Goal: Task Accomplishment & Management: Use online tool/utility

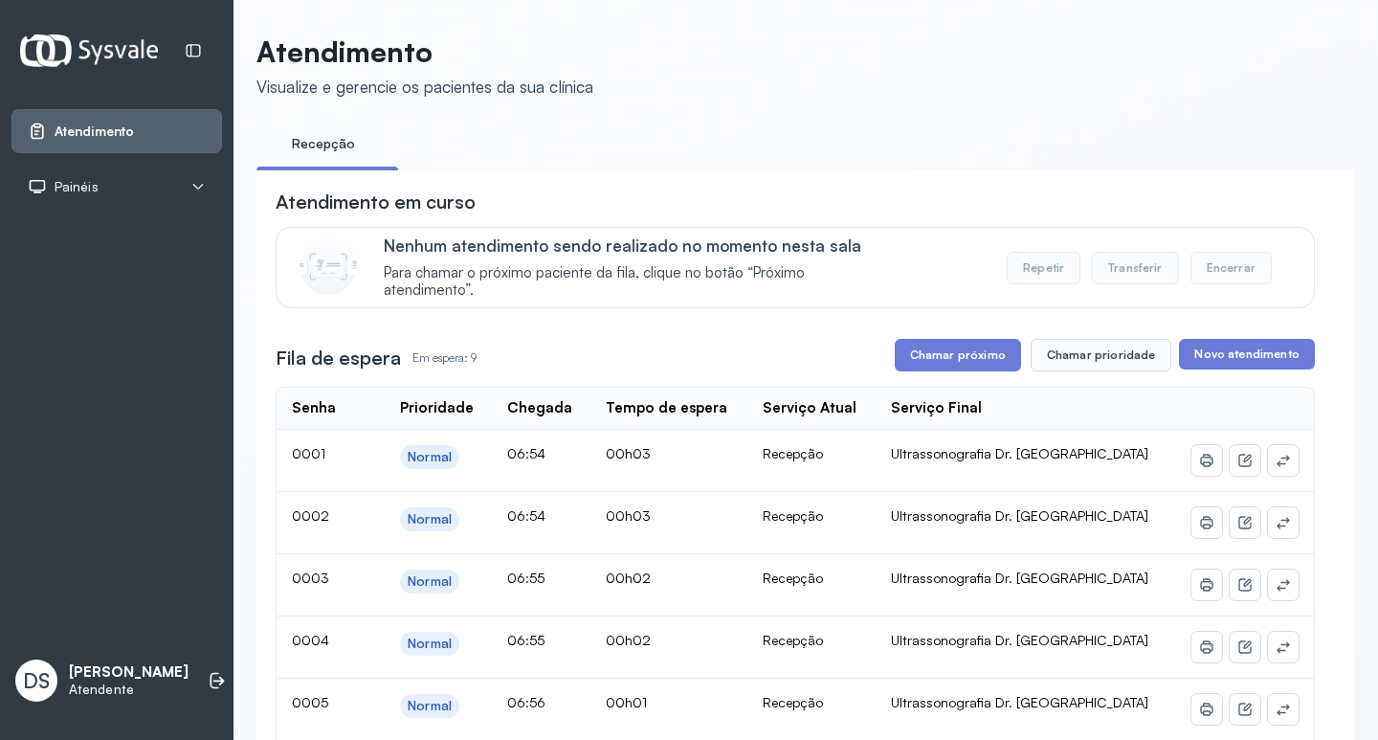
click at [199, 176] on div "Painéis" at bounding box center [116, 187] width 210 height 44
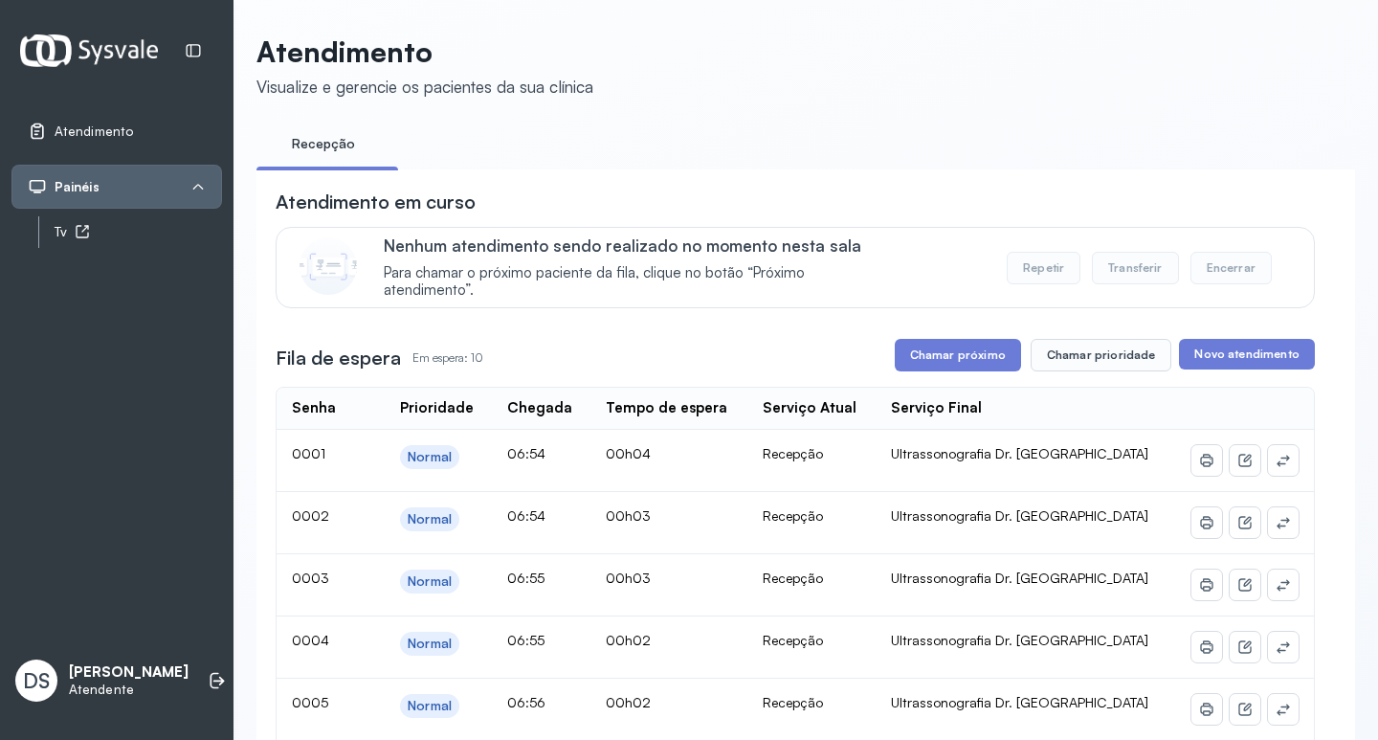
click at [175, 232] on div "Tv" at bounding box center [138, 232] width 167 height 16
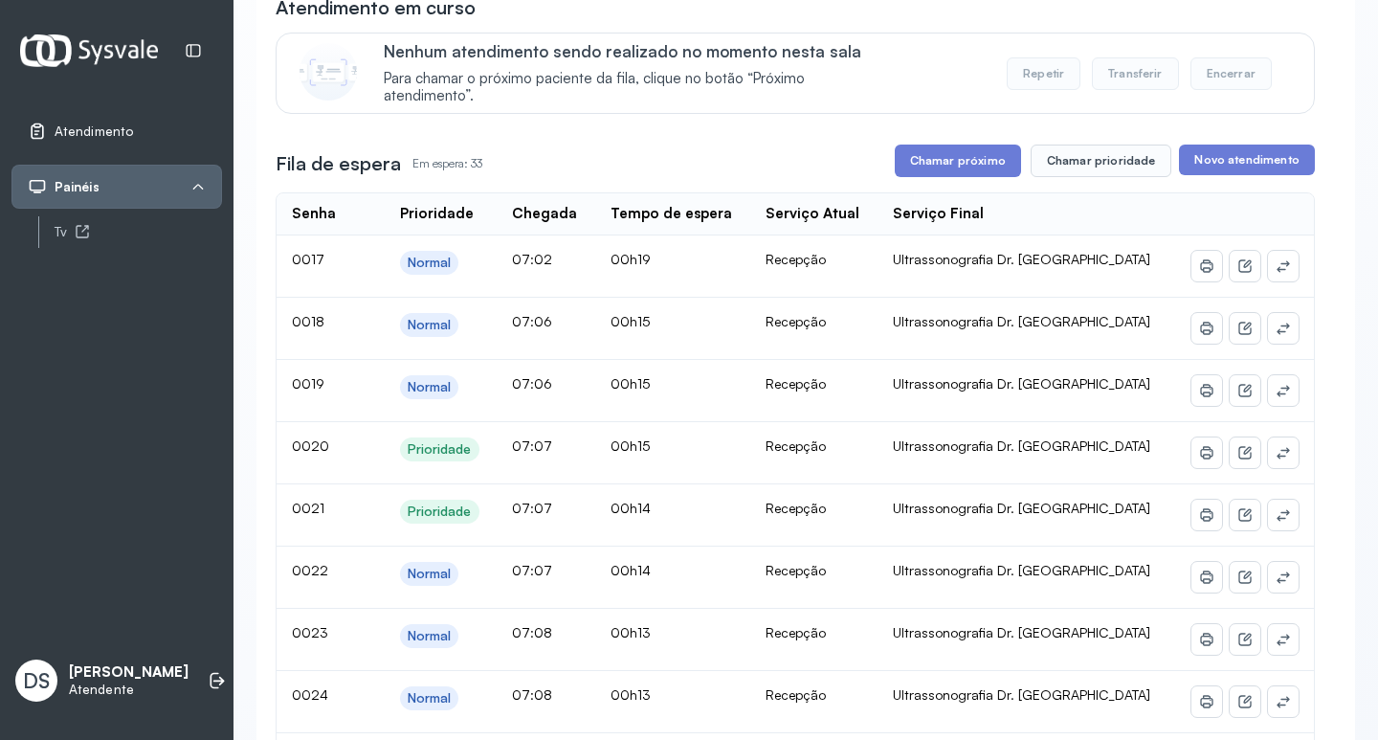
scroll to position [191, 0]
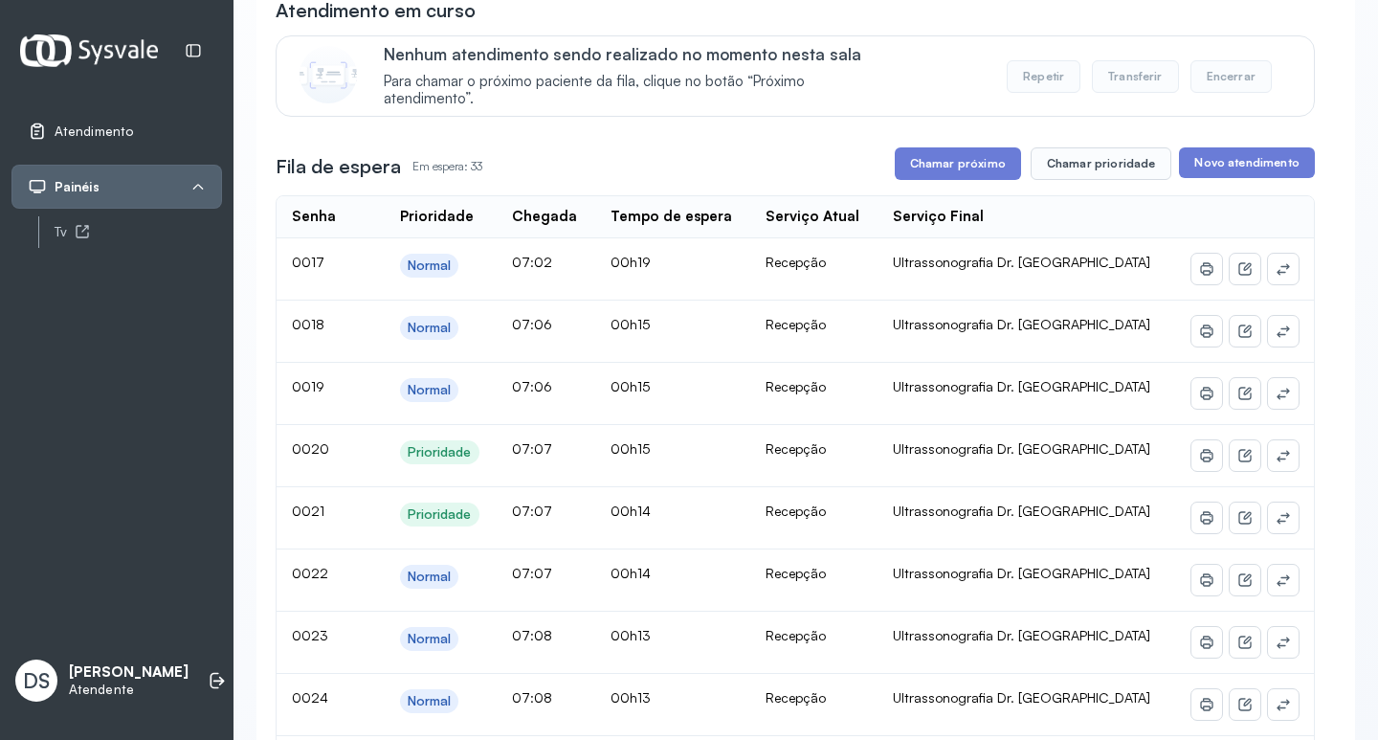
click at [923, 162] on button "Chamar próximo" at bounding box center [958, 163] width 126 height 33
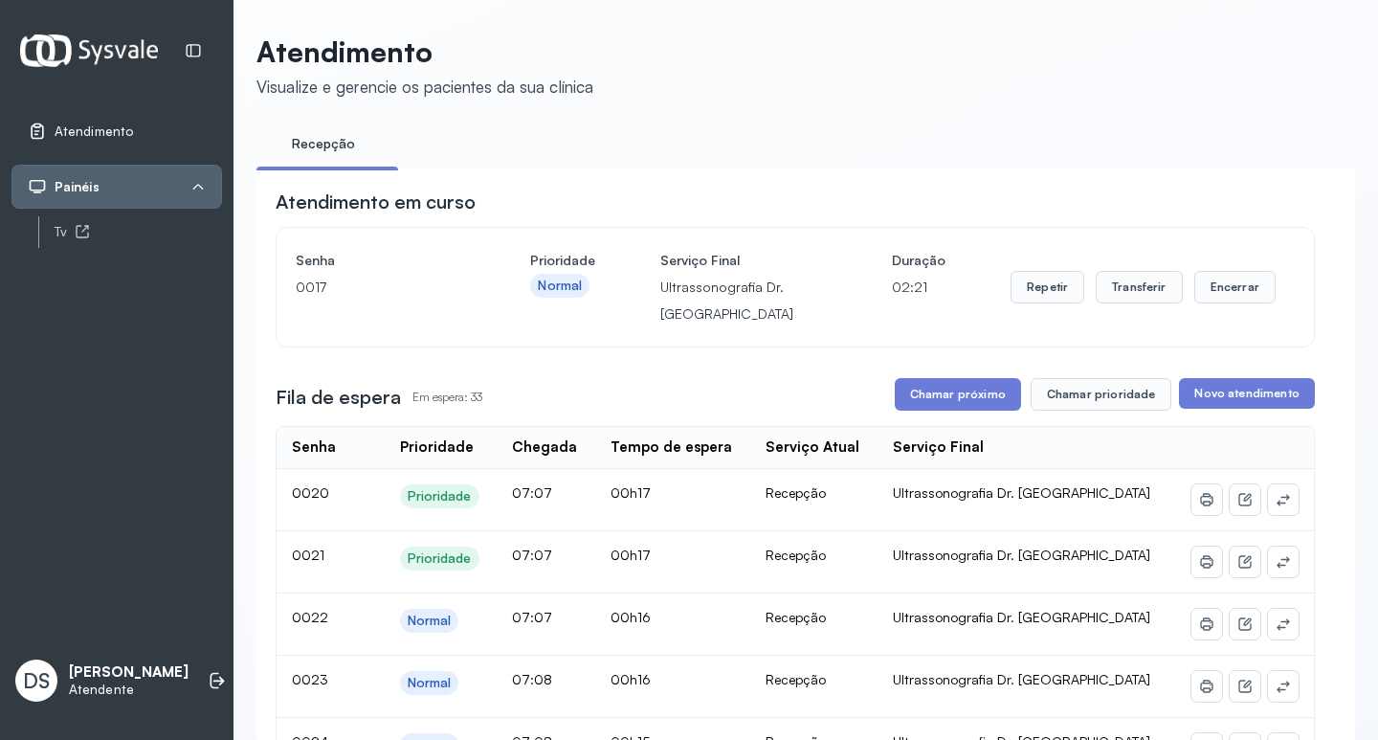
click at [1111, 270] on div "Repetir Transferir Encerrar" at bounding box center [1142, 287] width 265 height 80
click at [1113, 295] on button "Transferir" at bounding box center [1139, 287] width 87 height 33
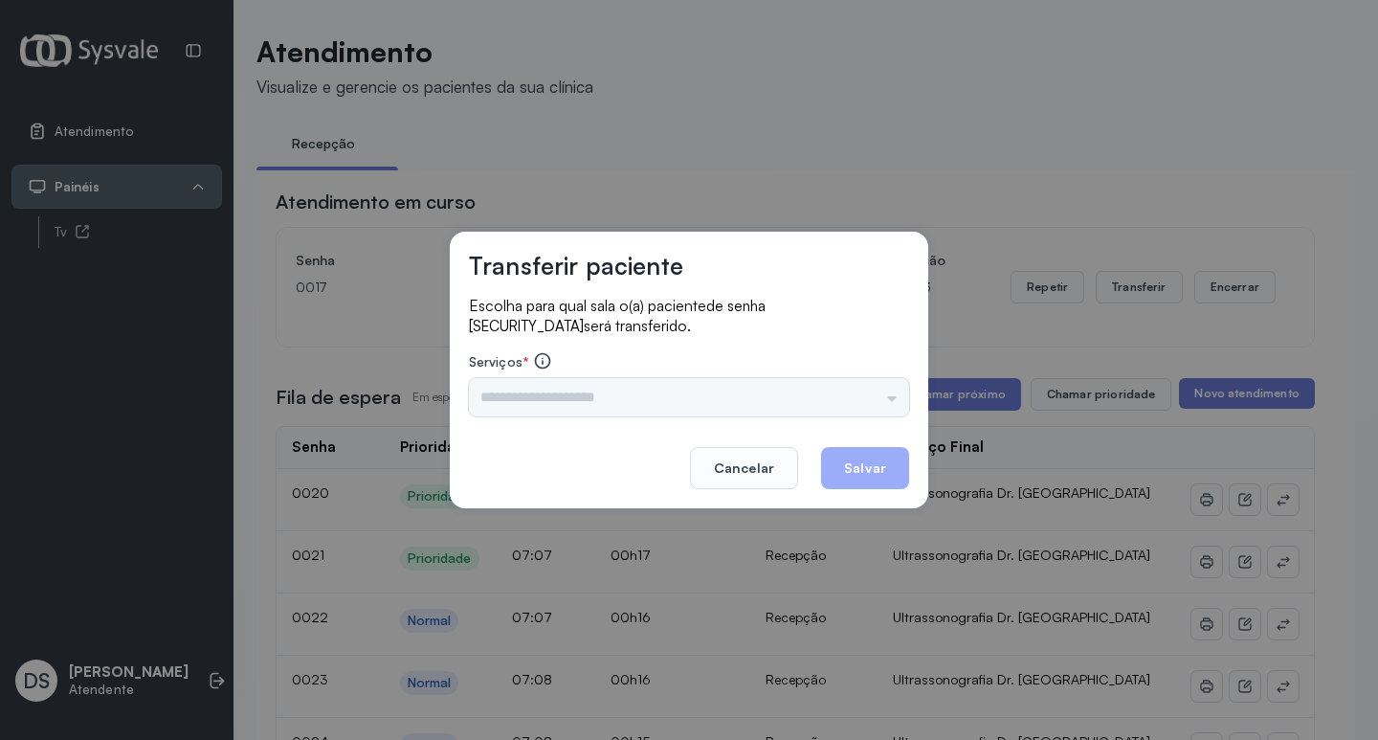
click at [603, 418] on div "Escolha para qual sala o(a) paciente de senha 0017 será transferido. Serviços *…" at bounding box center [689, 357] width 440 height 123
click at [534, 376] on div "Serviços * Triagem Ortopedista Dr. Mauricio Ortopedista Dr. Ramon Ginecologista…" at bounding box center [689, 383] width 440 height 65
click at [543, 414] on input "text" at bounding box center [689, 397] width 440 height 38
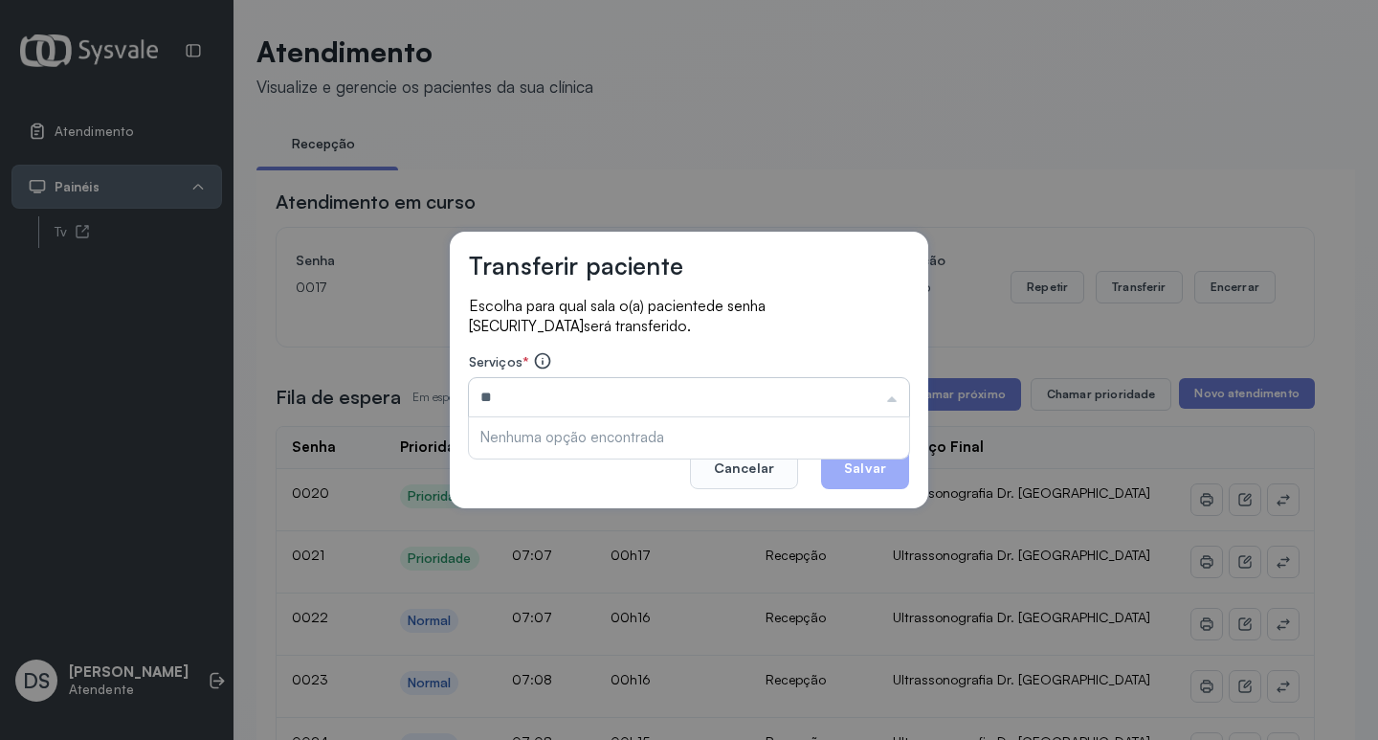
type input "*"
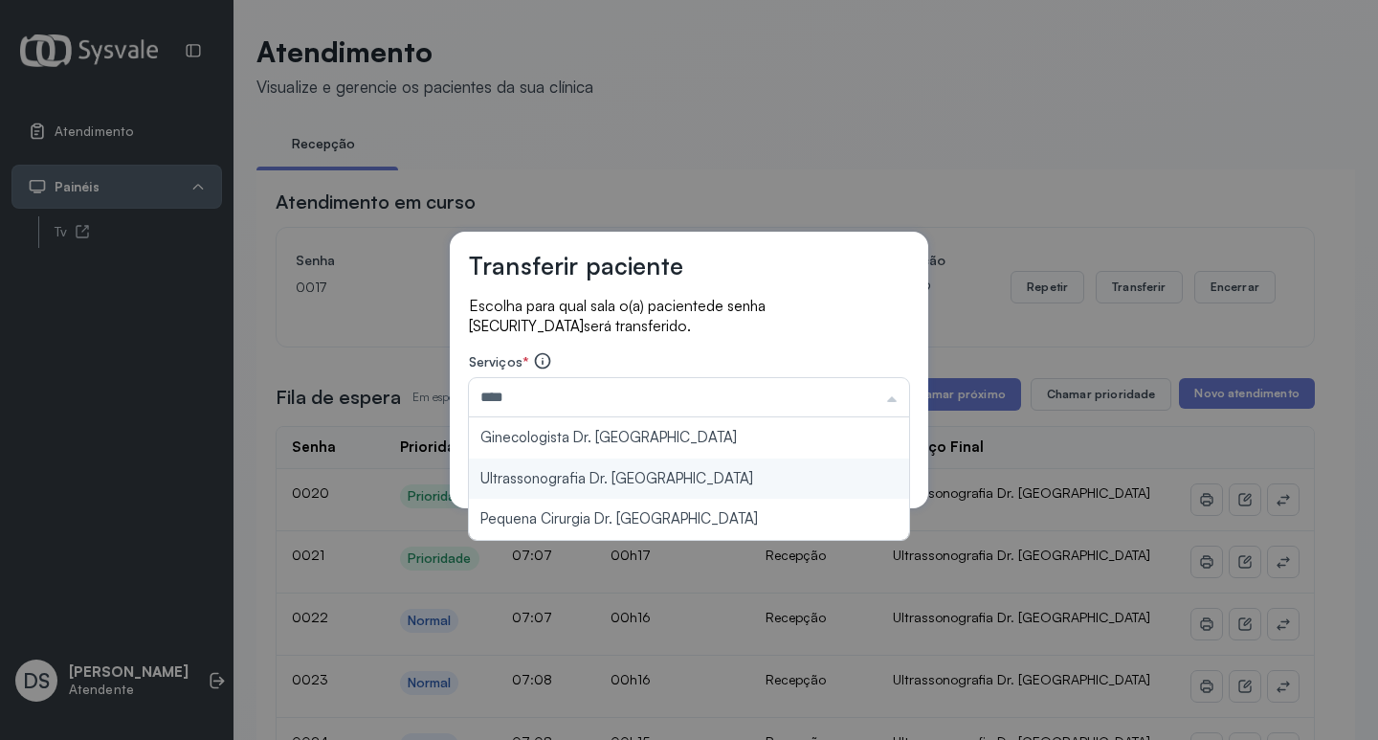
type input "**********"
click at [554, 470] on div "**********" at bounding box center [689, 370] width 478 height 277
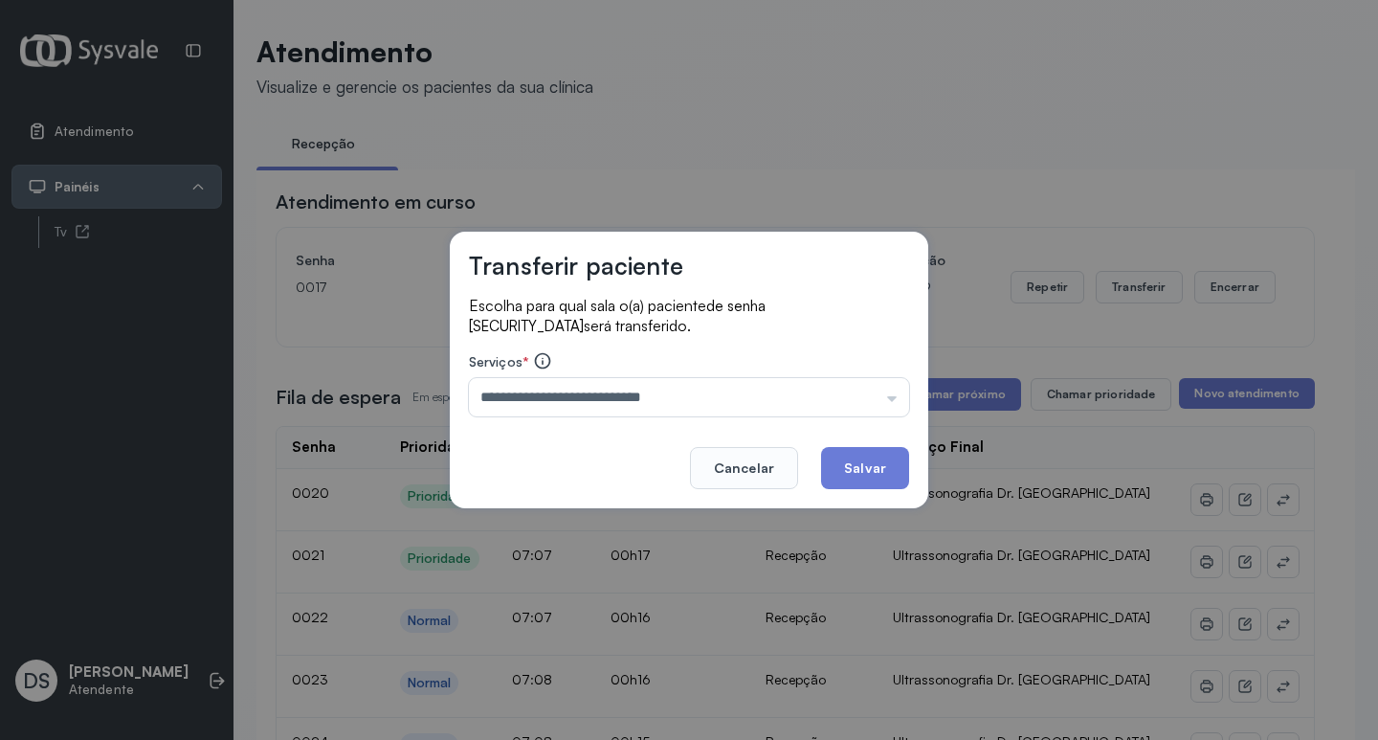
drag, startPoint x: 879, startPoint y: 461, endPoint x: 899, endPoint y: 442, distance: 27.7
click at [881, 459] on button "Salvar" at bounding box center [865, 468] width 88 height 42
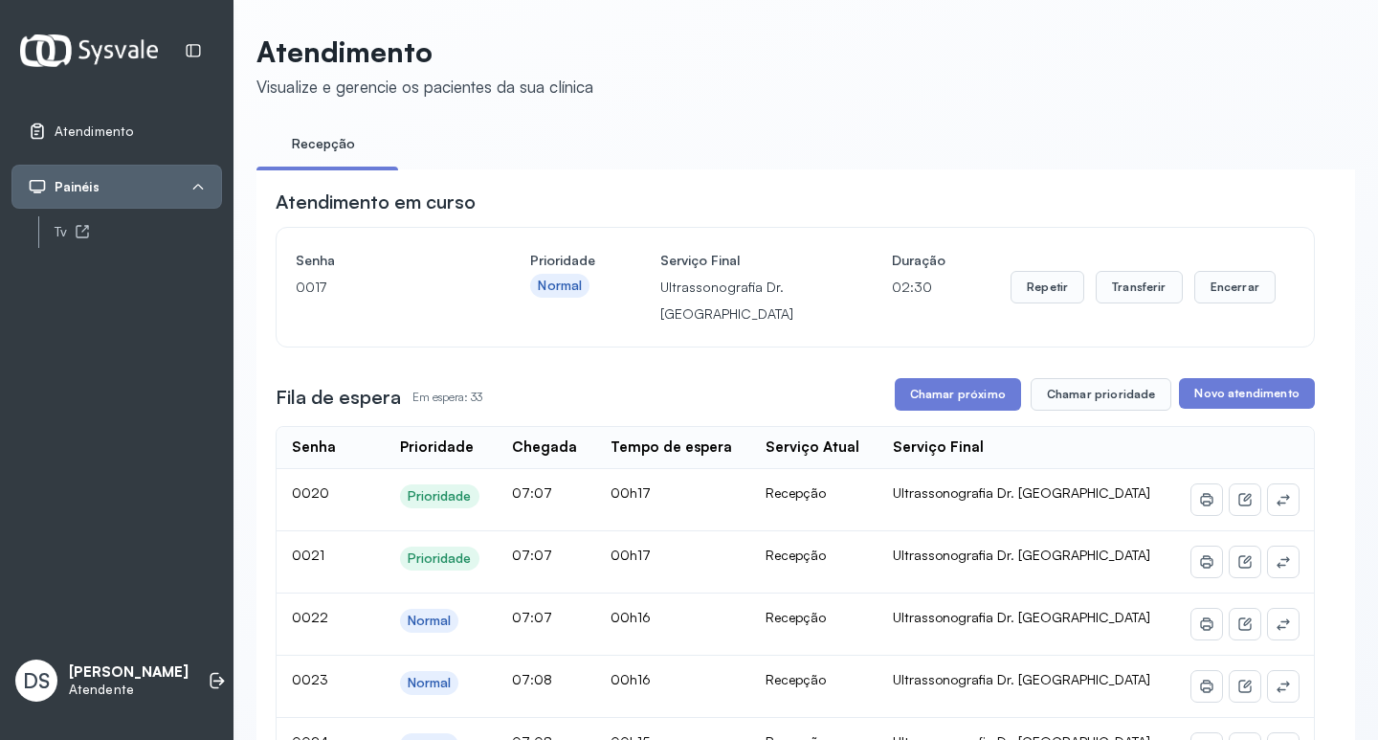
drag, startPoint x: 912, startPoint y: 425, endPoint x: 915, endPoint y: 397, distance: 27.9
click at [915, 397] on button "Chamar próximo" at bounding box center [958, 394] width 126 height 33
click at [1048, 280] on button "Repetir" at bounding box center [1047, 287] width 74 height 33
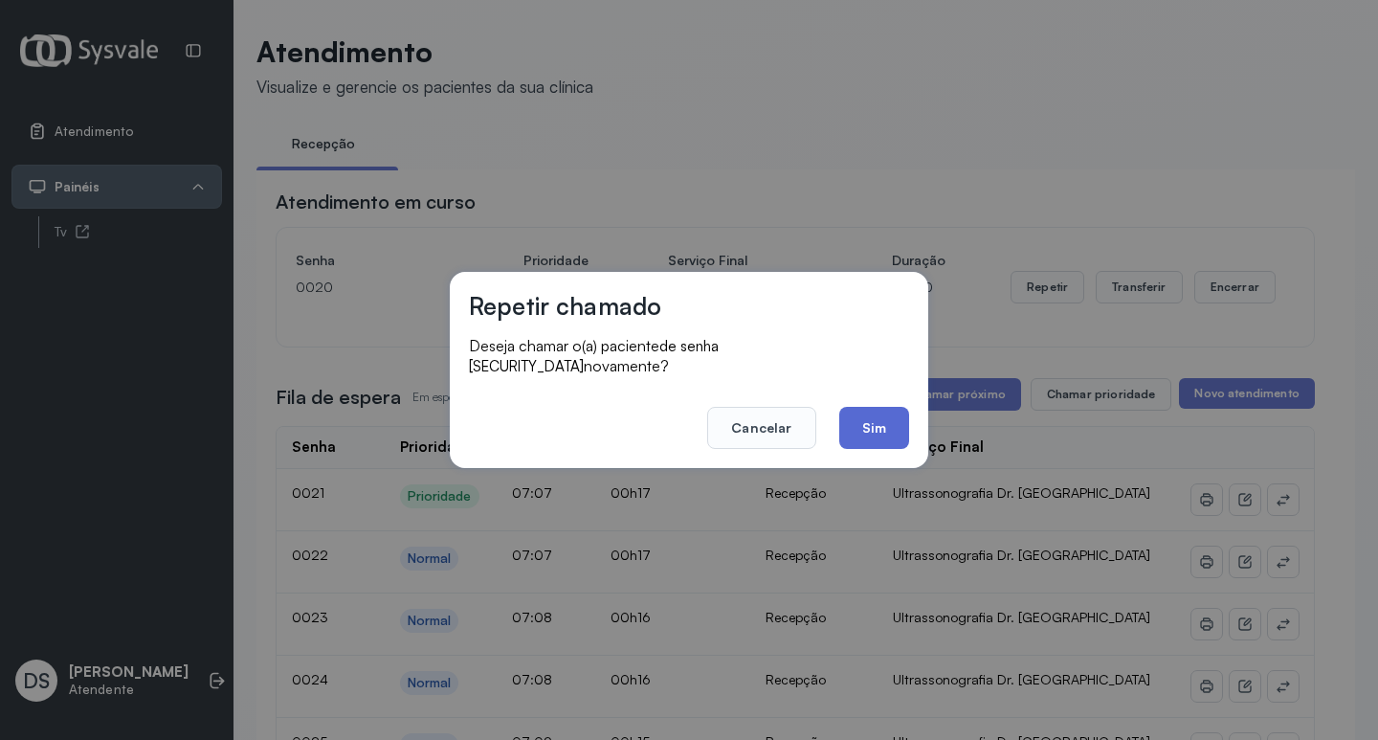
click at [843, 413] on button "Sim" at bounding box center [874, 428] width 70 height 42
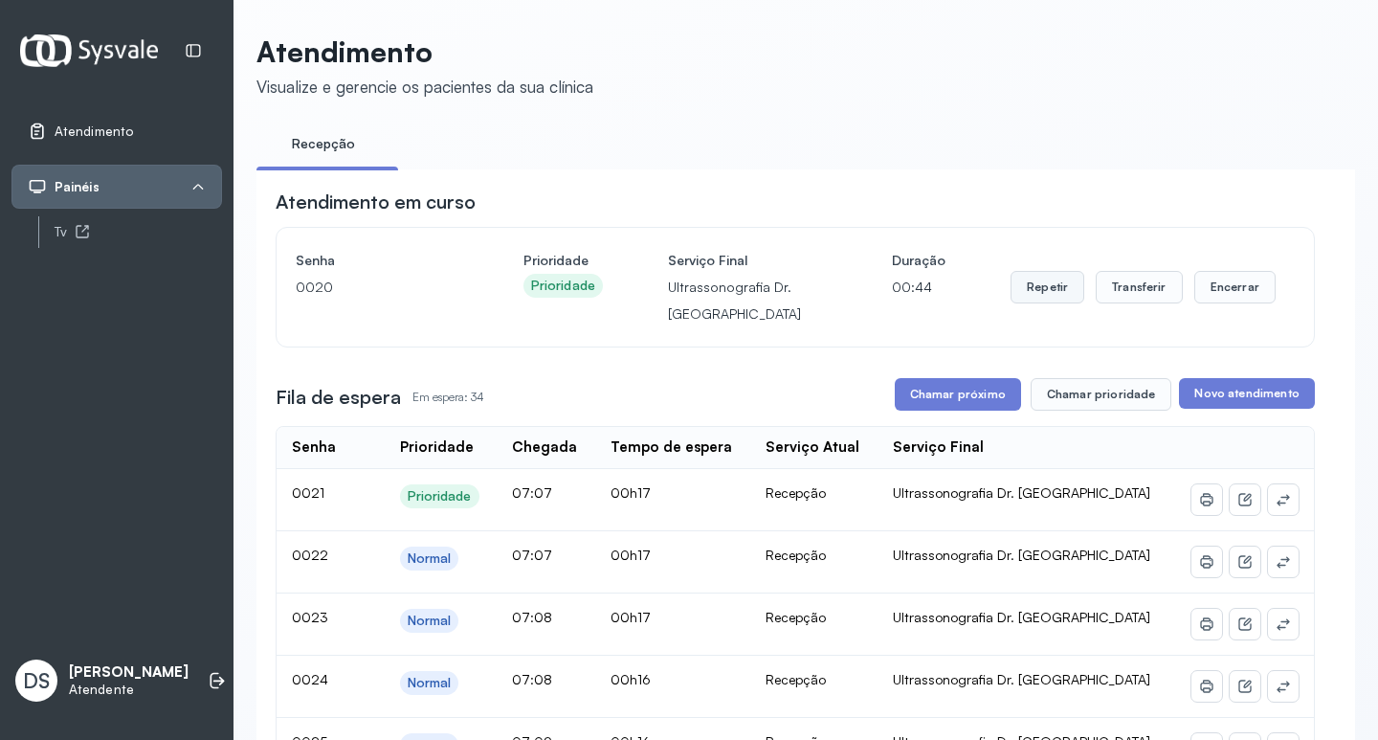
click at [1029, 291] on button "Repetir" at bounding box center [1047, 287] width 74 height 33
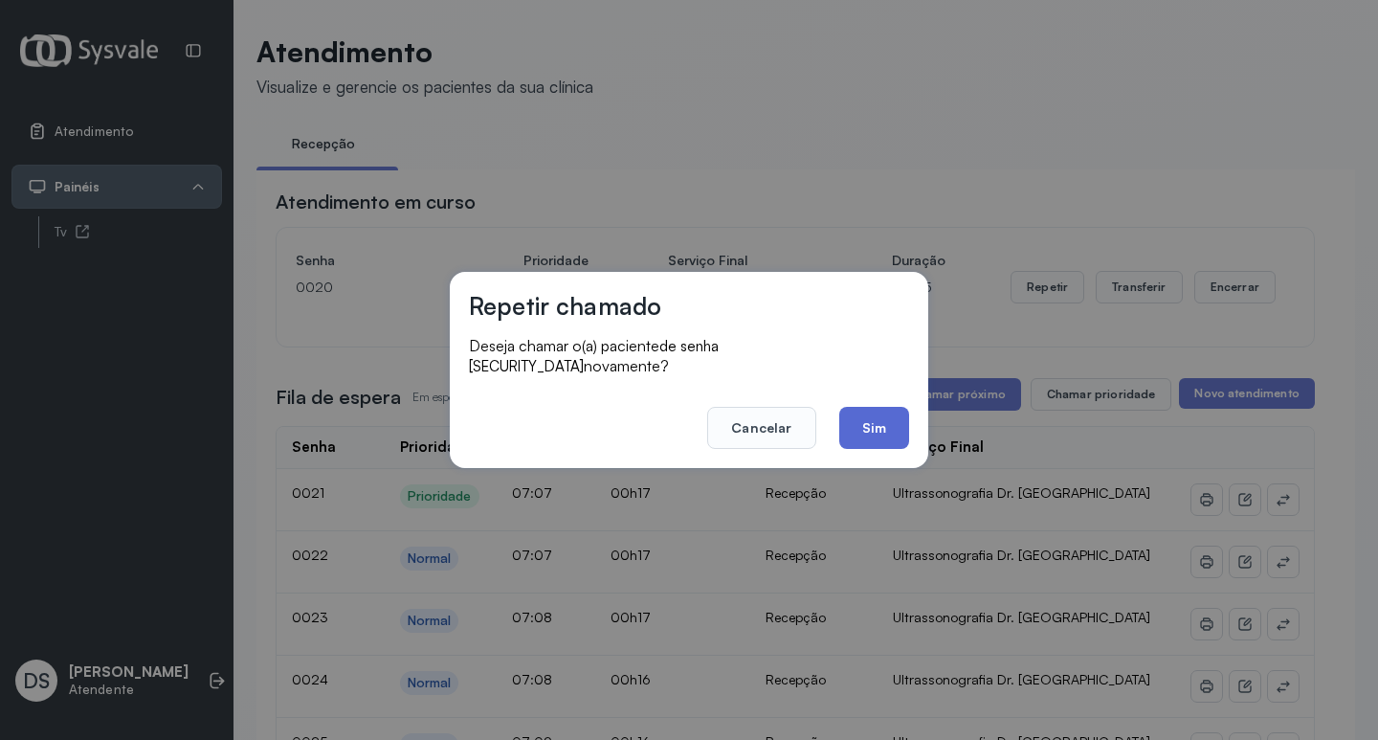
click at [897, 412] on button "Sim" at bounding box center [874, 428] width 70 height 42
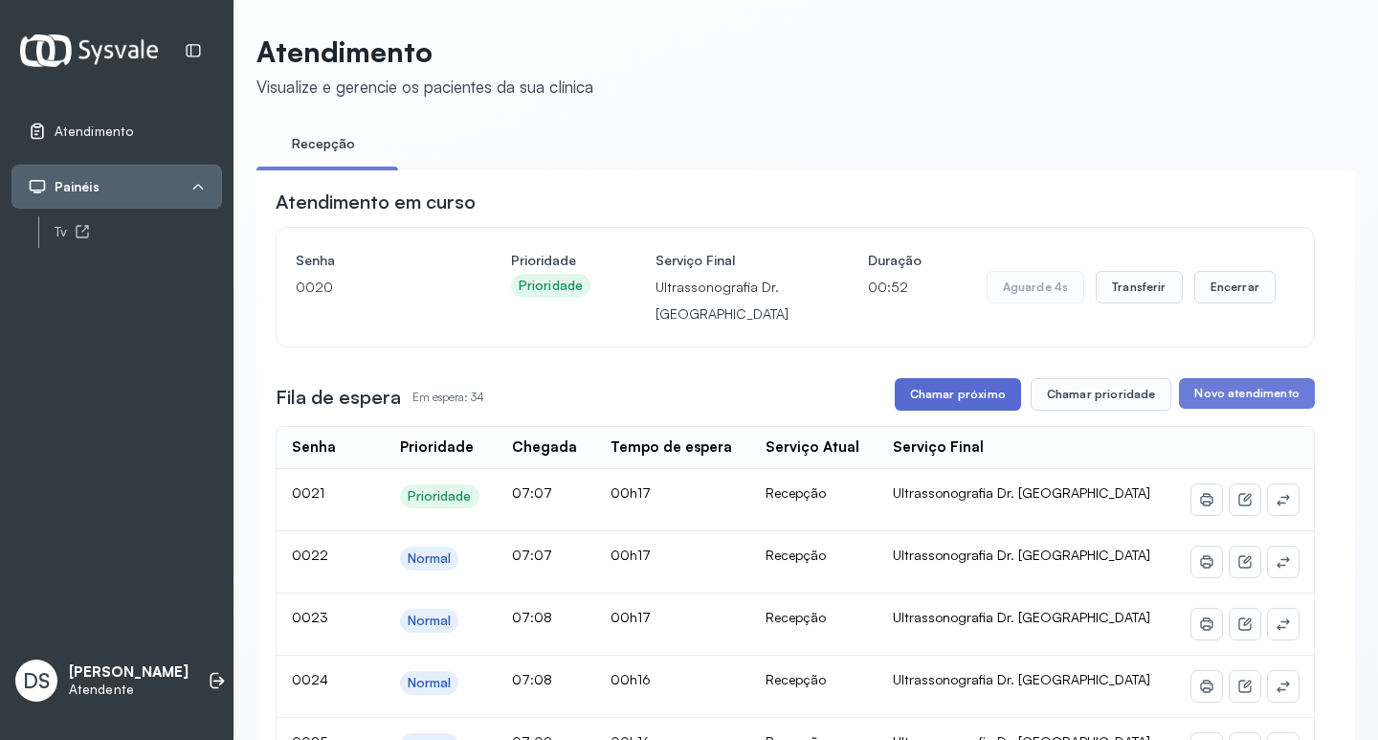
click at [953, 391] on button "Chamar próximo" at bounding box center [958, 394] width 126 height 33
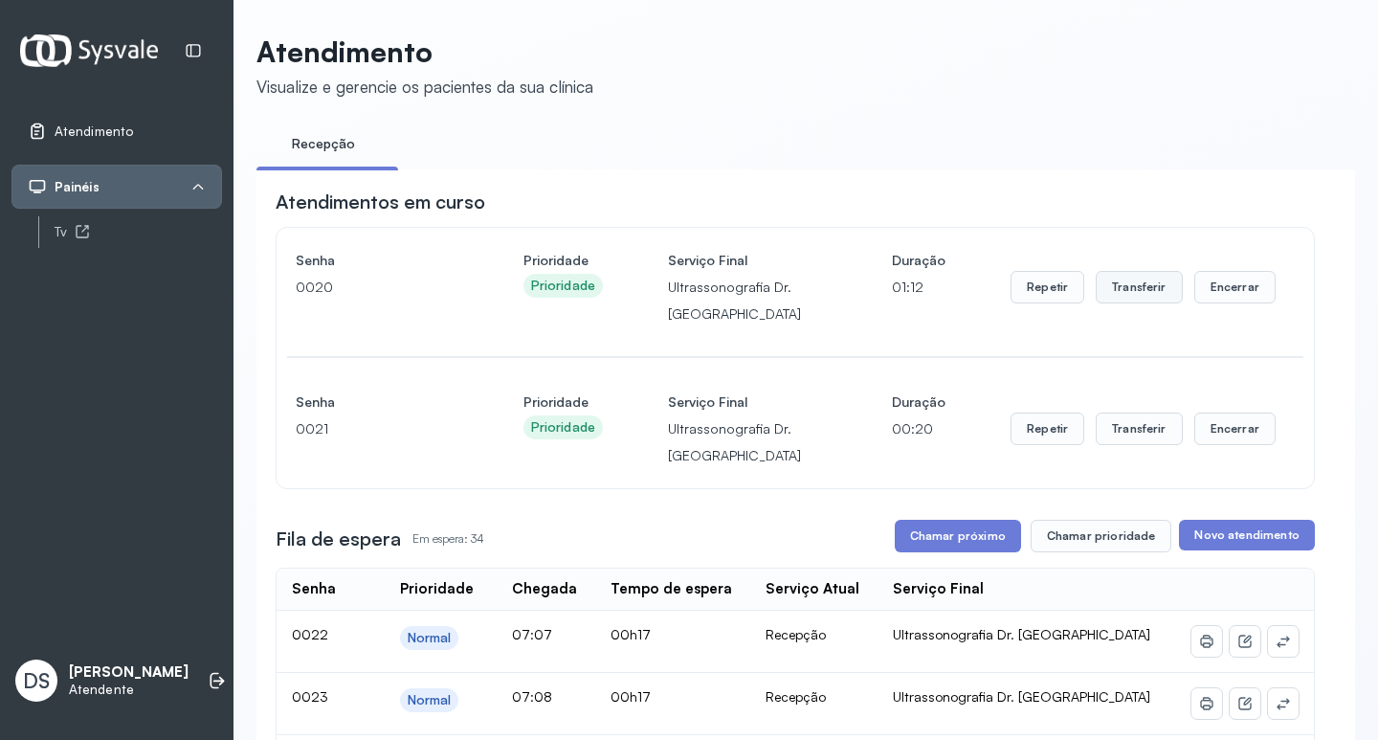
click at [1097, 293] on button "Transferir" at bounding box center [1139, 287] width 87 height 33
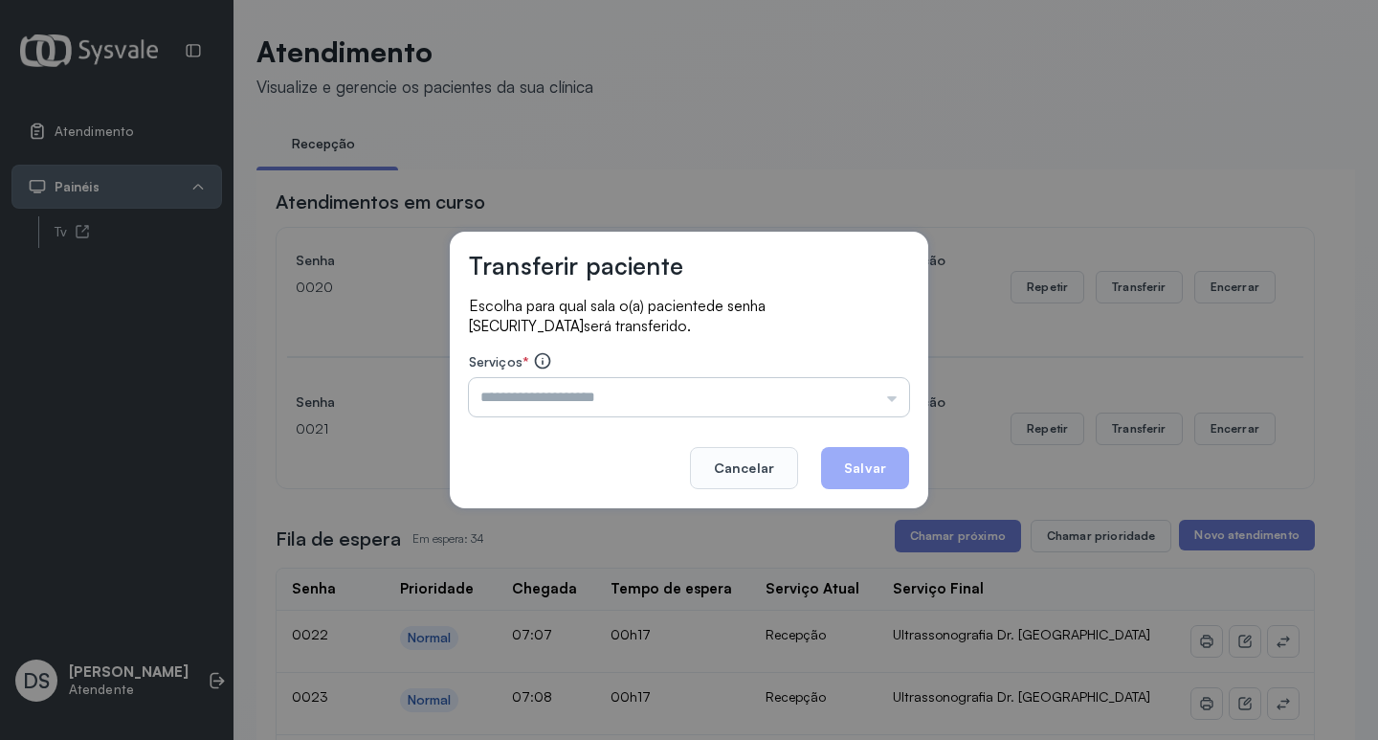
click at [569, 403] on input "text" at bounding box center [689, 397] width 440 height 38
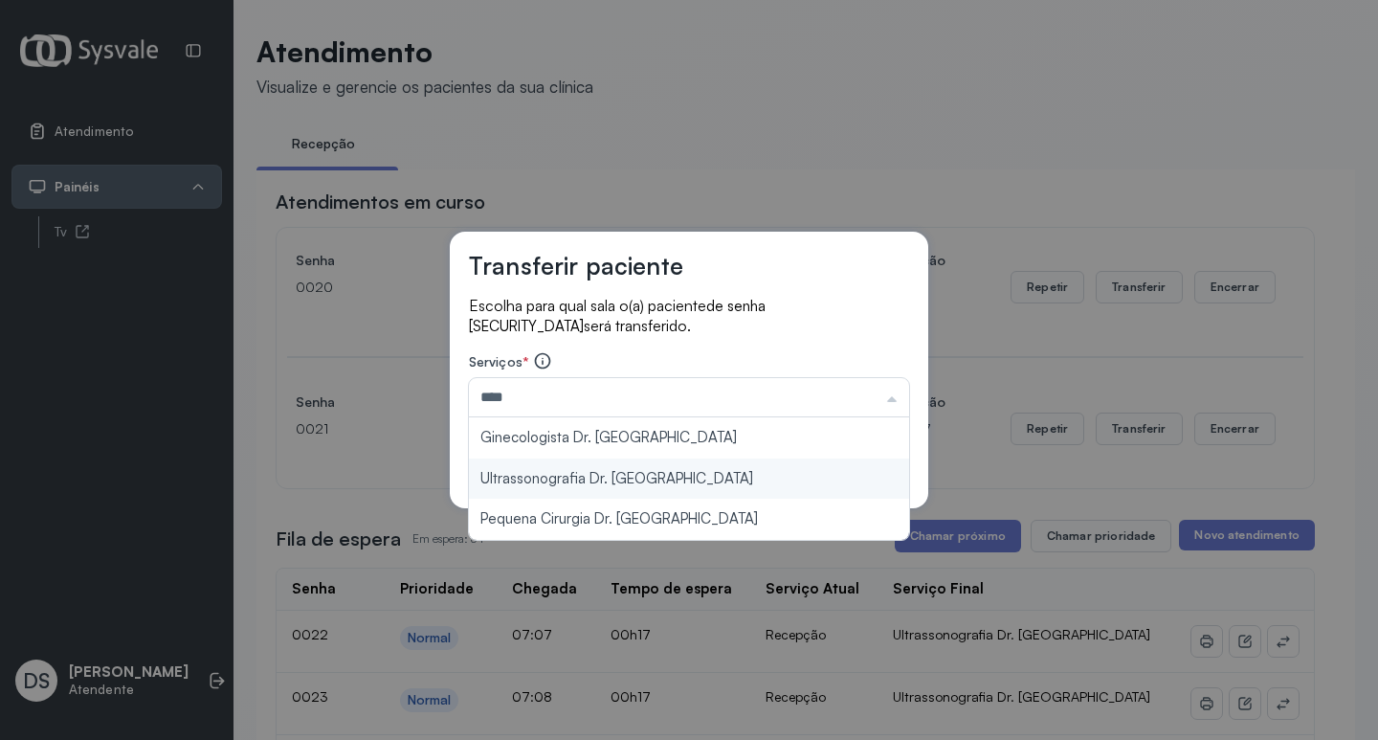
type input "**********"
click at [551, 476] on div "**********" at bounding box center [689, 370] width 478 height 277
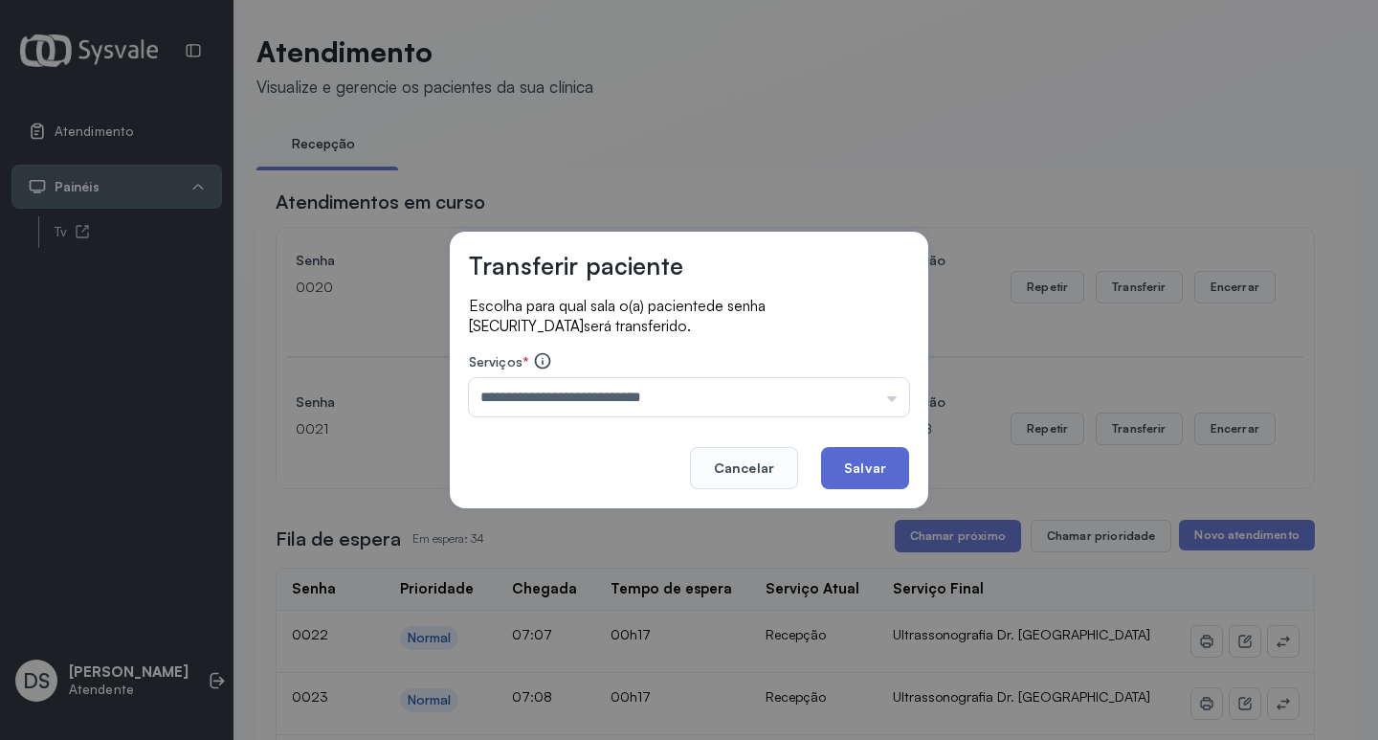
click at [884, 476] on button "Salvar" at bounding box center [865, 468] width 88 height 42
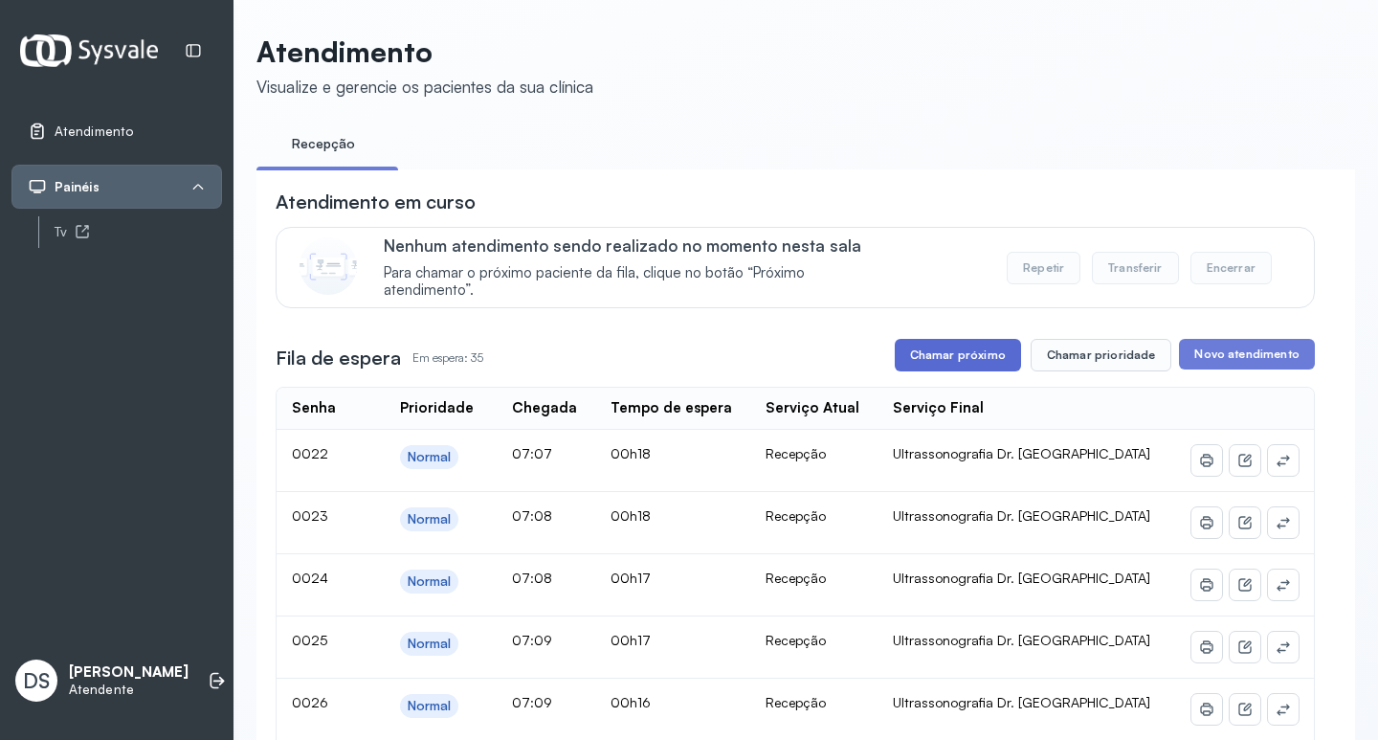
click at [902, 347] on button "Chamar próximo" at bounding box center [958, 355] width 126 height 33
click at [911, 357] on button "Chamar próximo" at bounding box center [958, 355] width 126 height 33
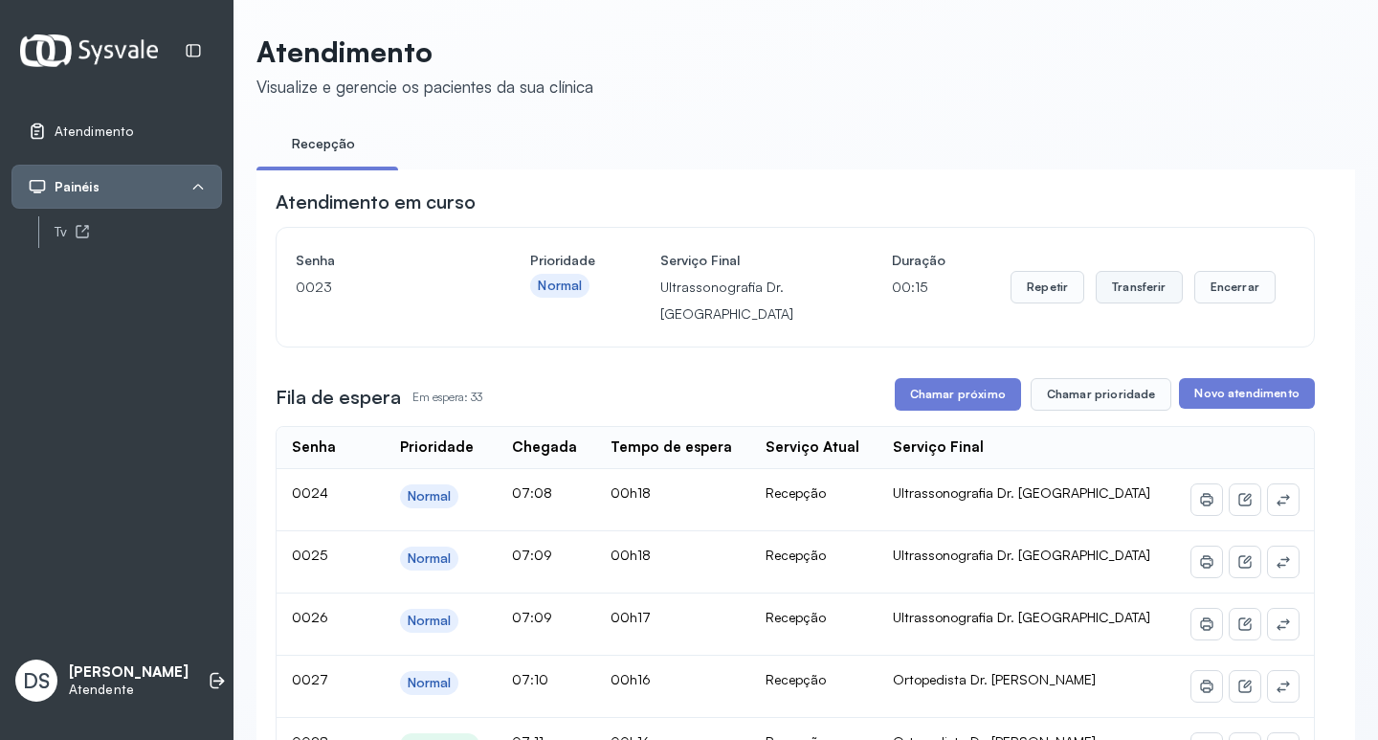
click at [1137, 287] on button "Transferir" at bounding box center [1139, 287] width 87 height 33
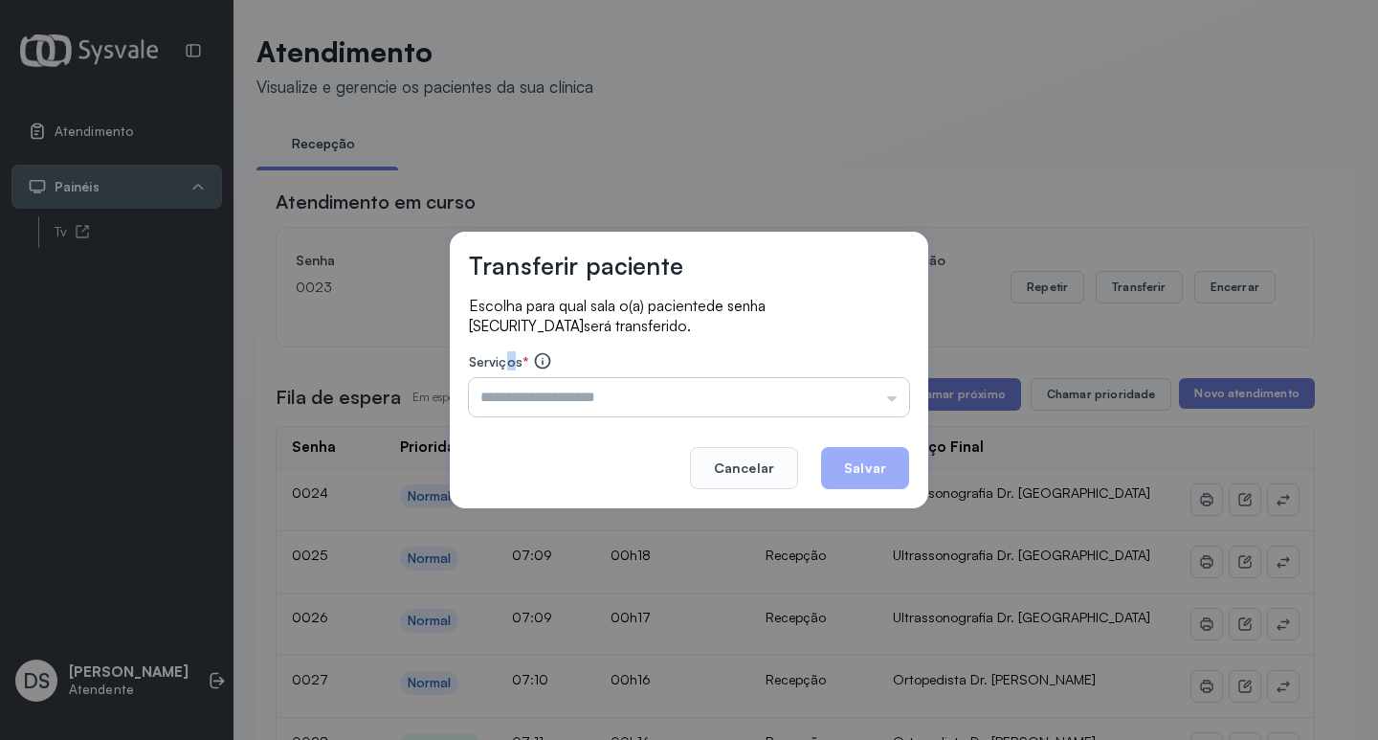
drag, startPoint x: 512, startPoint y: 364, endPoint x: 510, endPoint y: 382, distance: 18.3
click at [511, 376] on div "Escolha para qual sala o(a) paciente de senha 0023 será transferido. Serviços *…" at bounding box center [689, 357] width 440 height 123
click at [510, 382] on input "text" at bounding box center [689, 397] width 440 height 38
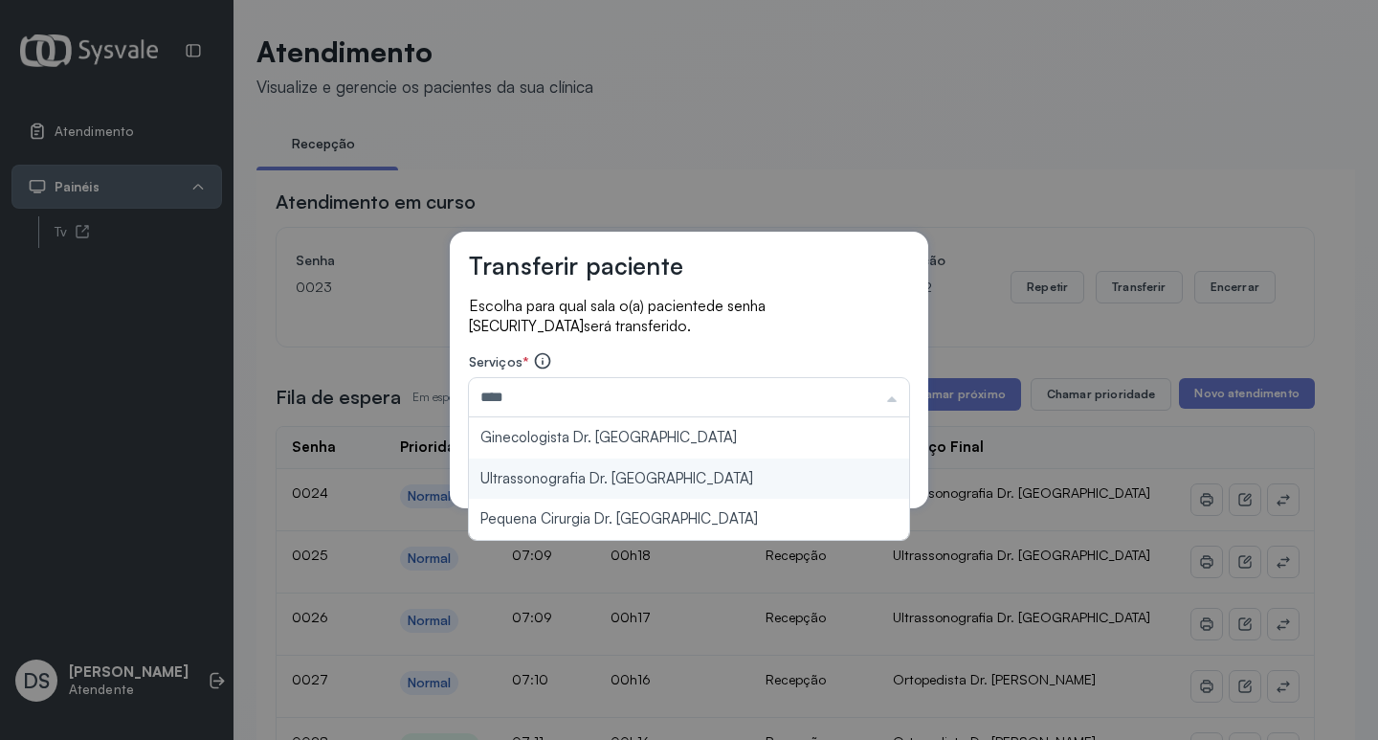
type input "**********"
click at [553, 476] on div "**********" at bounding box center [689, 370] width 478 height 277
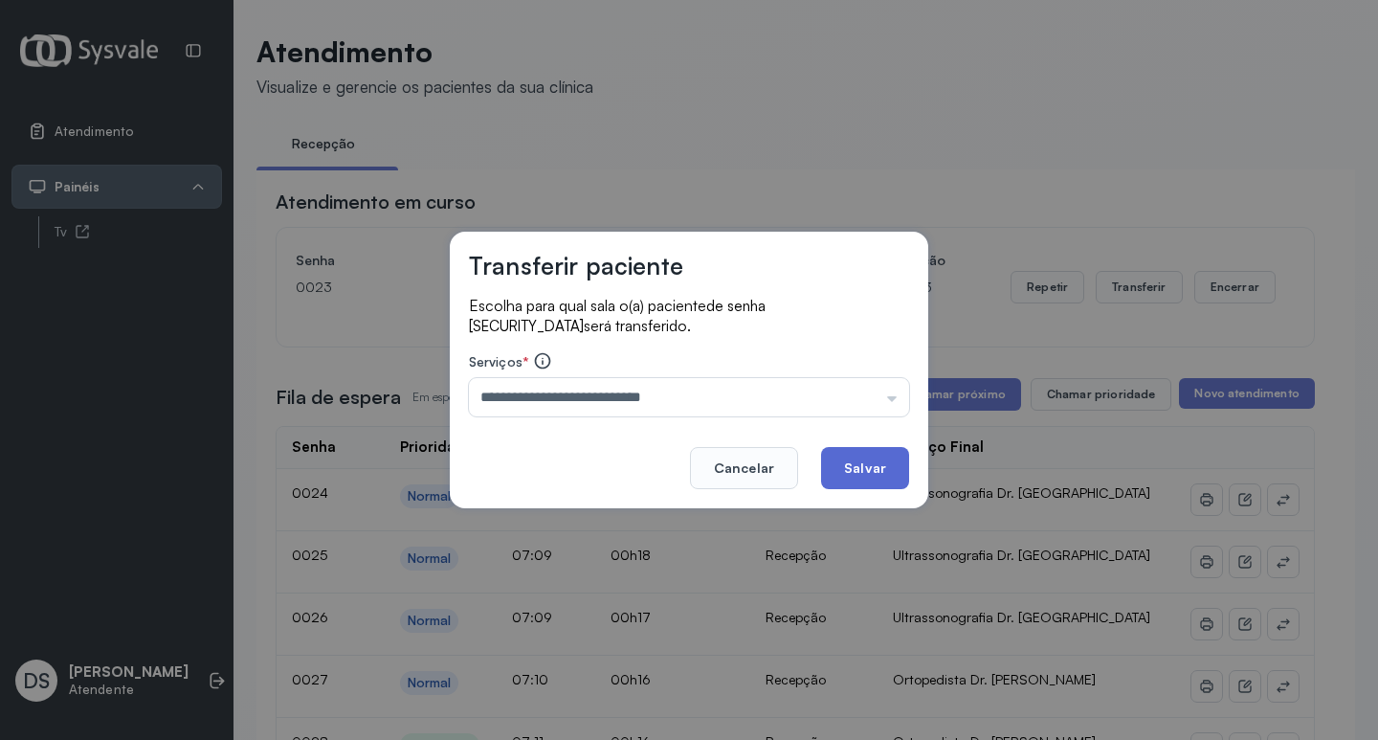
click at [835, 458] on button "Salvar" at bounding box center [865, 468] width 88 height 42
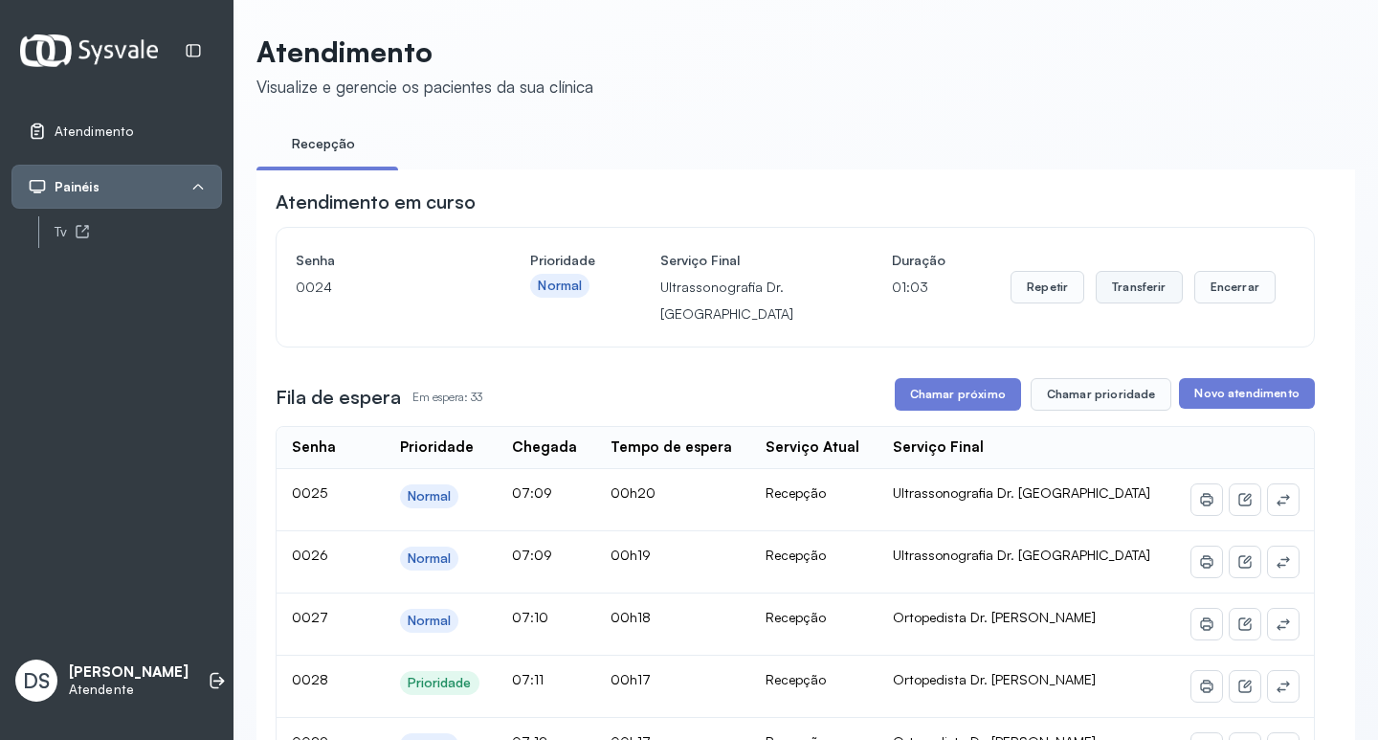
click at [1109, 285] on button "Transferir" at bounding box center [1139, 287] width 87 height 33
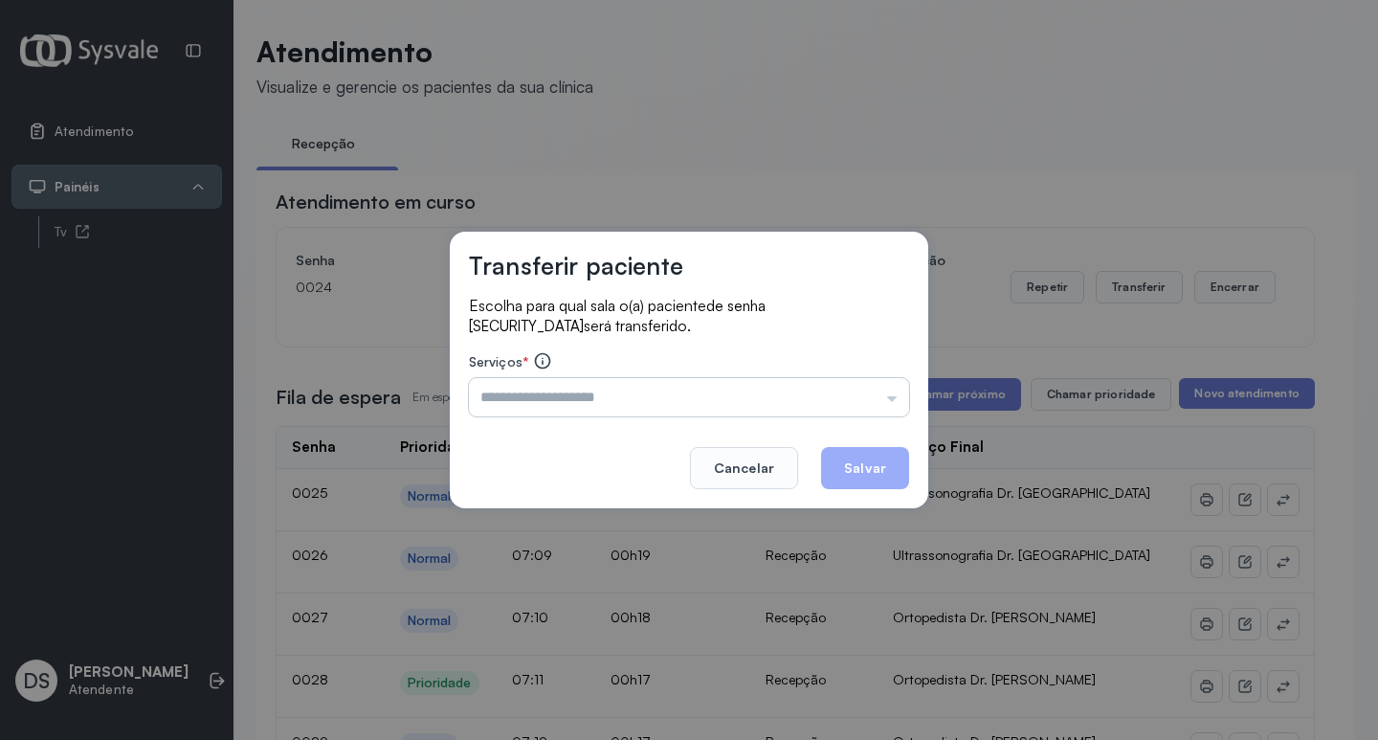
drag, startPoint x: 495, startPoint y: 473, endPoint x: 481, endPoint y: 408, distance: 66.4
click at [483, 438] on footer "Cancelar Salvar" at bounding box center [689, 454] width 440 height 69
click at [497, 403] on input "text" at bounding box center [689, 397] width 440 height 38
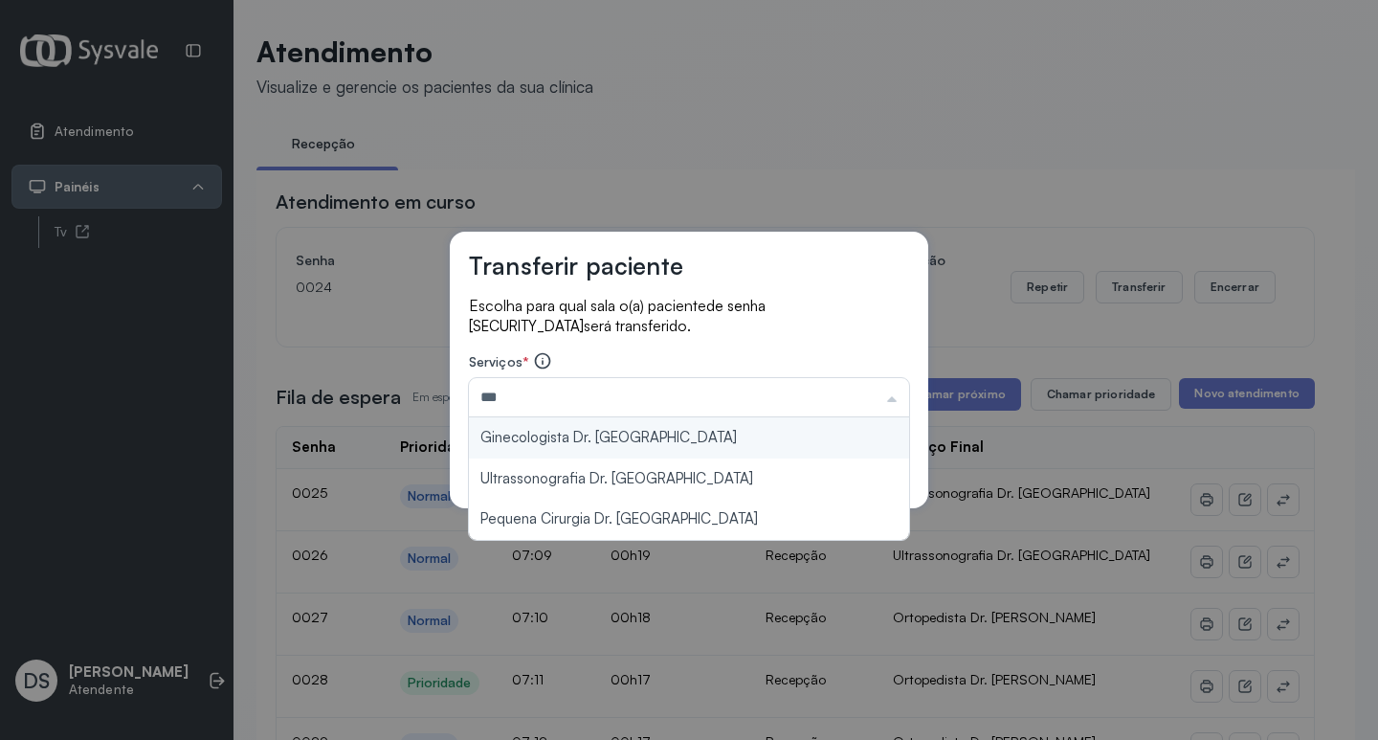
type input "**********"
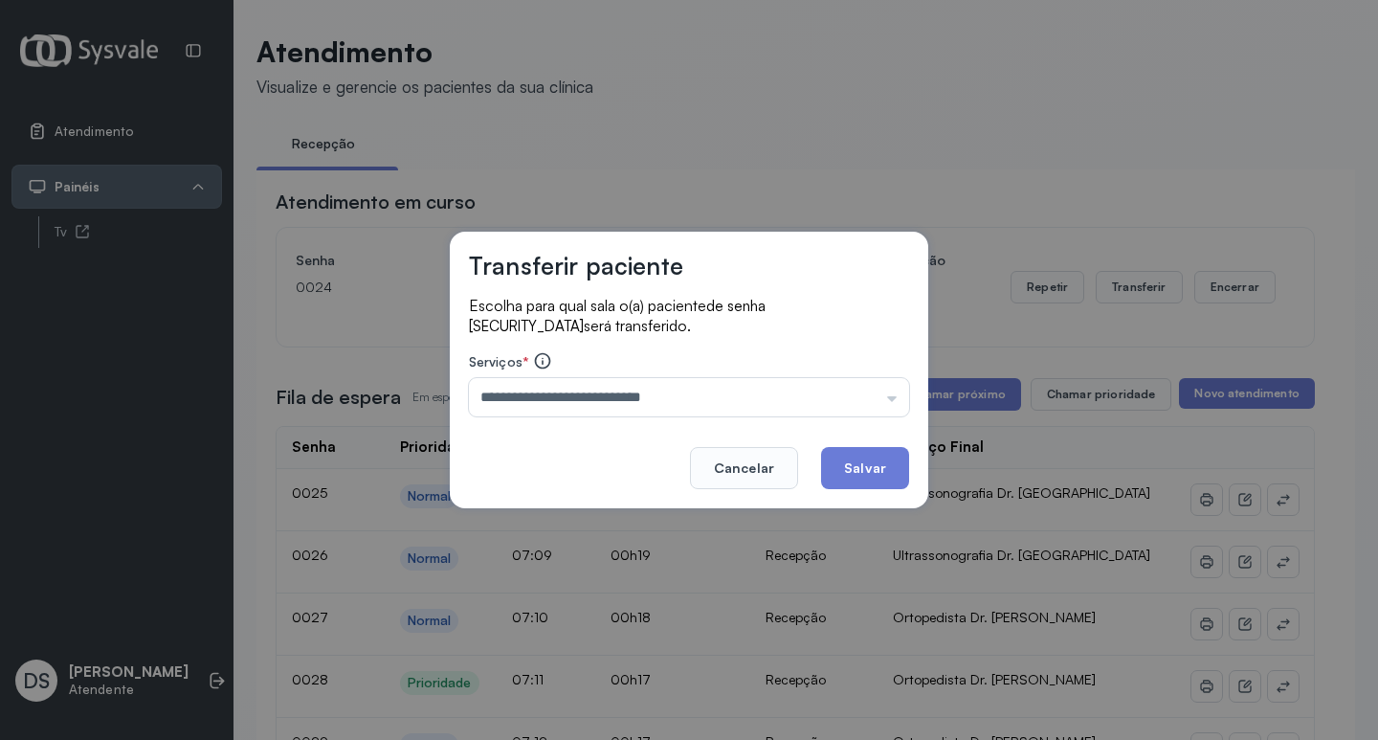
drag, startPoint x: 539, startPoint y: 476, endPoint x: 690, endPoint y: 474, distance: 151.2
click at [551, 472] on div "**********" at bounding box center [689, 370] width 478 height 277
drag, startPoint x: 869, startPoint y: 464, endPoint x: 892, endPoint y: 411, distance: 57.4
click at [872, 454] on button "Salvar" at bounding box center [865, 468] width 88 height 42
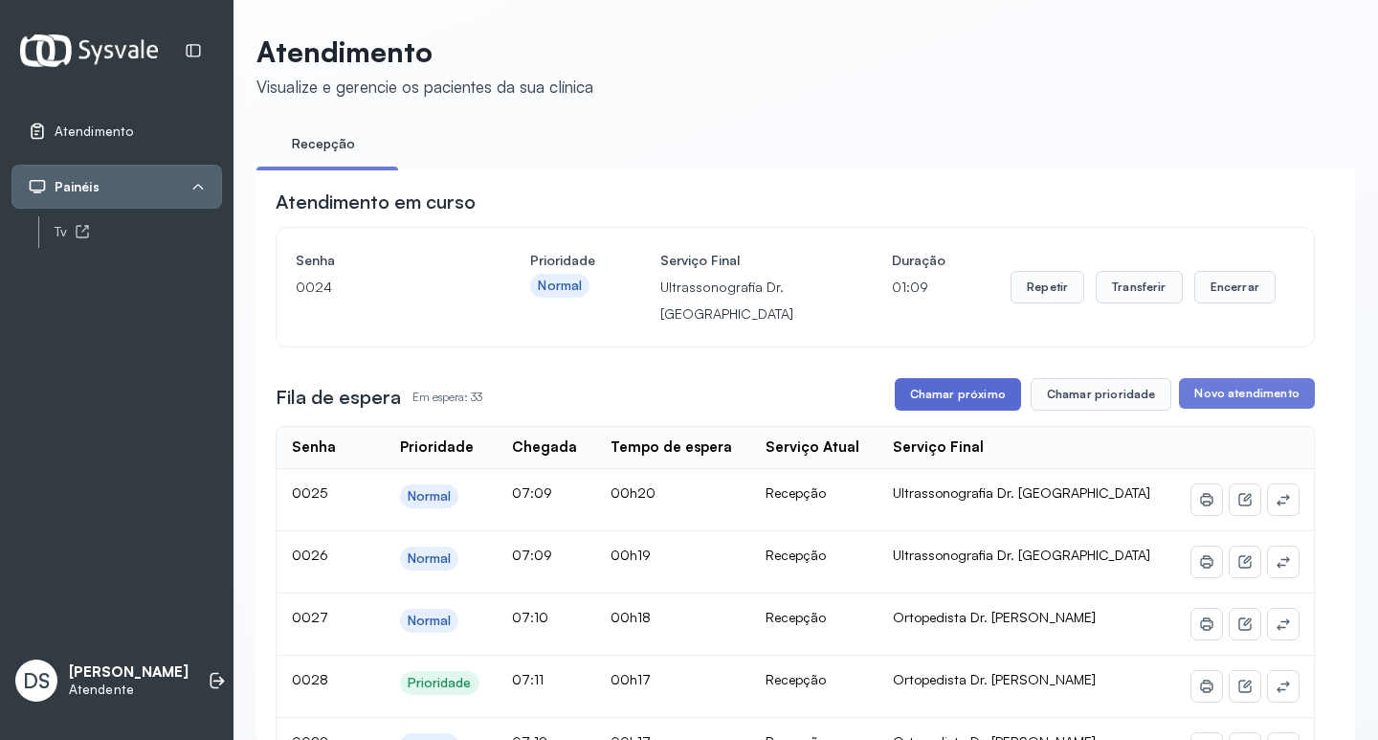
click at [912, 383] on button "Chamar próximo" at bounding box center [958, 394] width 126 height 33
click at [1140, 301] on button "Transferir" at bounding box center [1139, 287] width 87 height 33
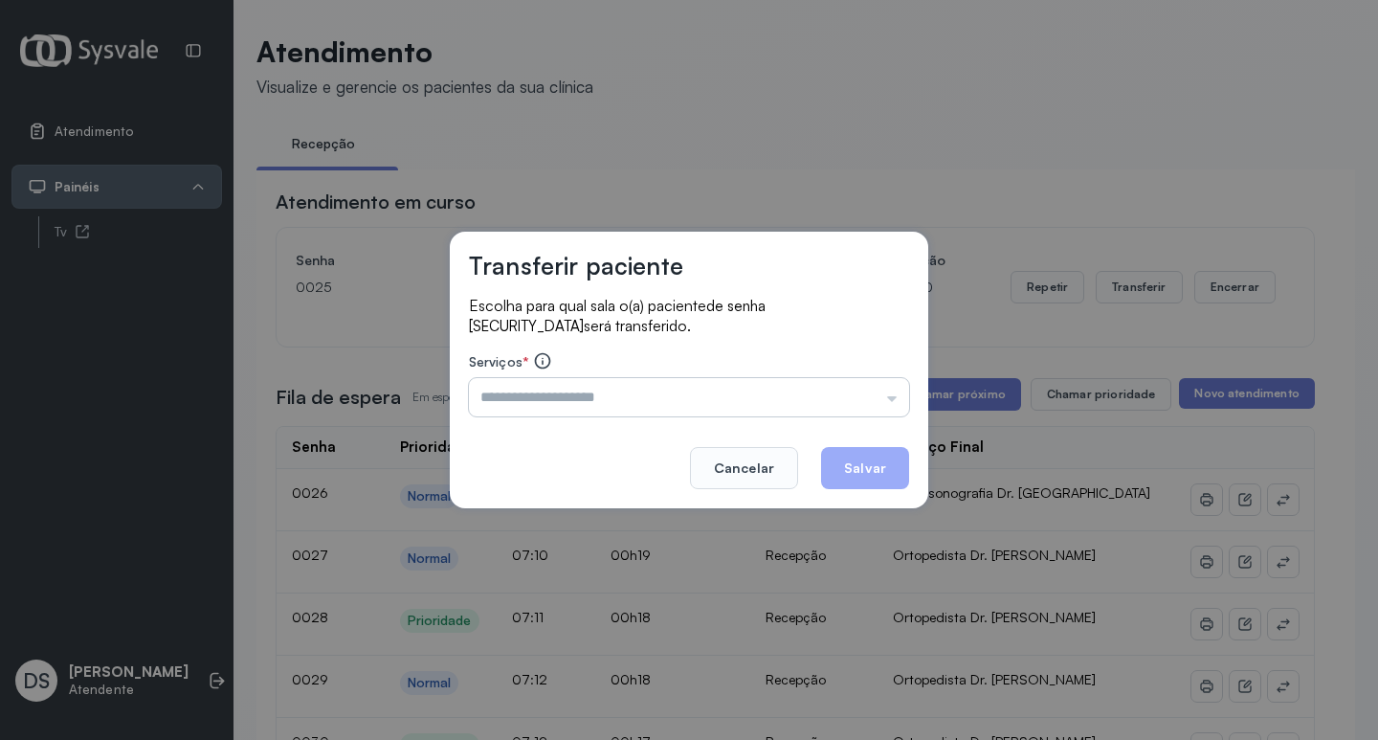
click at [506, 397] on input "text" at bounding box center [689, 397] width 440 height 38
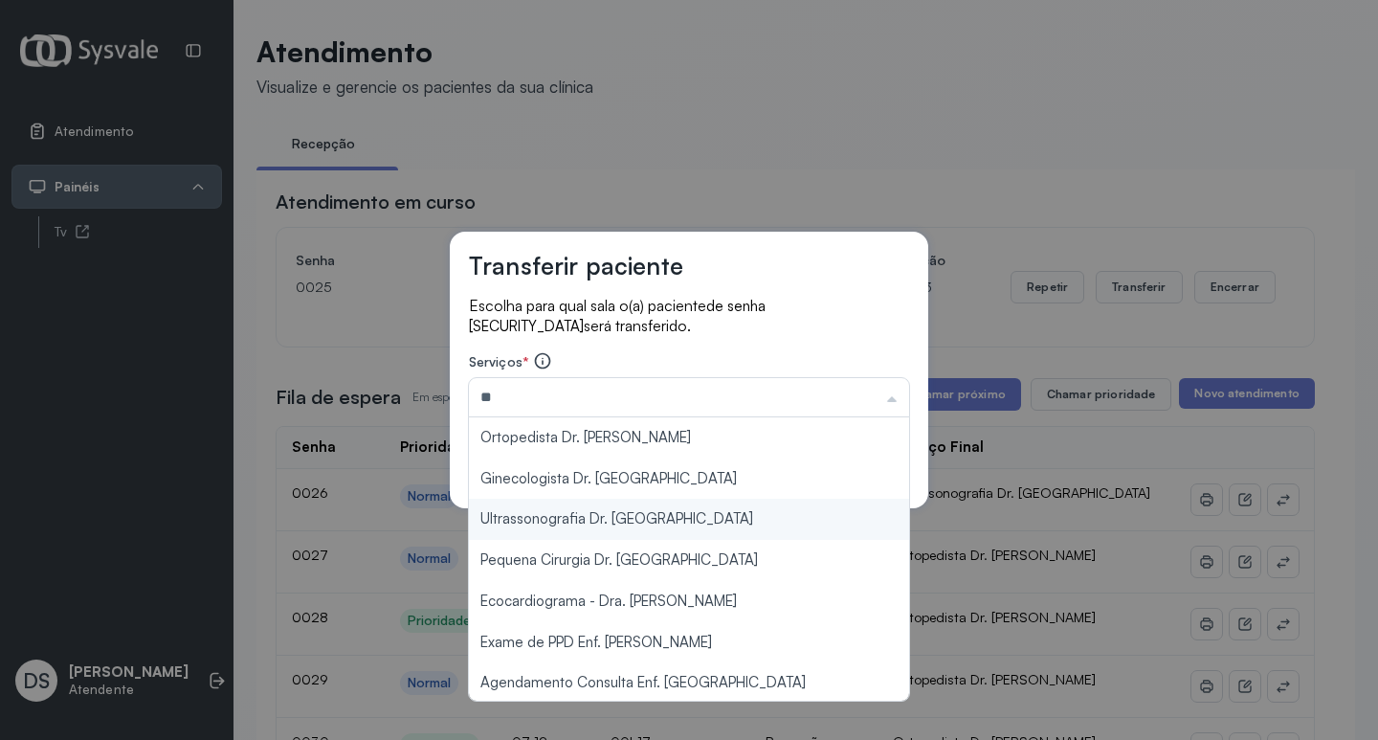
type input "**********"
drag, startPoint x: 572, startPoint y: 520, endPoint x: 748, endPoint y: 507, distance: 176.5
click at [587, 516] on div "**********" at bounding box center [689, 370] width 1378 height 740
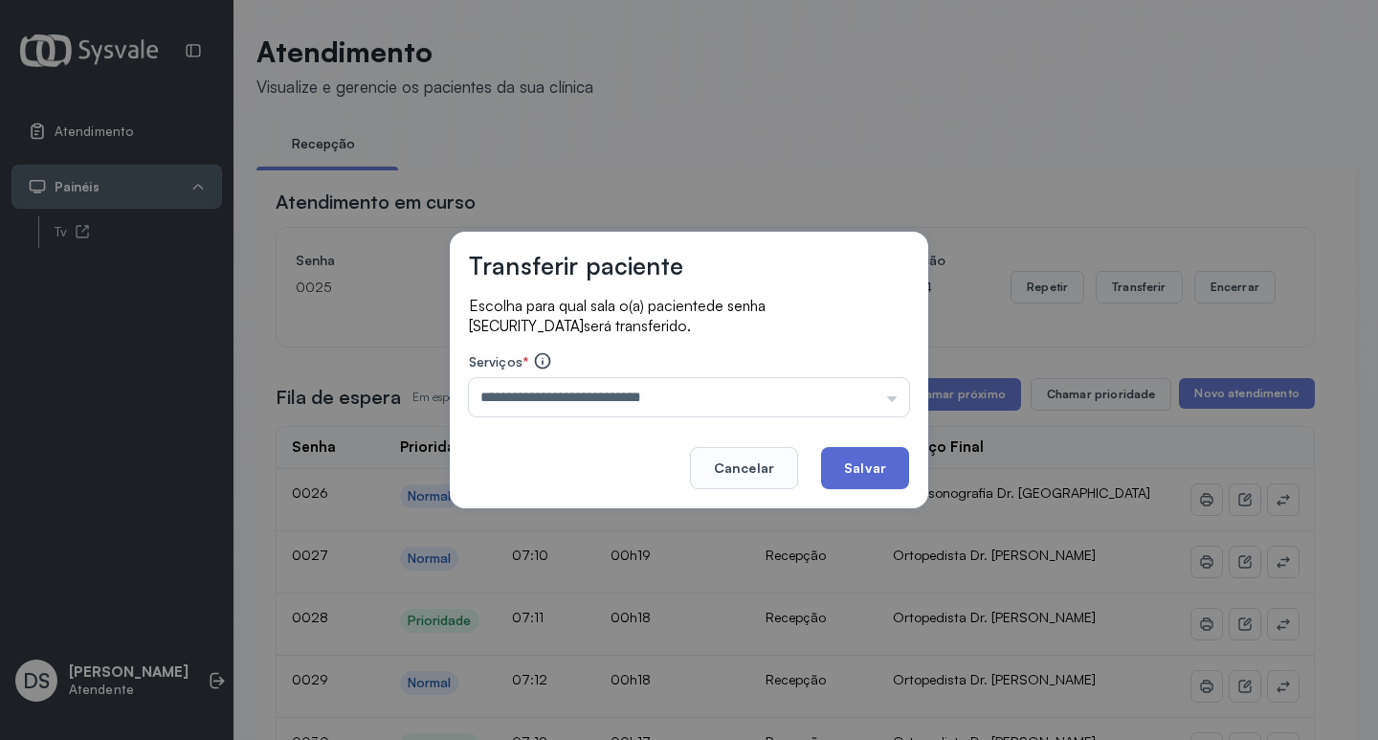
click at [884, 460] on button "Salvar" at bounding box center [865, 468] width 88 height 42
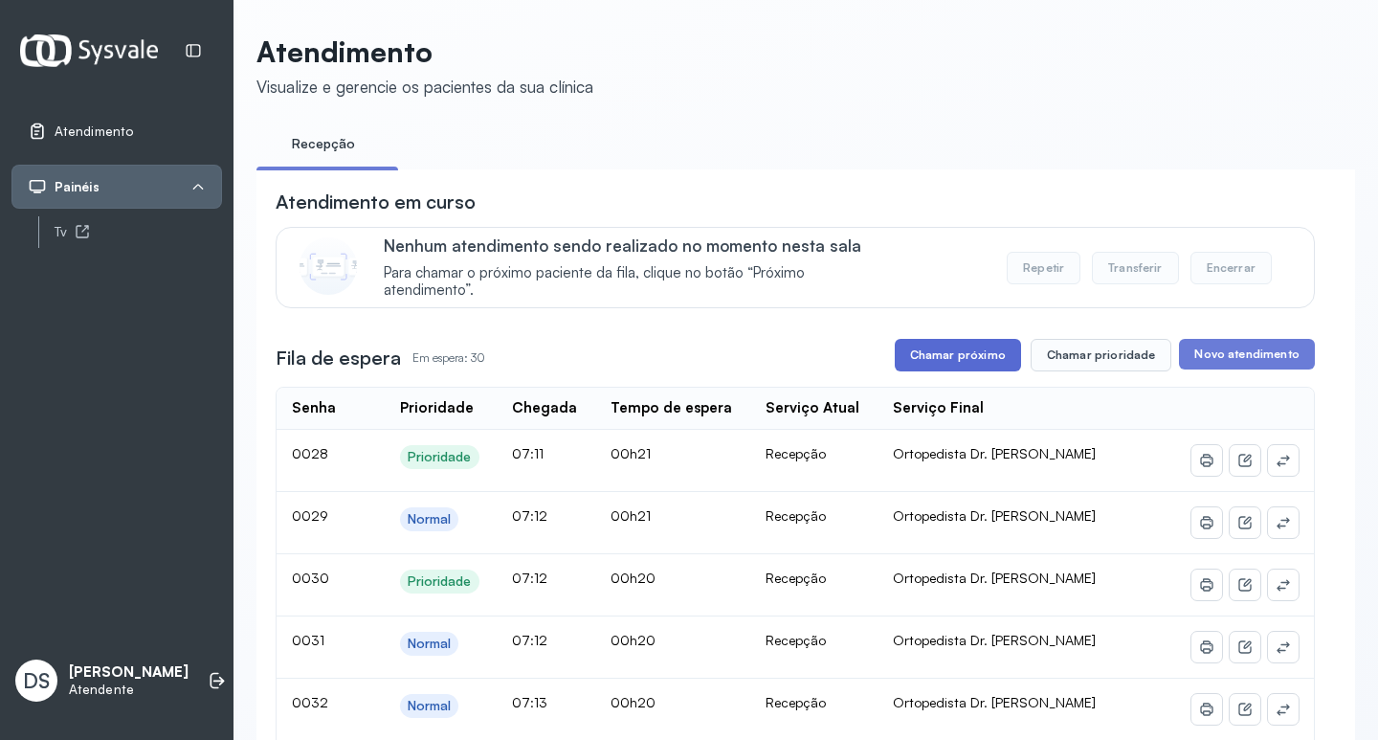
click at [941, 349] on button "Chamar próximo" at bounding box center [958, 355] width 126 height 33
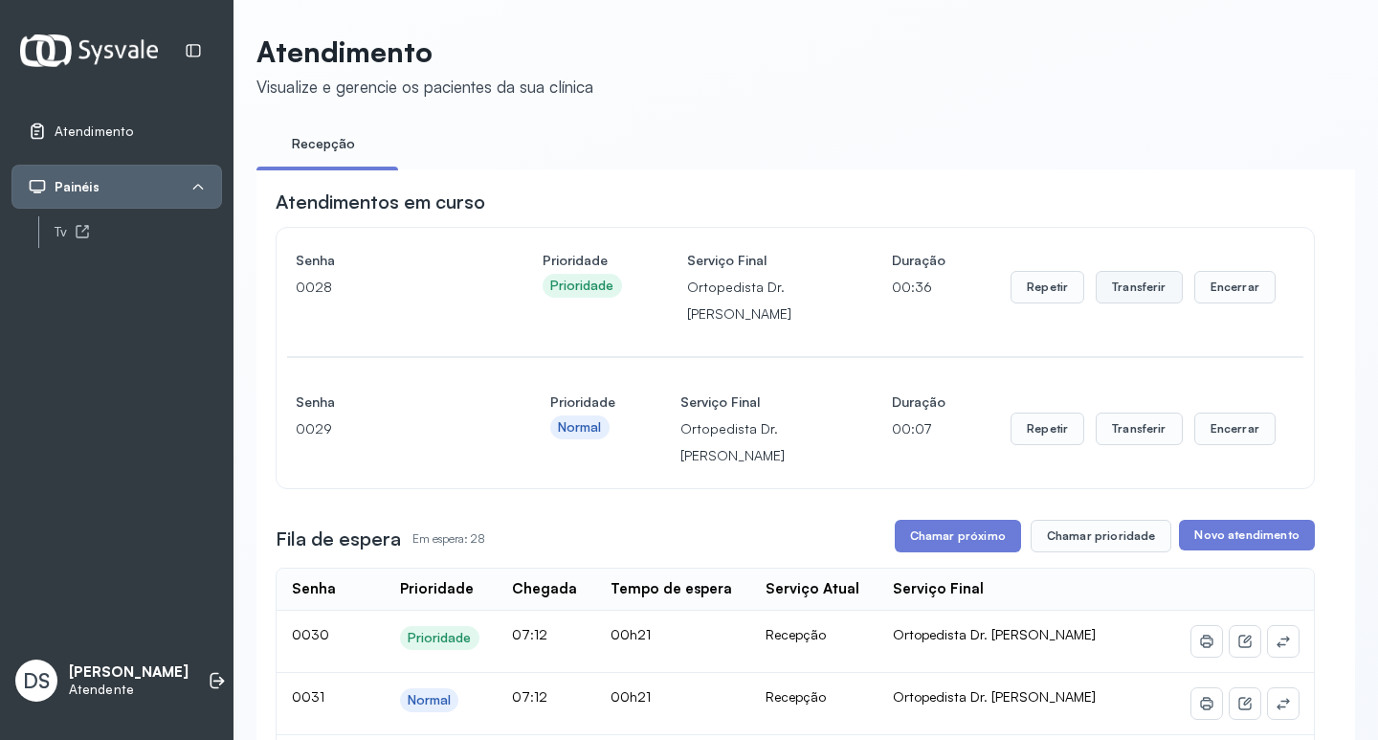
click at [1159, 294] on button "Transferir" at bounding box center [1139, 287] width 87 height 33
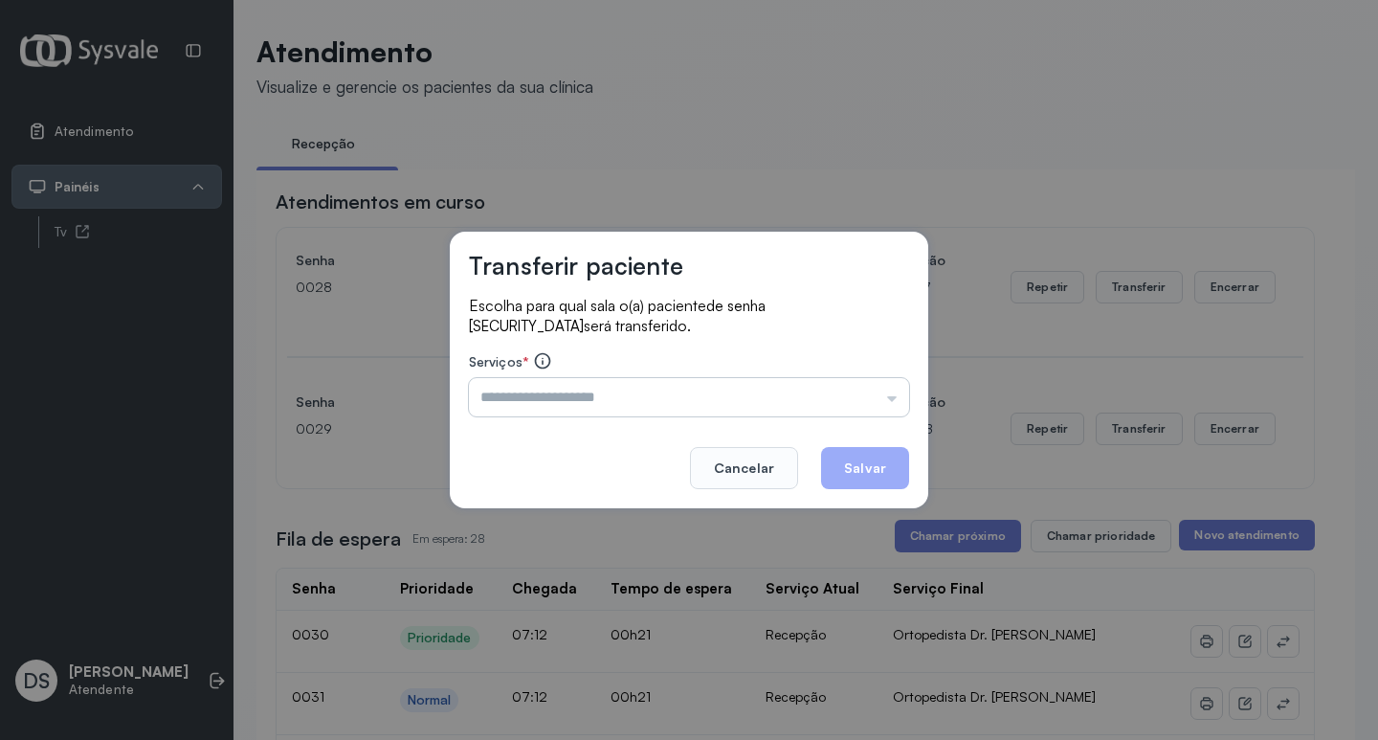
click at [544, 393] on input "text" at bounding box center [689, 397] width 440 height 38
type input "**********"
drag, startPoint x: 872, startPoint y: 467, endPoint x: 948, endPoint y: 415, distance: 92.3
click at [881, 461] on button "Salvar" at bounding box center [865, 468] width 88 height 42
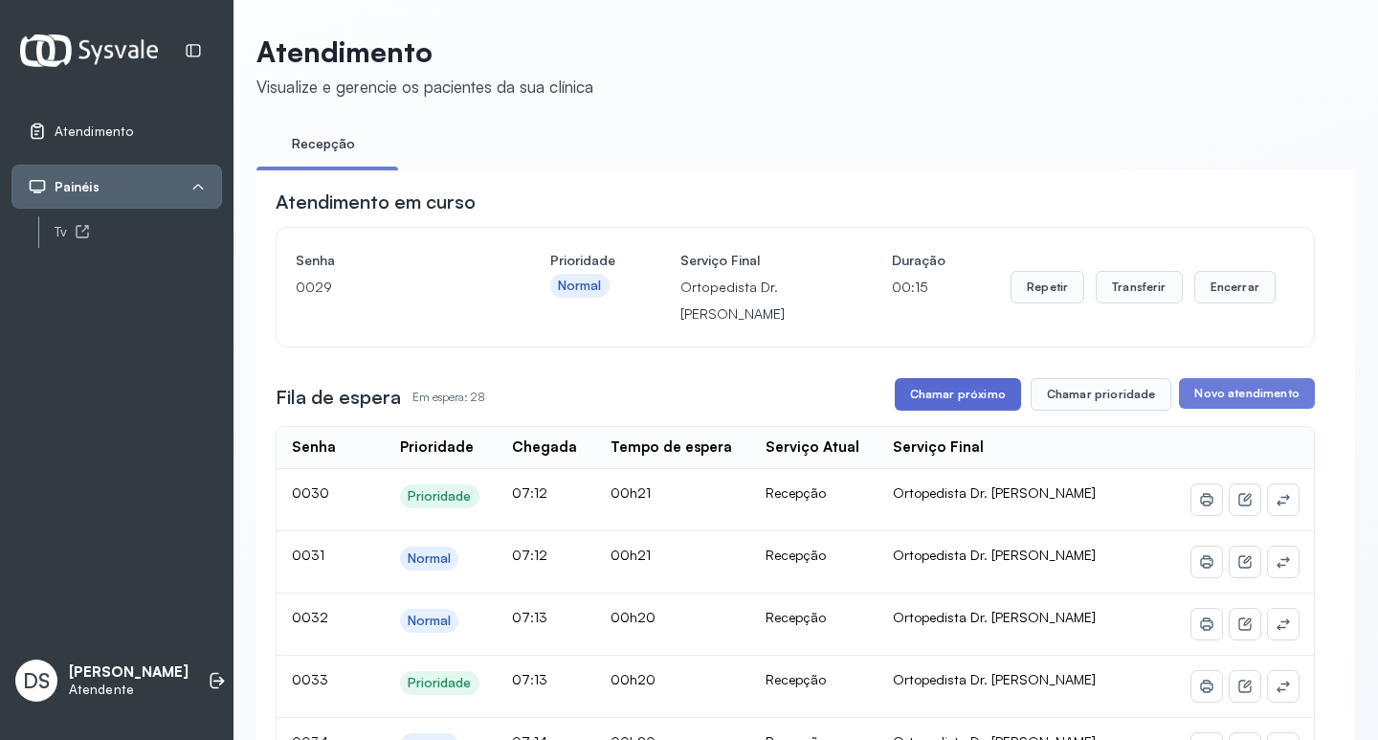
click at [957, 400] on button "Chamar próximo" at bounding box center [958, 394] width 126 height 33
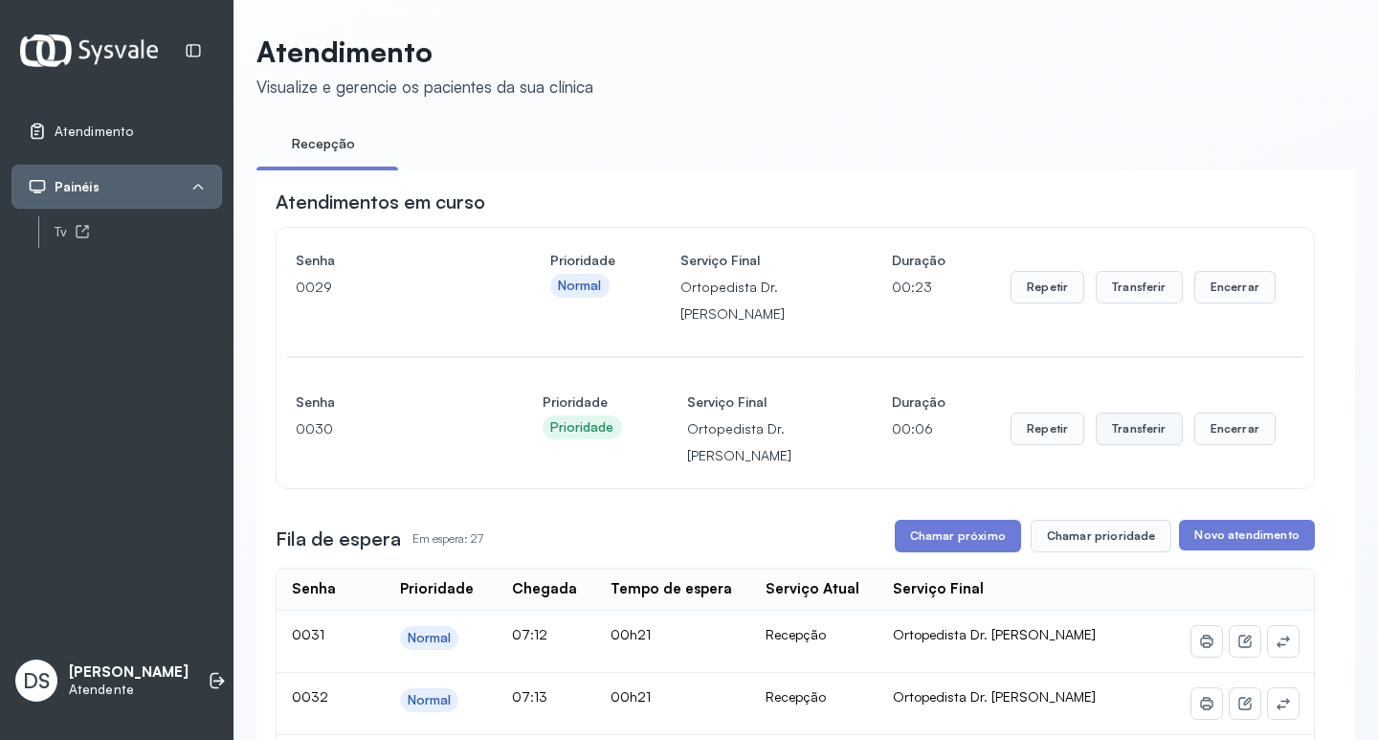
click at [1118, 424] on button "Transferir" at bounding box center [1139, 428] width 87 height 33
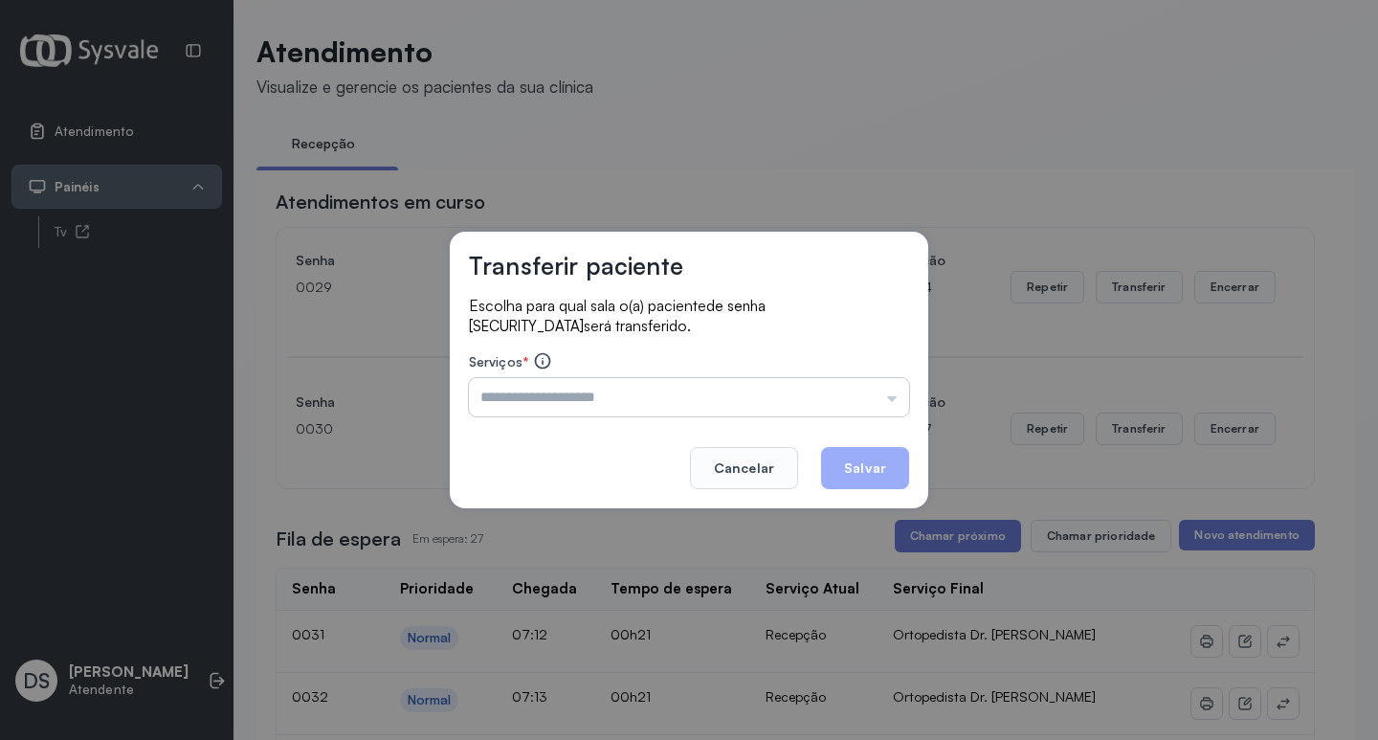
click at [517, 400] on input "text" at bounding box center [689, 397] width 440 height 38
type input "**********"
click at [820, 468] on footer "Cancelar Salvar" at bounding box center [689, 454] width 440 height 69
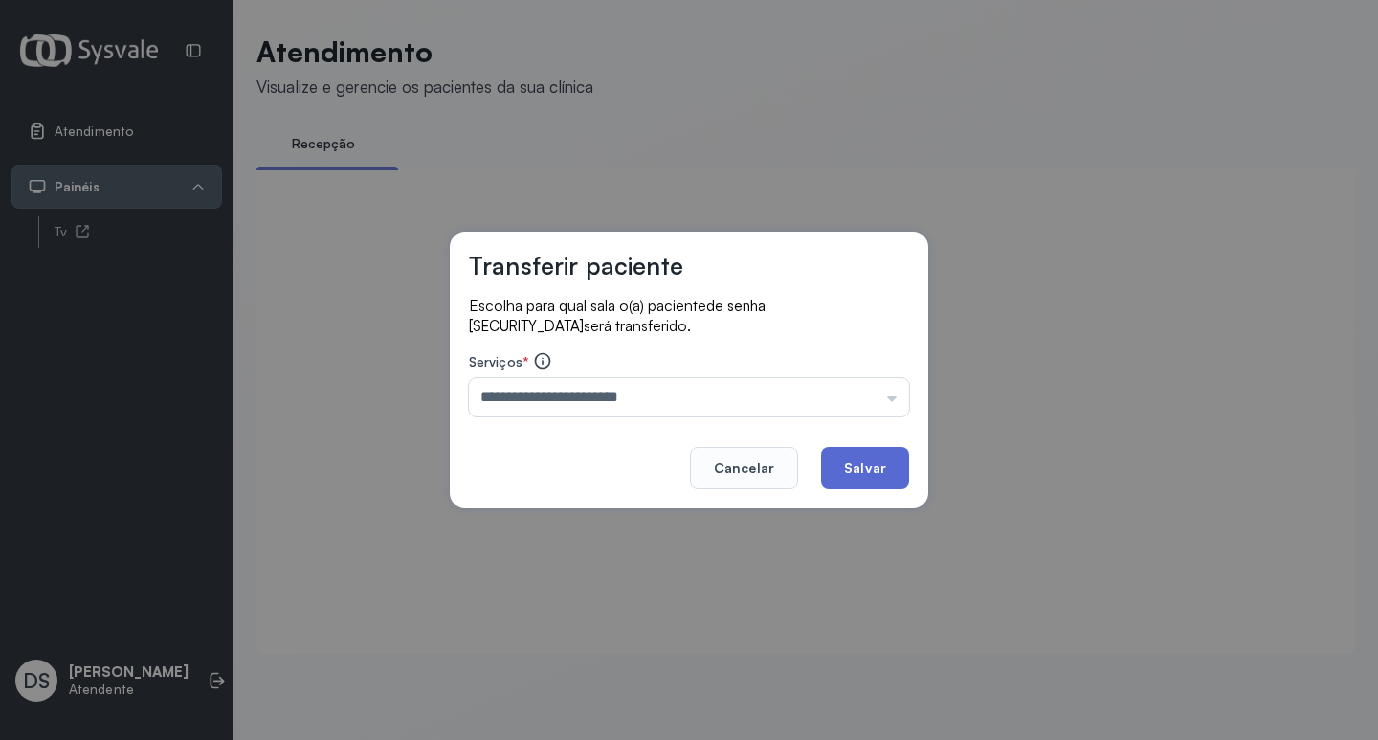
click at [849, 459] on button "Salvar" at bounding box center [865, 468] width 88 height 42
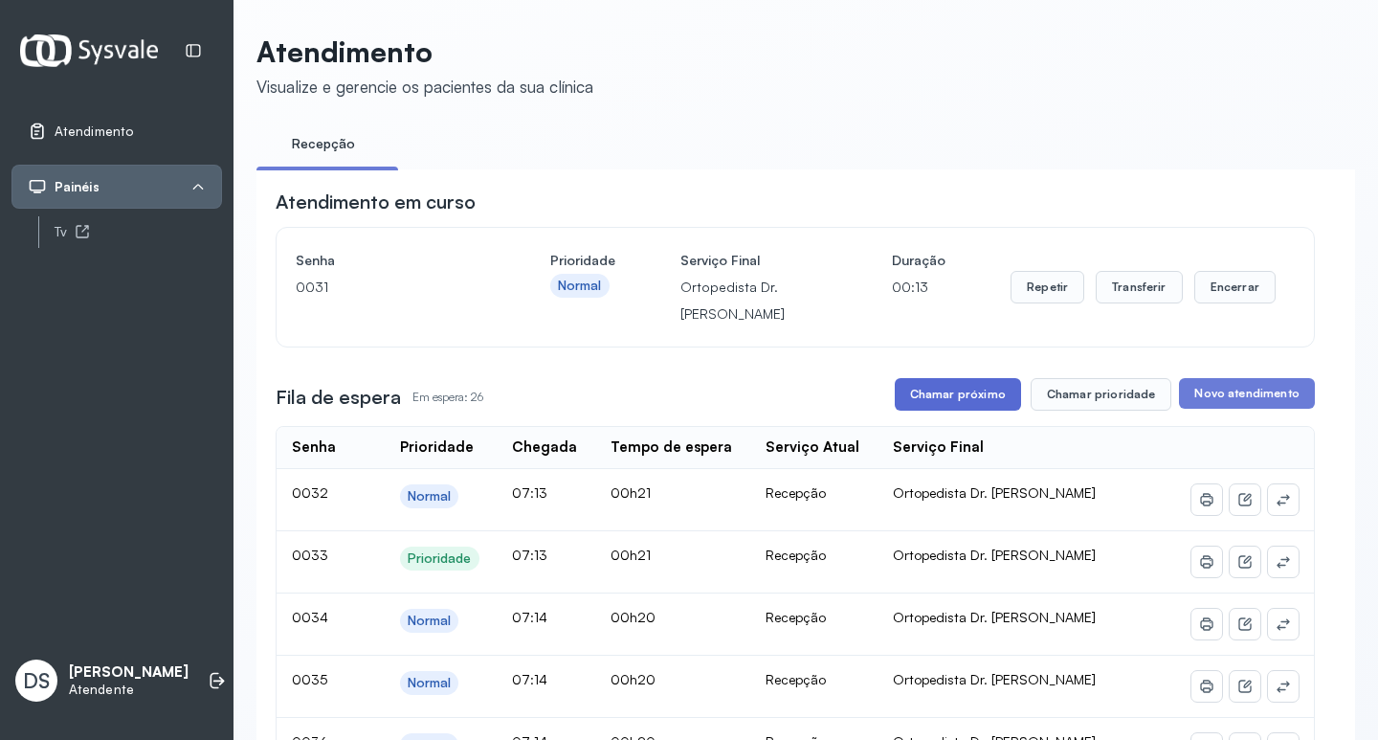
click at [964, 389] on button "Chamar próximo" at bounding box center [958, 394] width 126 height 33
click at [1145, 291] on button "Transferir" at bounding box center [1139, 287] width 87 height 33
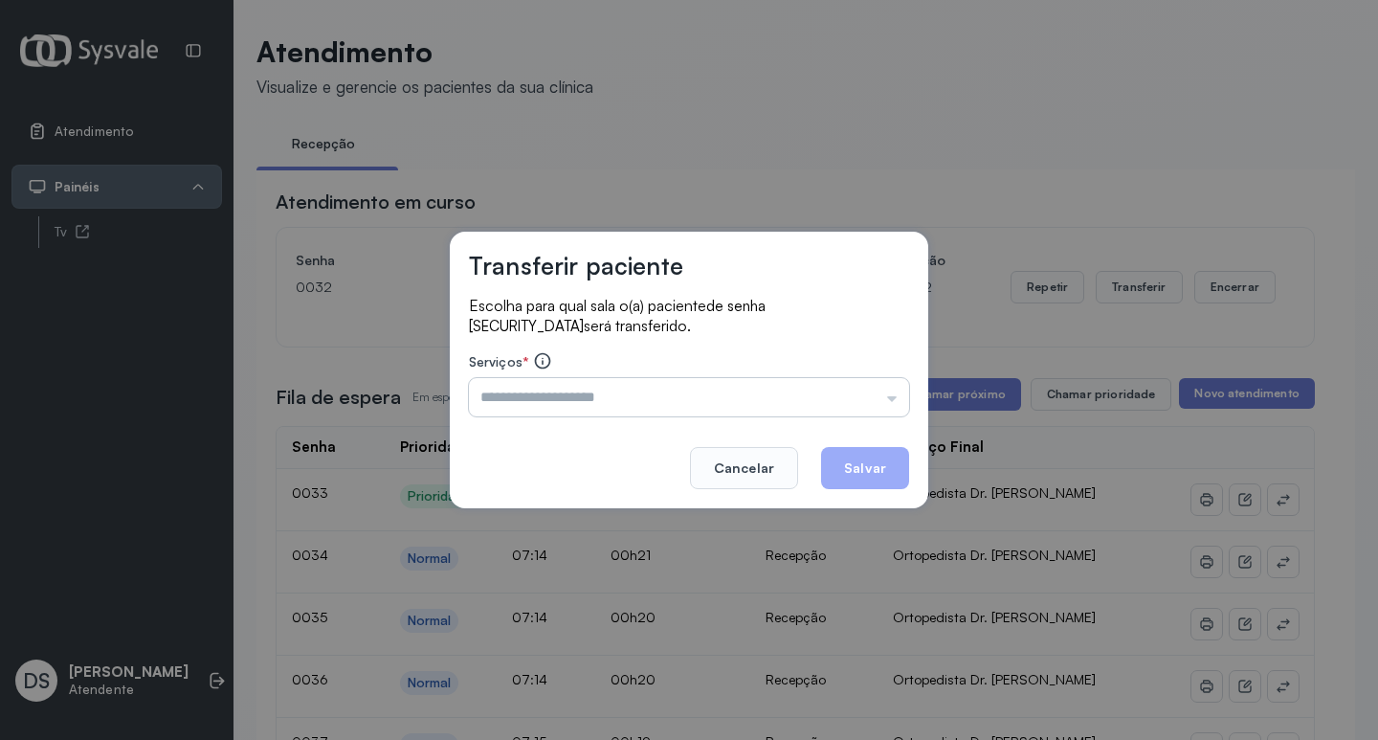
click at [568, 391] on input "text" at bounding box center [689, 397] width 440 height 38
type input "**********"
click at [841, 468] on button "Salvar" at bounding box center [865, 468] width 88 height 42
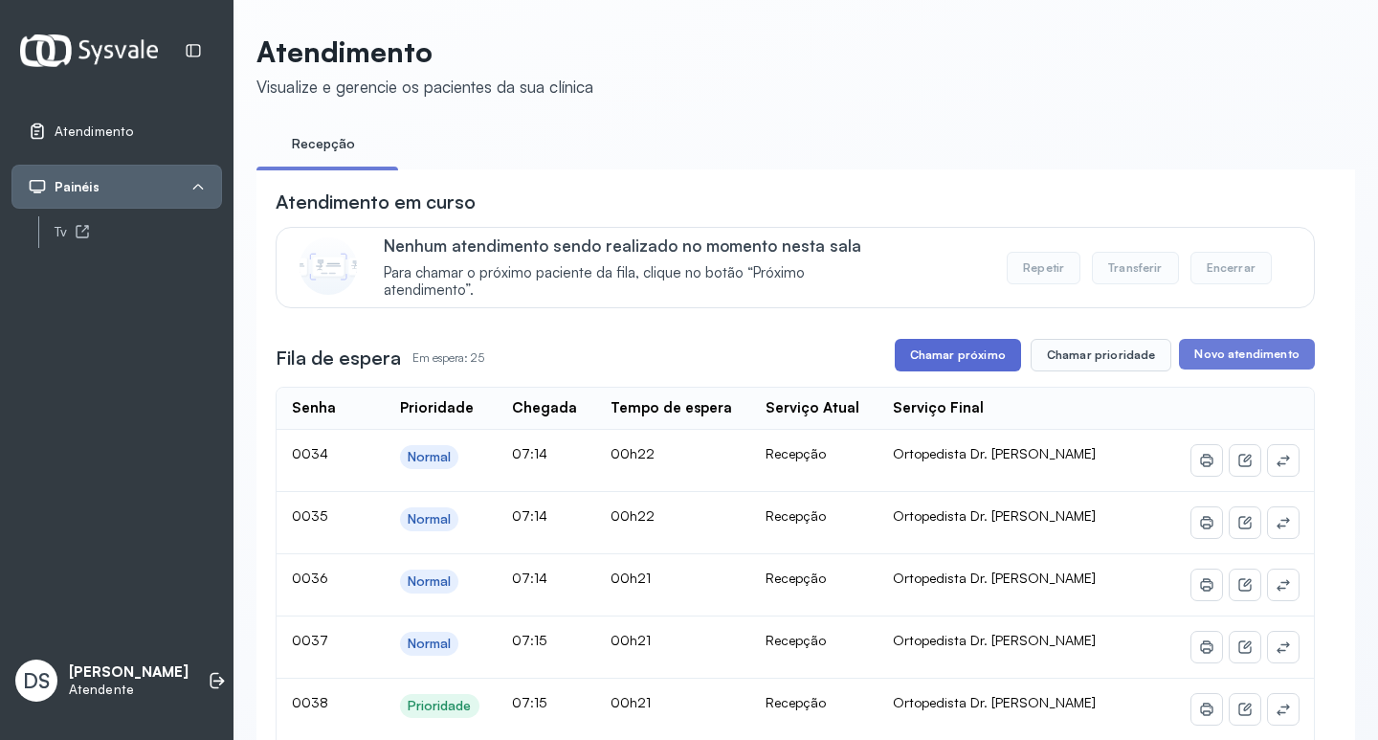
click at [941, 358] on button "Chamar próximo" at bounding box center [958, 355] width 126 height 33
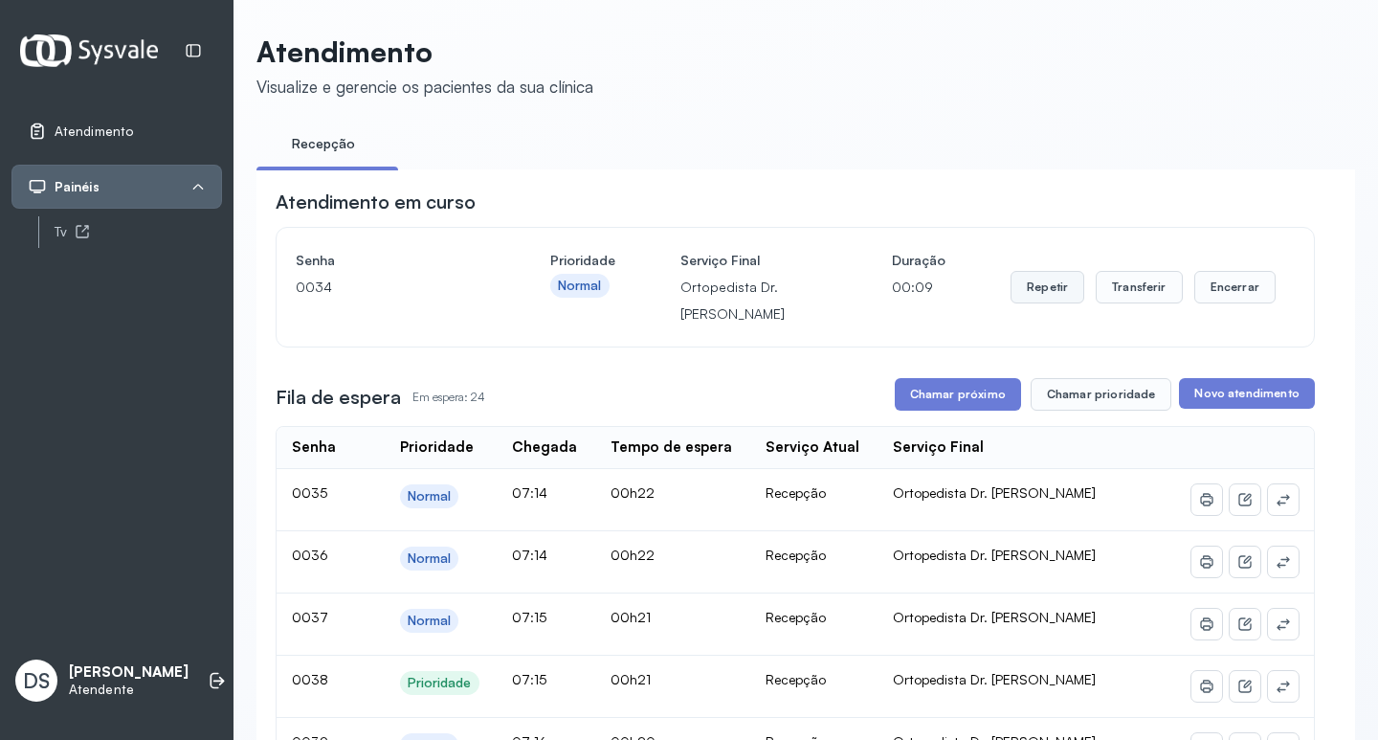
click at [1040, 290] on button "Repetir" at bounding box center [1047, 287] width 74 height 33
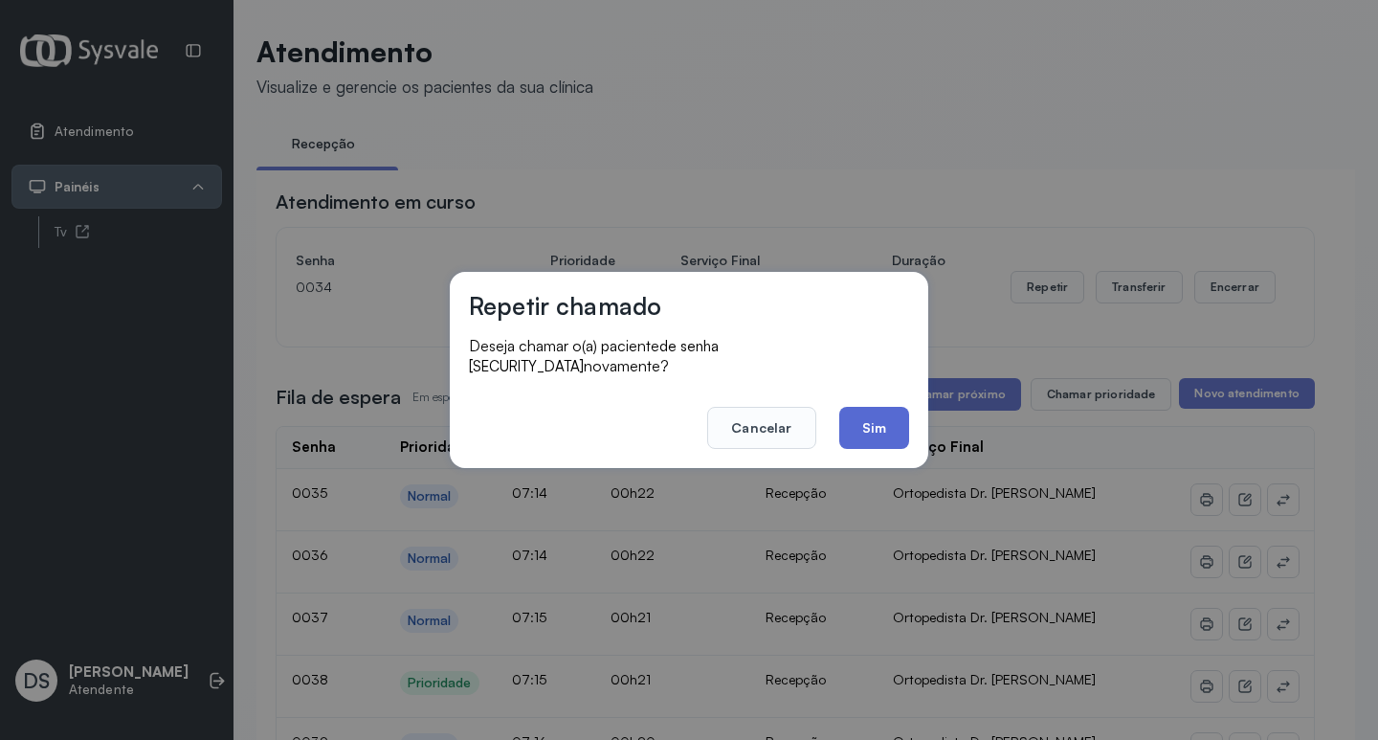
click at [891, 407] on button "Sim" at bounding box center [874, 428] width 70 height 42
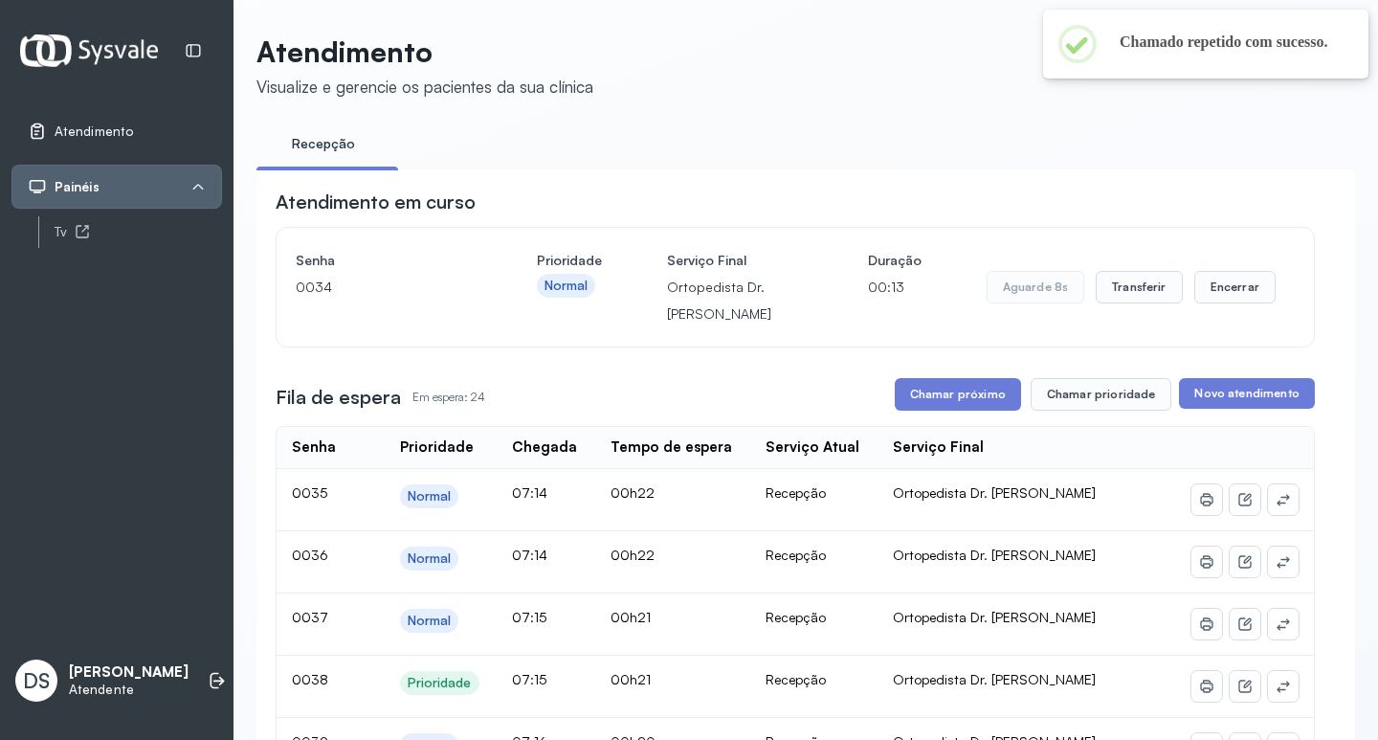
drag, startPoint x: 1088, startPoint y: 78, endPoint x: 1031, endPoint y: 111, distance: 65.2
click at [1088, 78] on header "Atendimento Visualize e gerencie os pacientes da sua clínica" at bounding box center [805, 65] width 1098 height 63
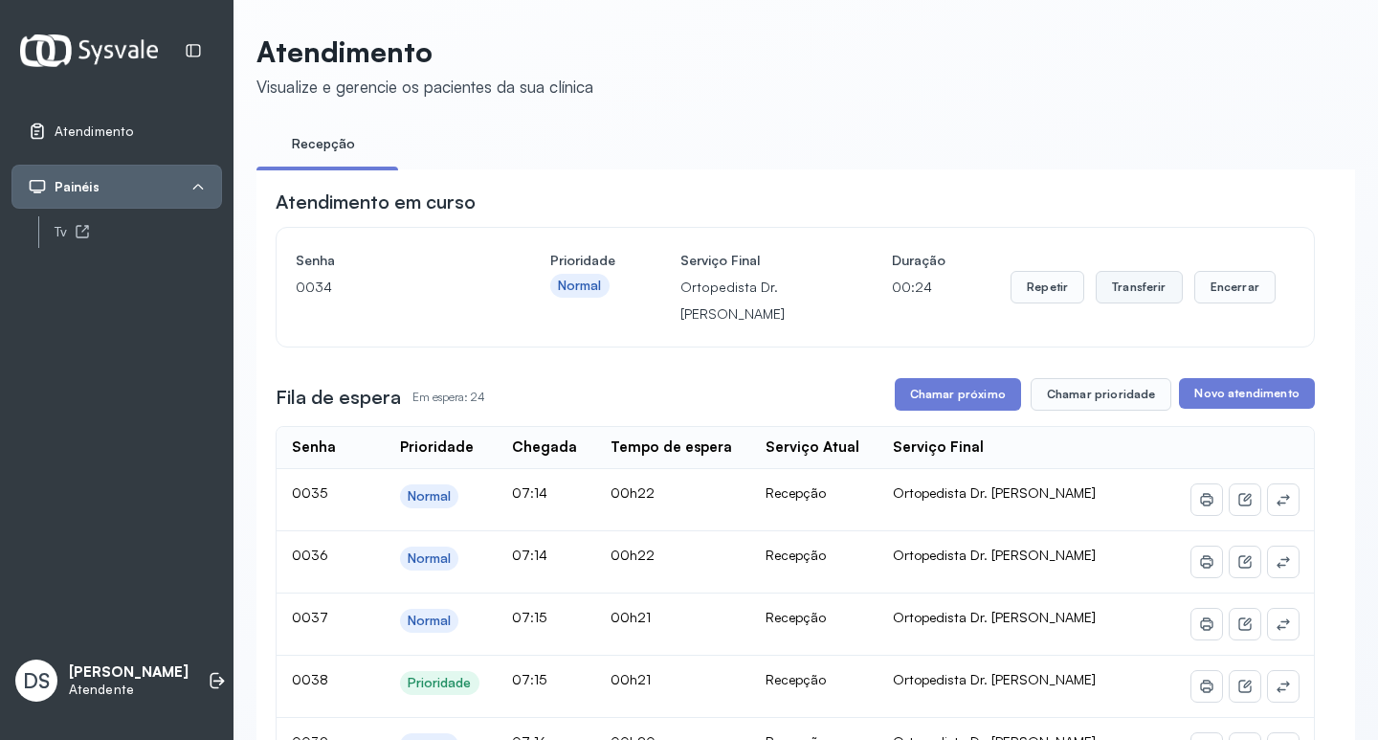
click at [1129, 288] on button "Transferir" at bounding box center [1139, 287] width 87 height 33
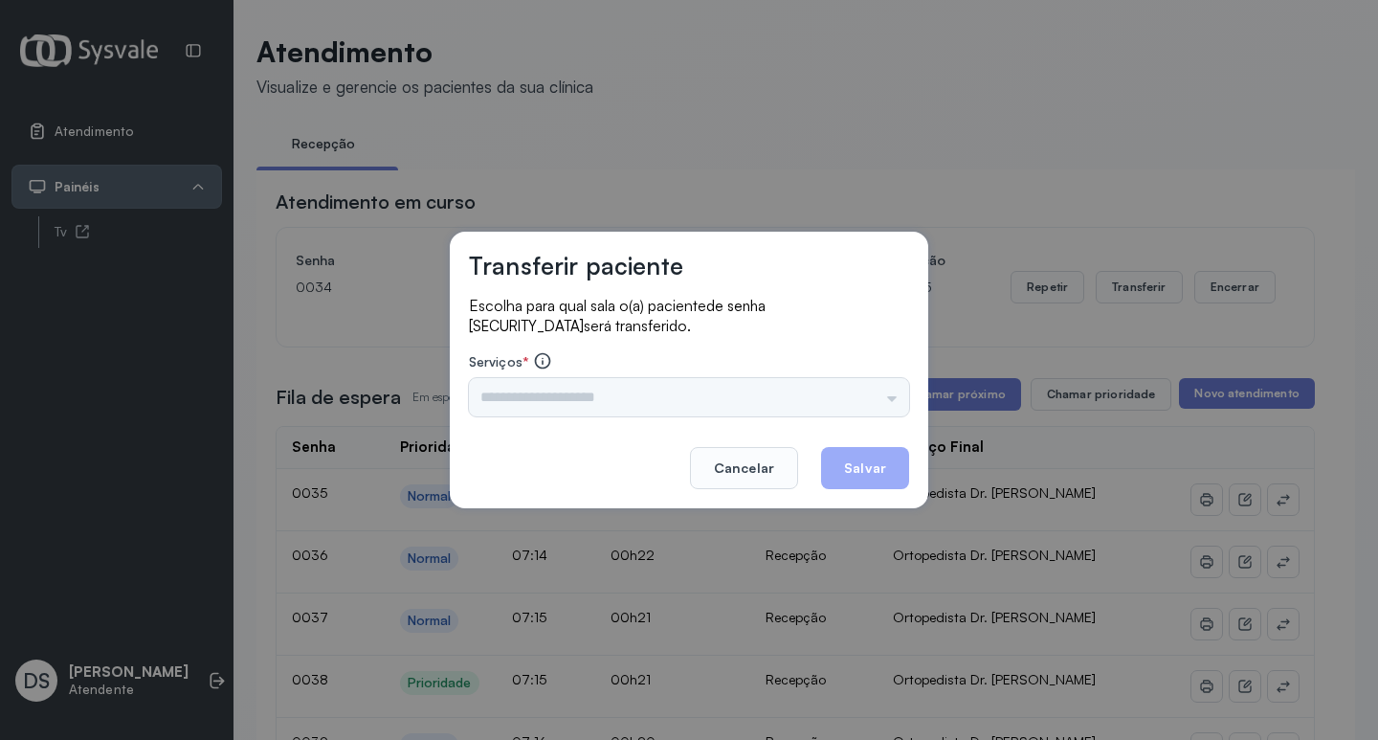
click at [537, 389] on div "Triagem Ortopedista Dr. [PERSON_NAME] Dr. [PERSON_NAME] Dr. [PERSON_NAME] Dra. …" at bounding box center [689, 397] width 440 height 38
click at [537, 389] on input "text" at bounding box center [689, 397] width 440 height 38
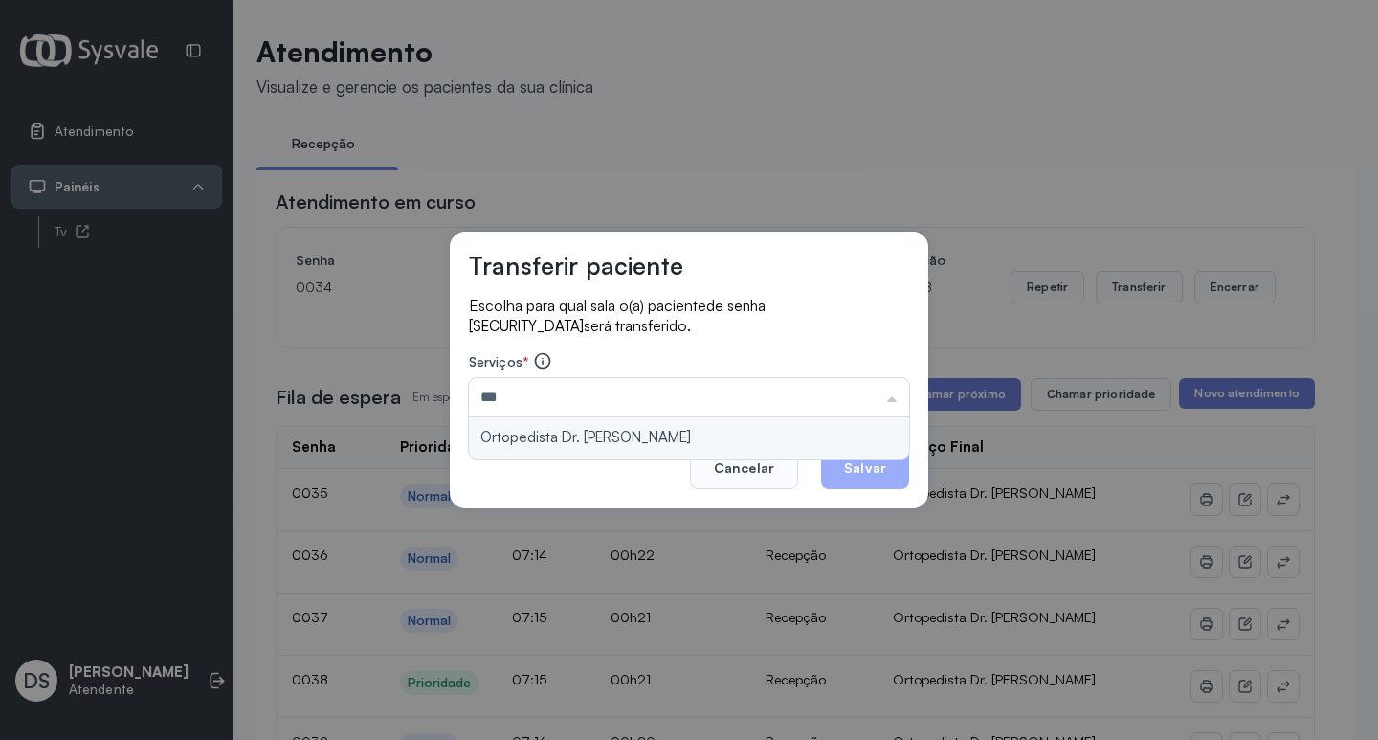
type input "**********"
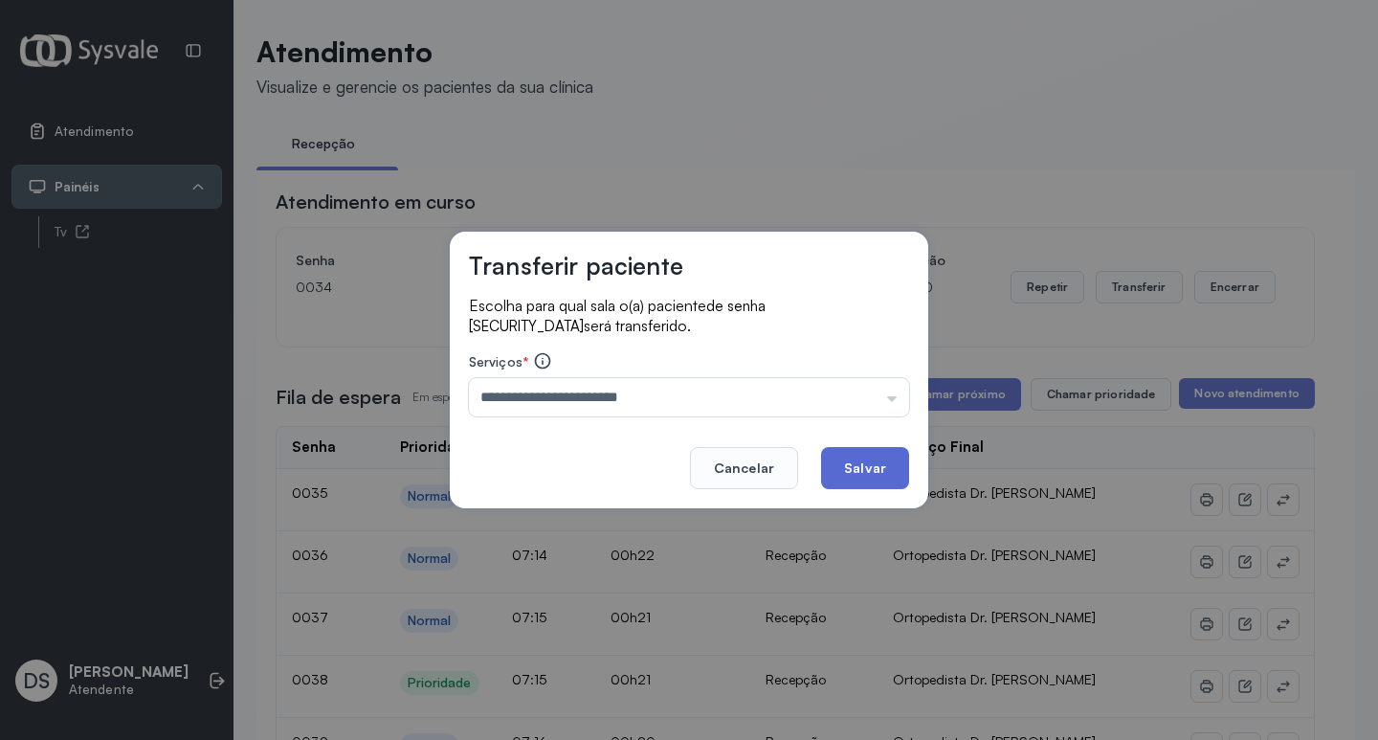
click at [832, 466] on button "Salvar" at bounding box center [865, 468] width 88 height 42
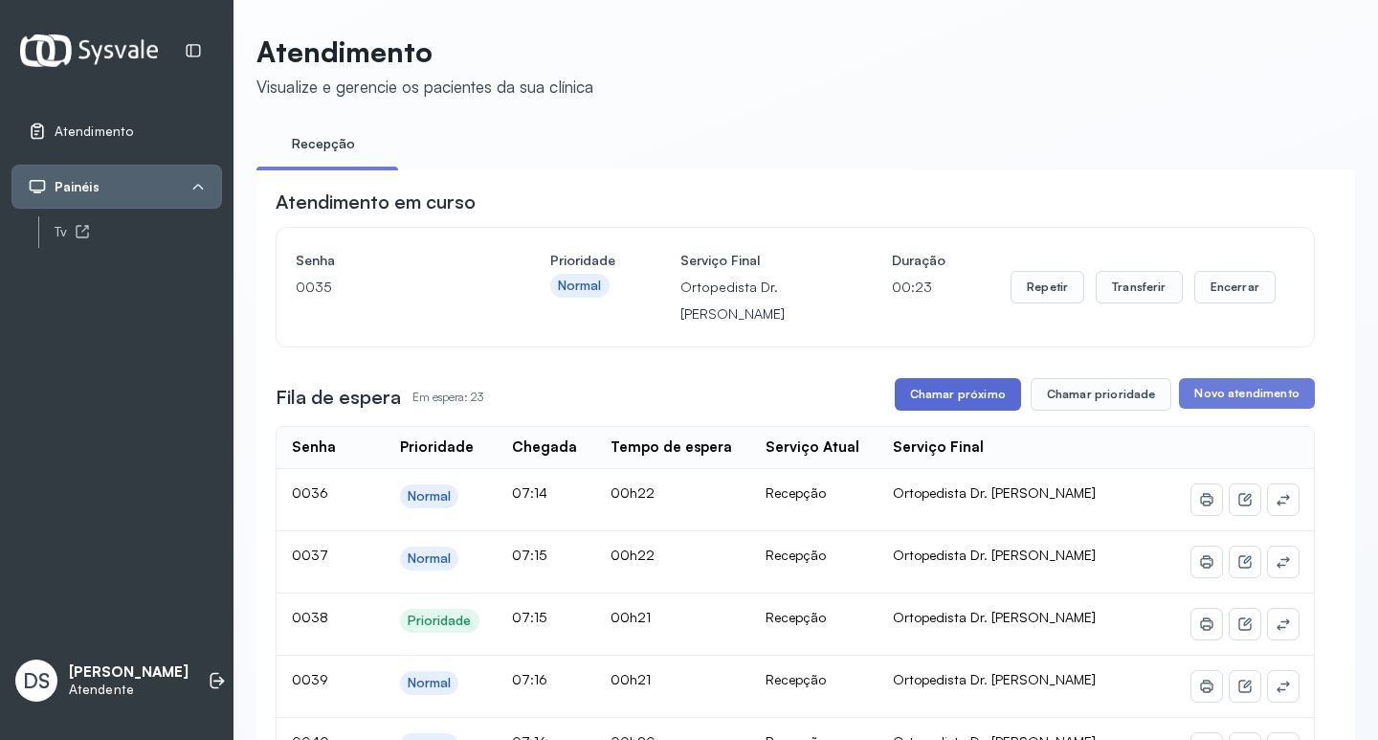
click at [948, 398] on button "Chamar próximo" at bounding box center [958, 394] width 126 height 33
click at [1118, 293] on button "Transferir" at bounding box center [1139, 287] width 87 height 33
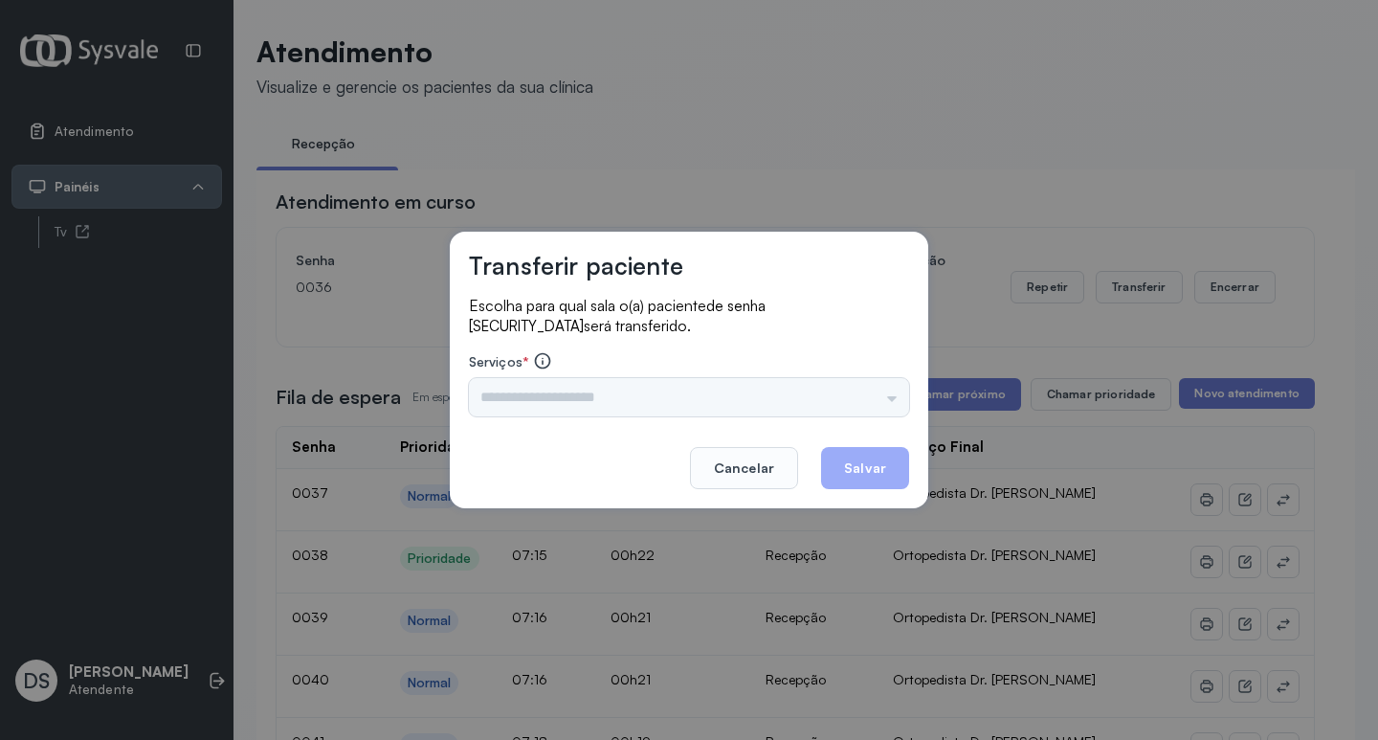
click at [533, 398] on div "Triagem Ortopedista Dr. [PERSON_NAME] Dr. [PERSON_NAME] Dr. [PERSON_NAME] Dra. …" at bounding box center [689, 397] width 440 height 38
click at [565, 393] on input "text" at bounding box center [689, 397] width 440 height 38
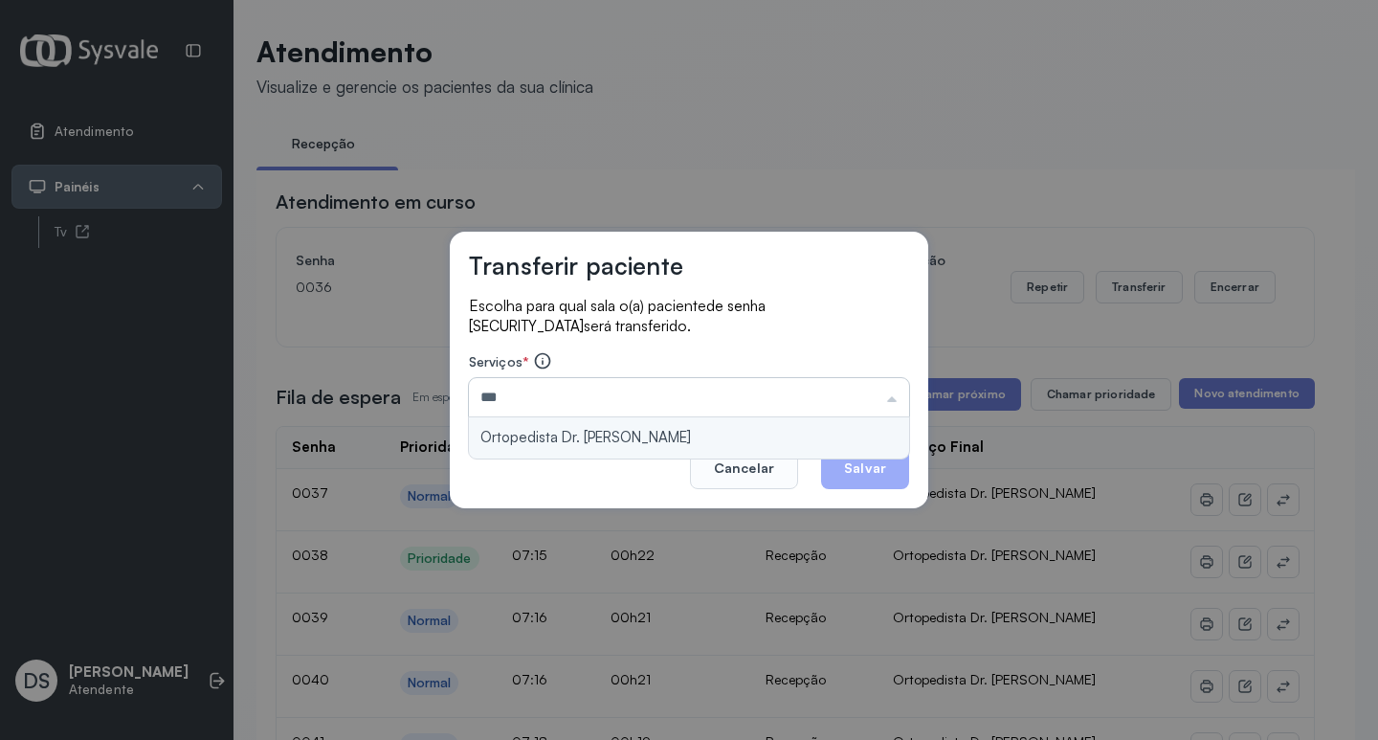
type input "**********"
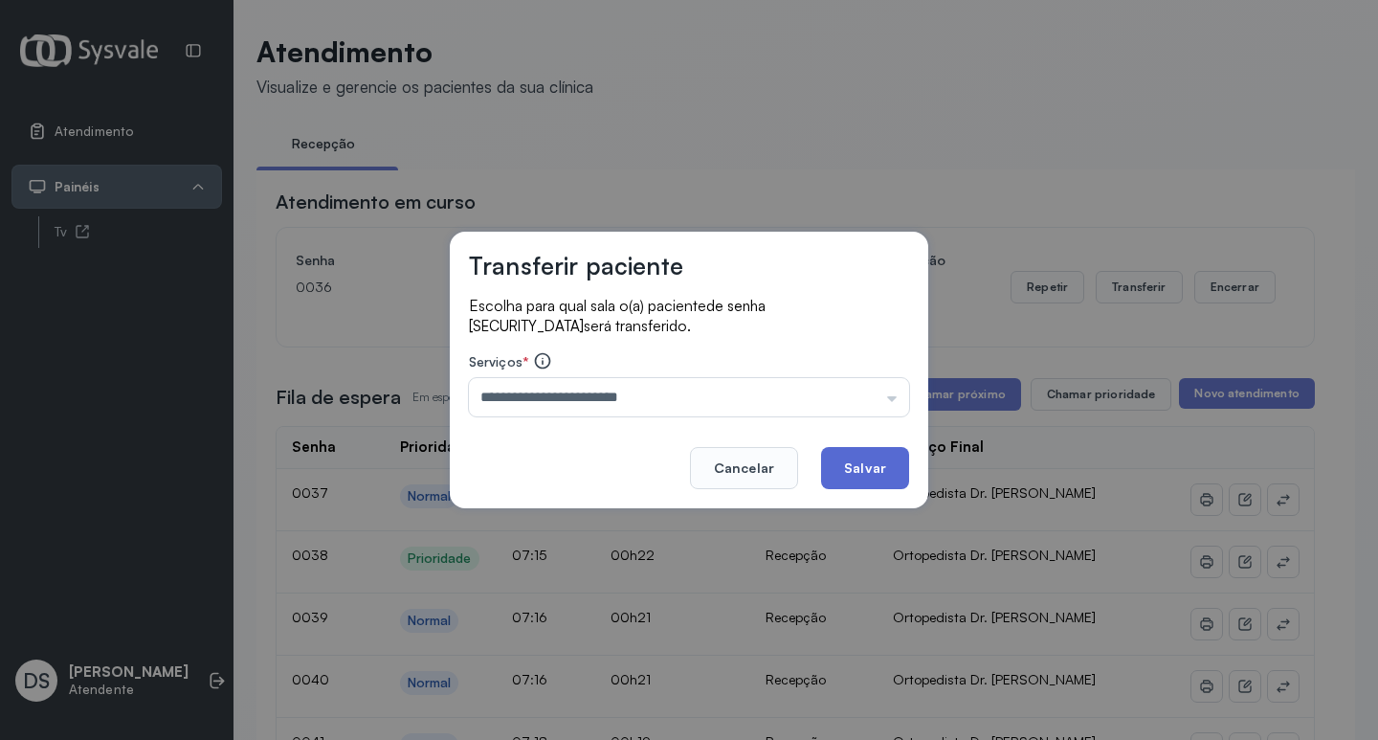
click at [867, 461] on button "Salvar" at bounding box center [865, 468] width 88 height 42
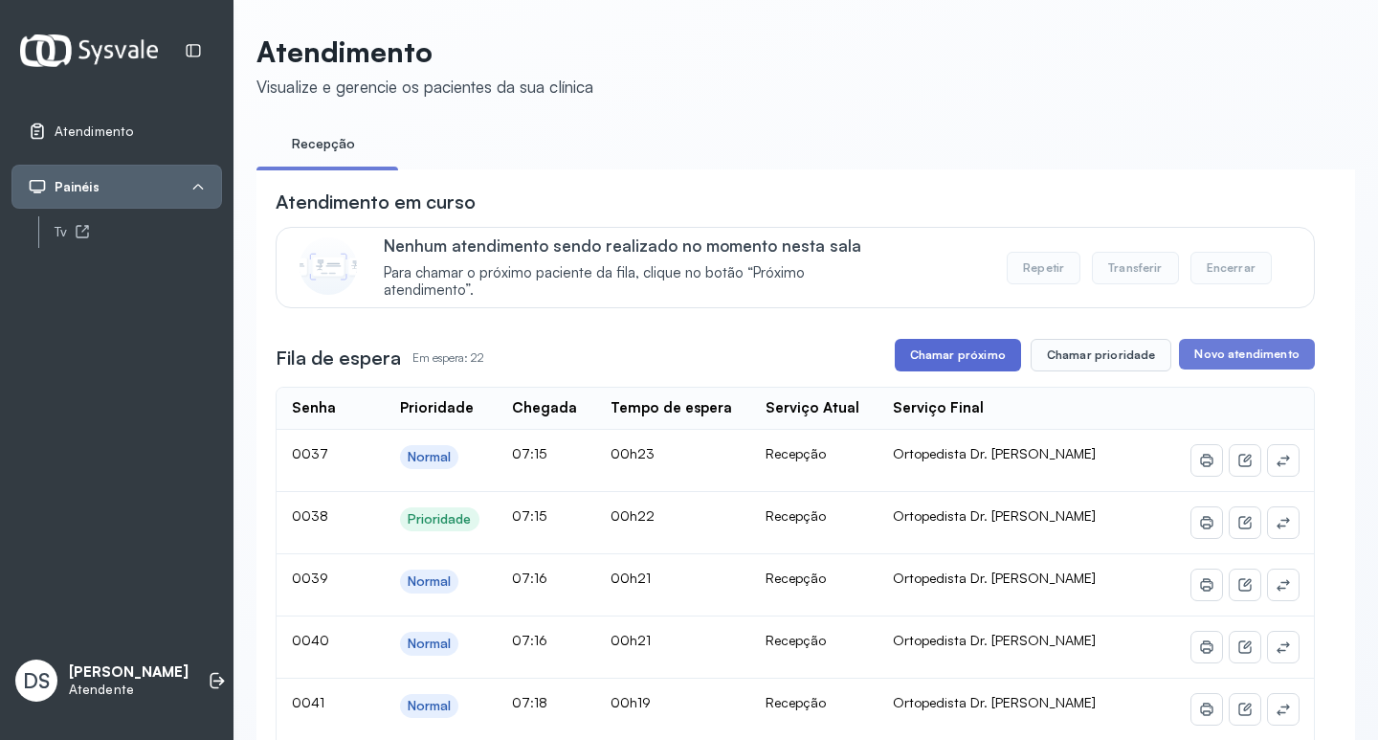
click at [950, 364] on button "Chamar próximo" at bounding box center [958, 355] width 126 height 33
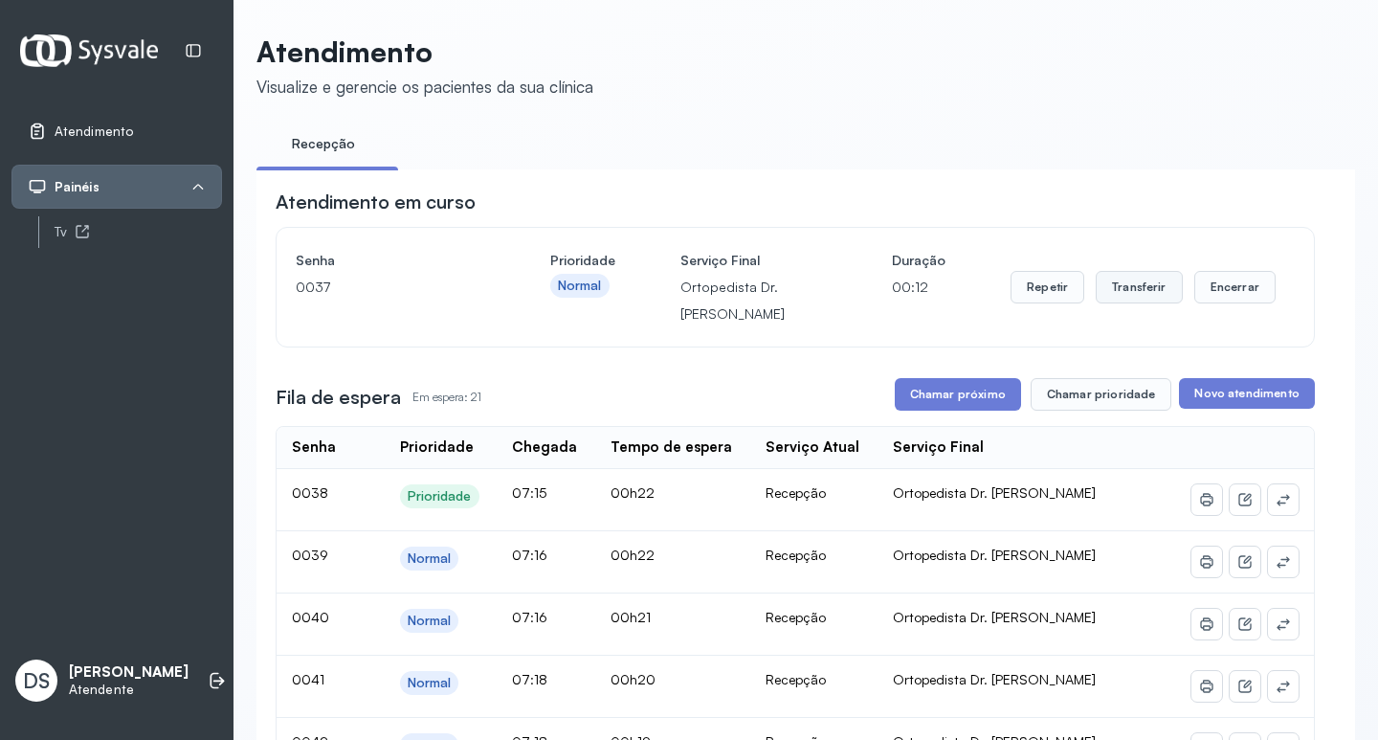
click at [1129, 303] on button "Transferir" at bounding box center [1139, 287] width 87 height 33
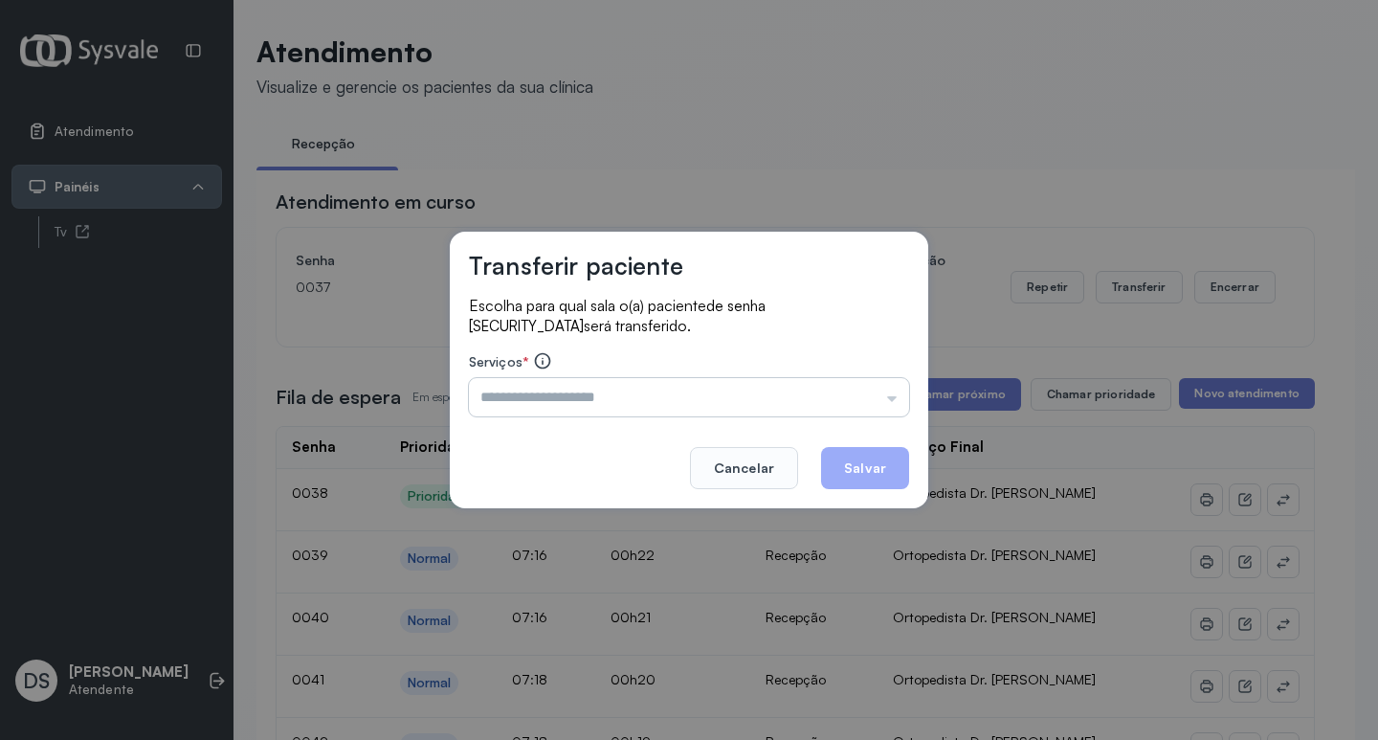
click at [526, 399] on input "text" at bounding box center [689, 397] width 440 height 38
type input "**********"
click at [854, 463] on button "Salvar" at bounding box center [865, 468] width 88 height 42
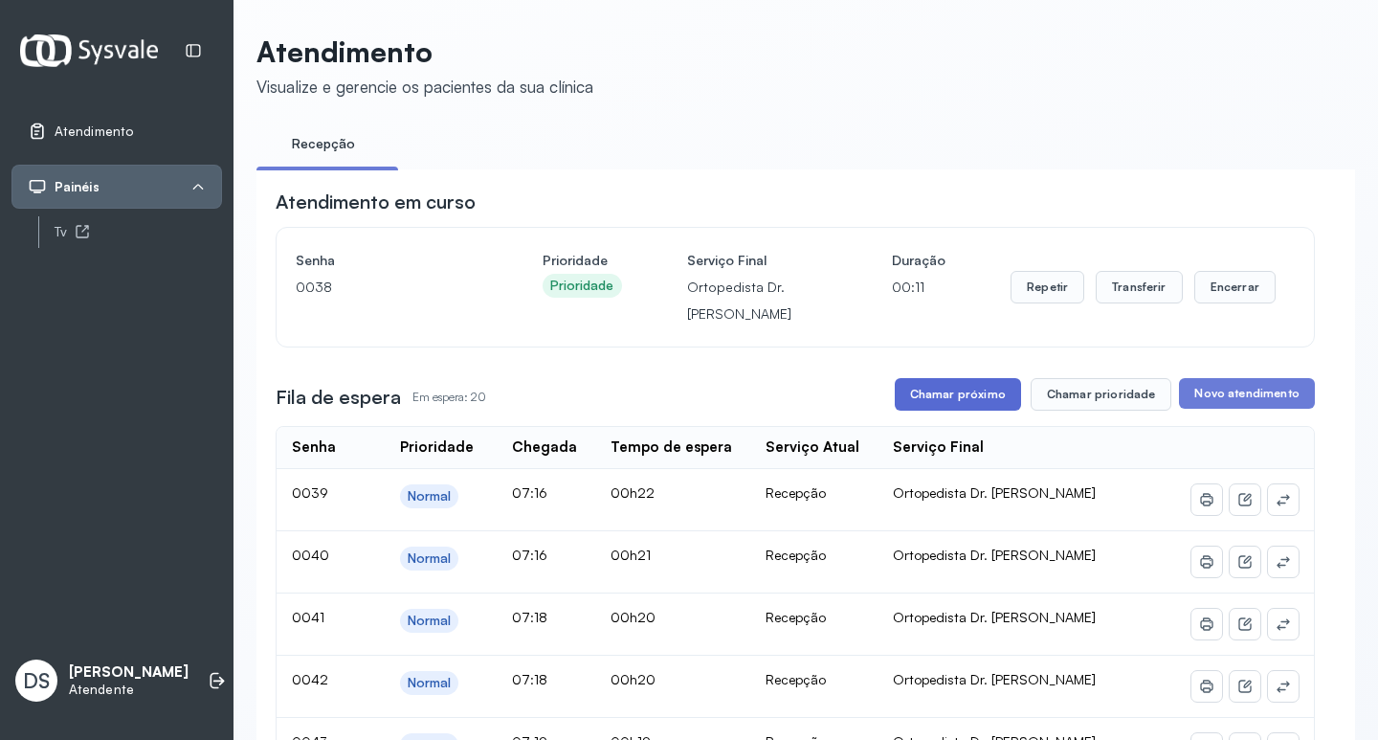
drag, startPoint x: 974, startPoint y: 399, endPoint x: 674, endPoint y: 8, distance: 493.3
click at [974, 398] on button "Chamar próximo" at bounding box center [958, 394] width 126 height 33
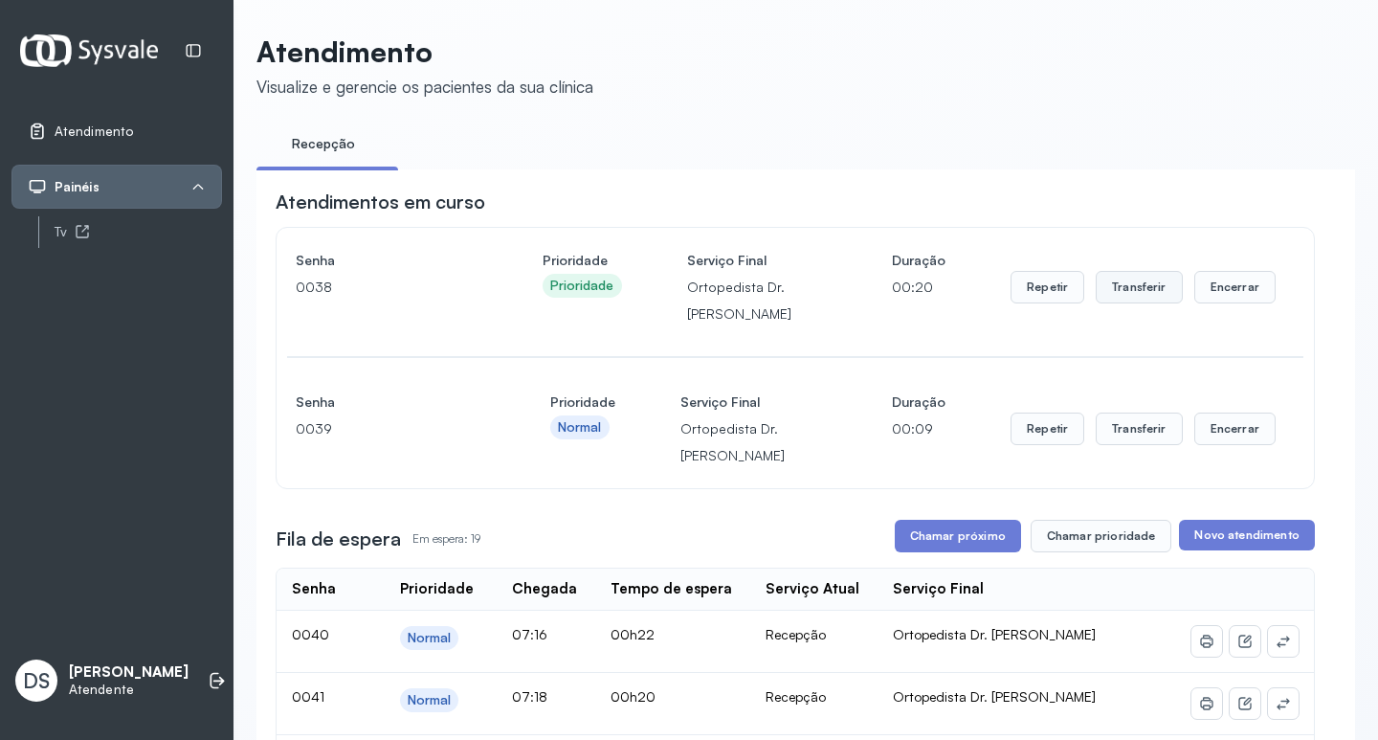
click at [1101, 290] on button "Transferir" at bounding box center [1139, 287] width 87 height 33
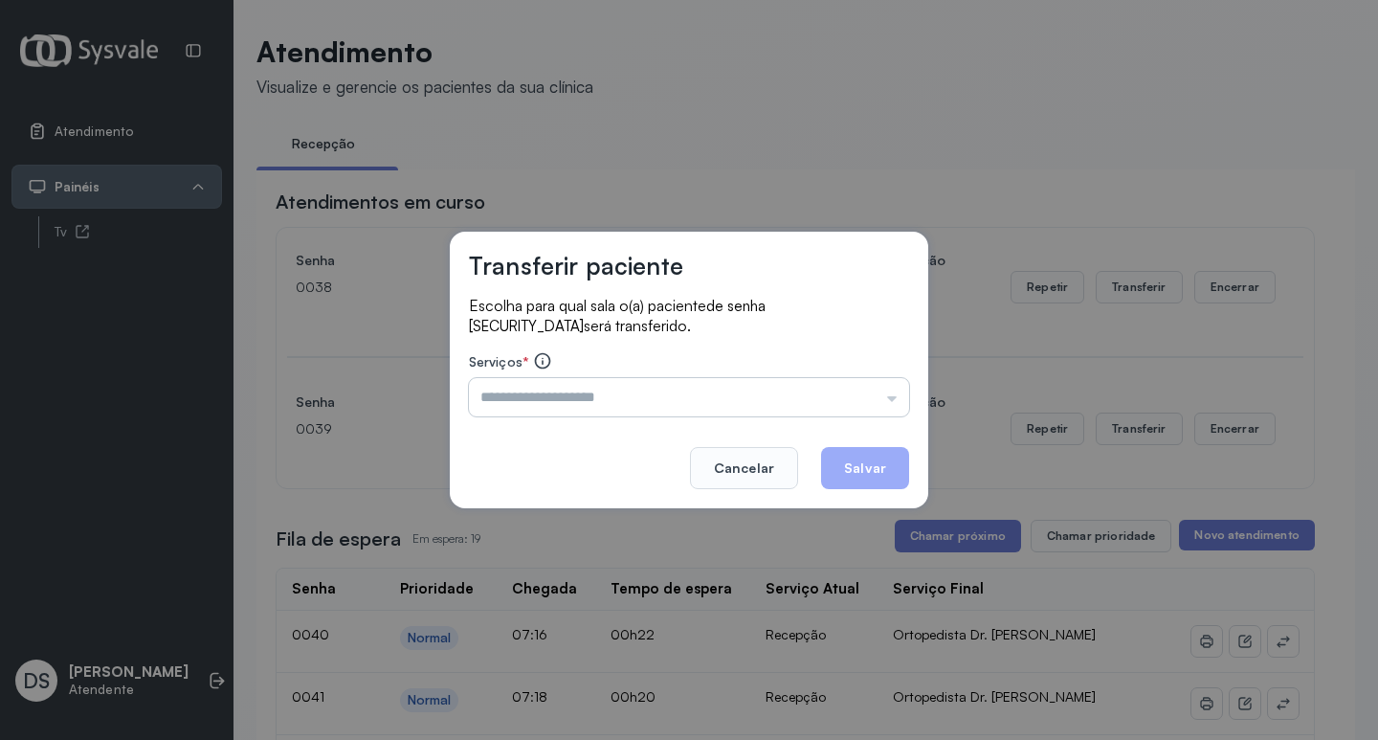
click at [670, 403] on input "text" at bounding box center [689, 397] width 440 height 38
type input "**********"
click at [887, 472] on button "Salvar" at bounding box center [865, 468] width 88 height 42
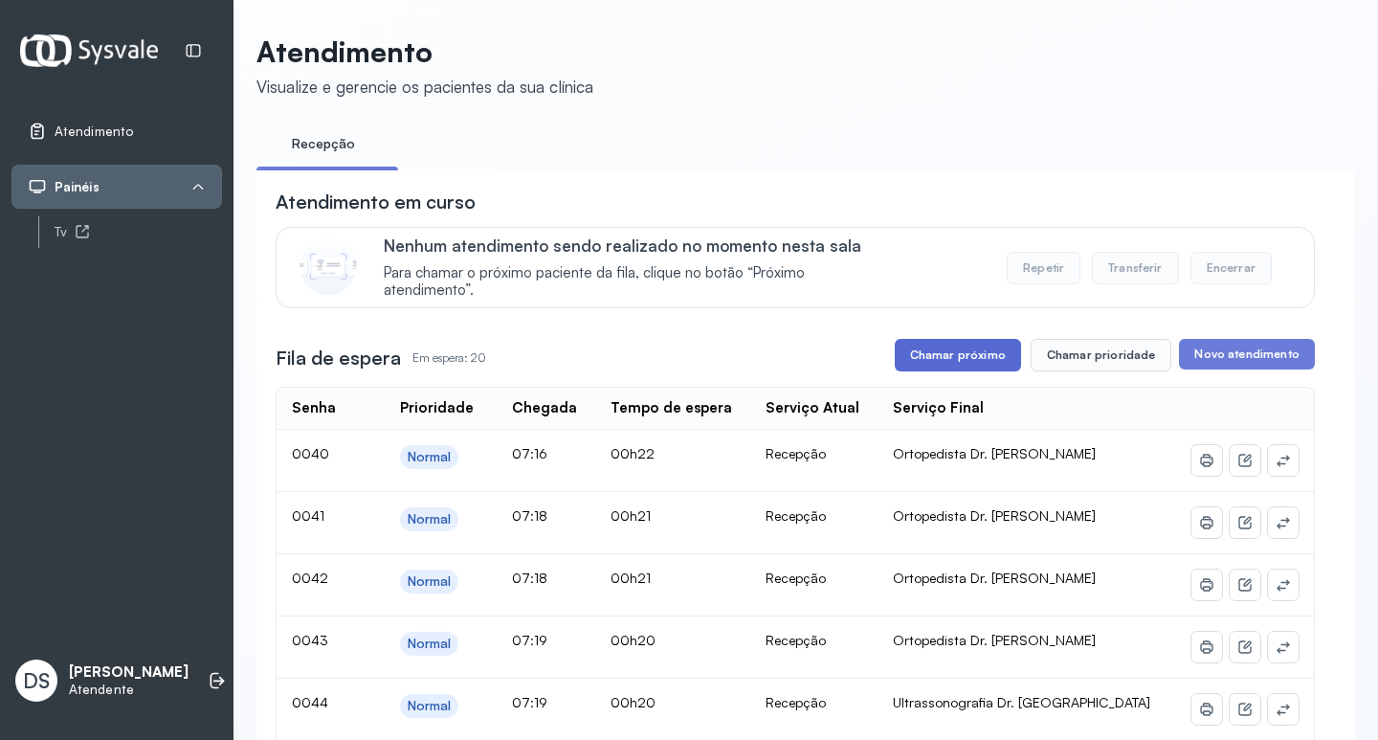
click at [970, 350] on button "Chamar próximo" at bounding box center [958, 355] width 126 height 33
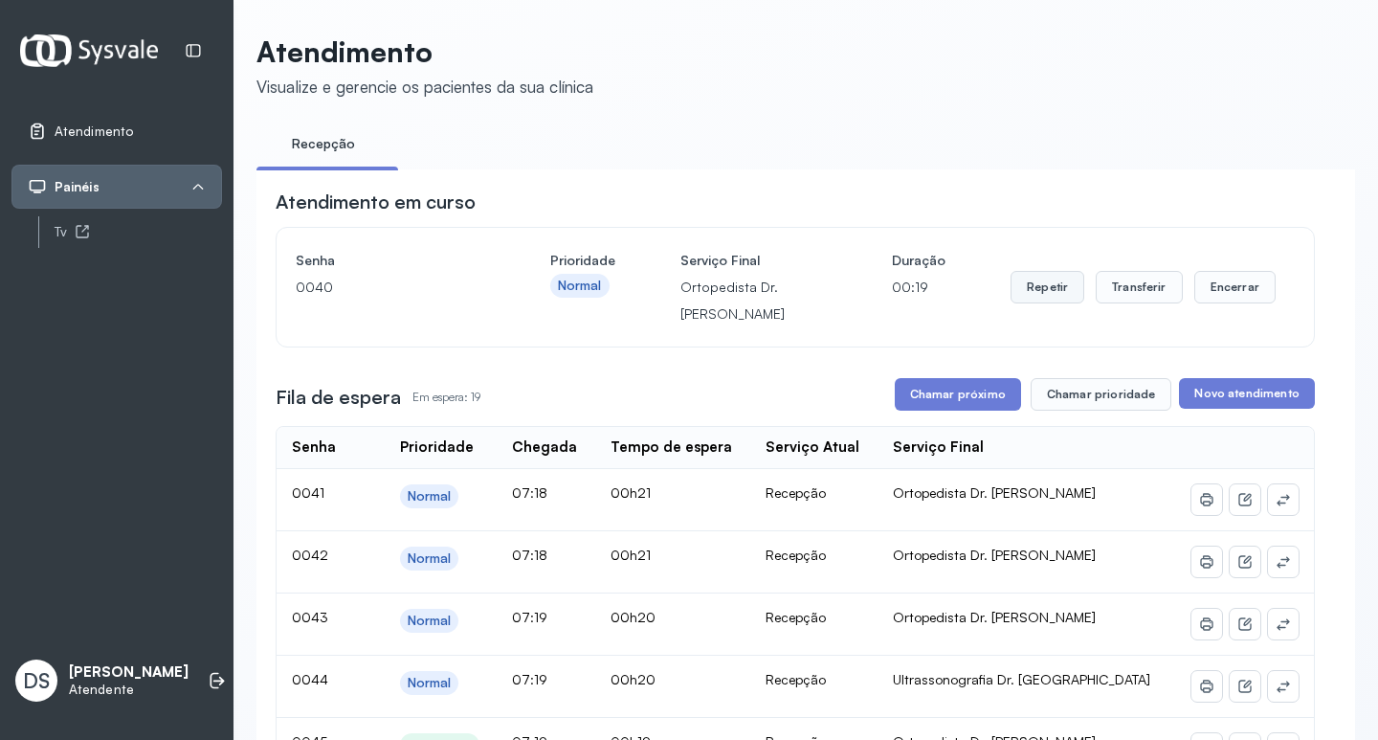
click at [1065, 288] on button "Repetir" at bounding box center [1047, 287] width 74 height 33
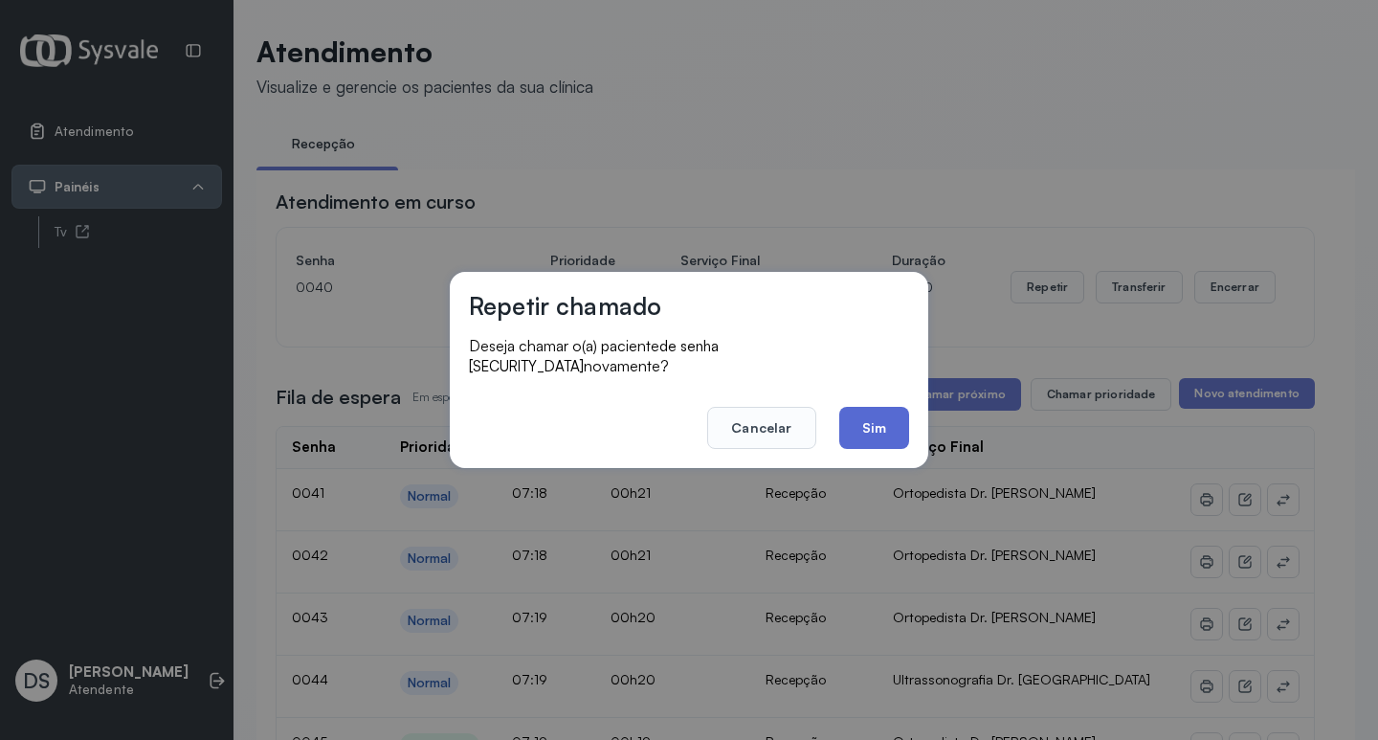
click at [895, 407] on button "Sim" at bounding box center [874, 428] width 70 height 42
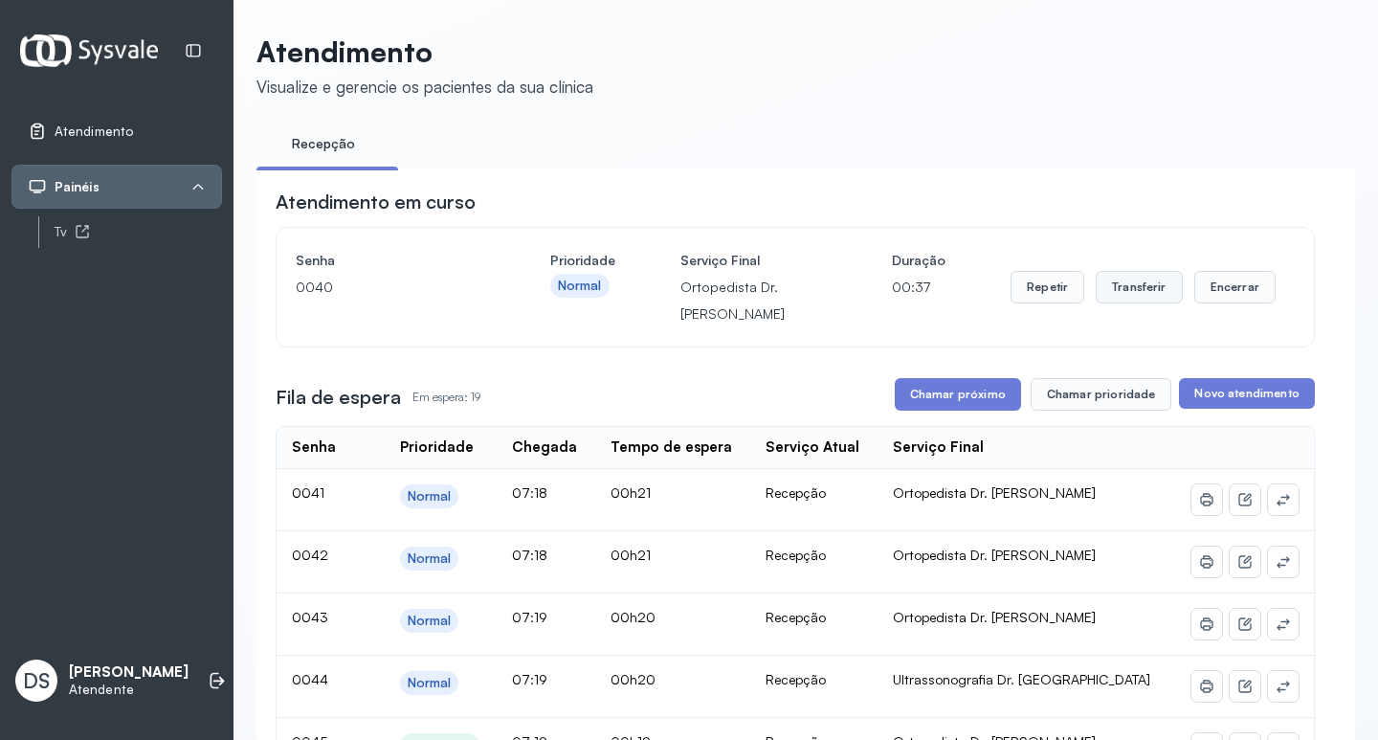
click at [1131, 296] on button "Transferir" at bounding box center [1139, 287] width 87 height 33
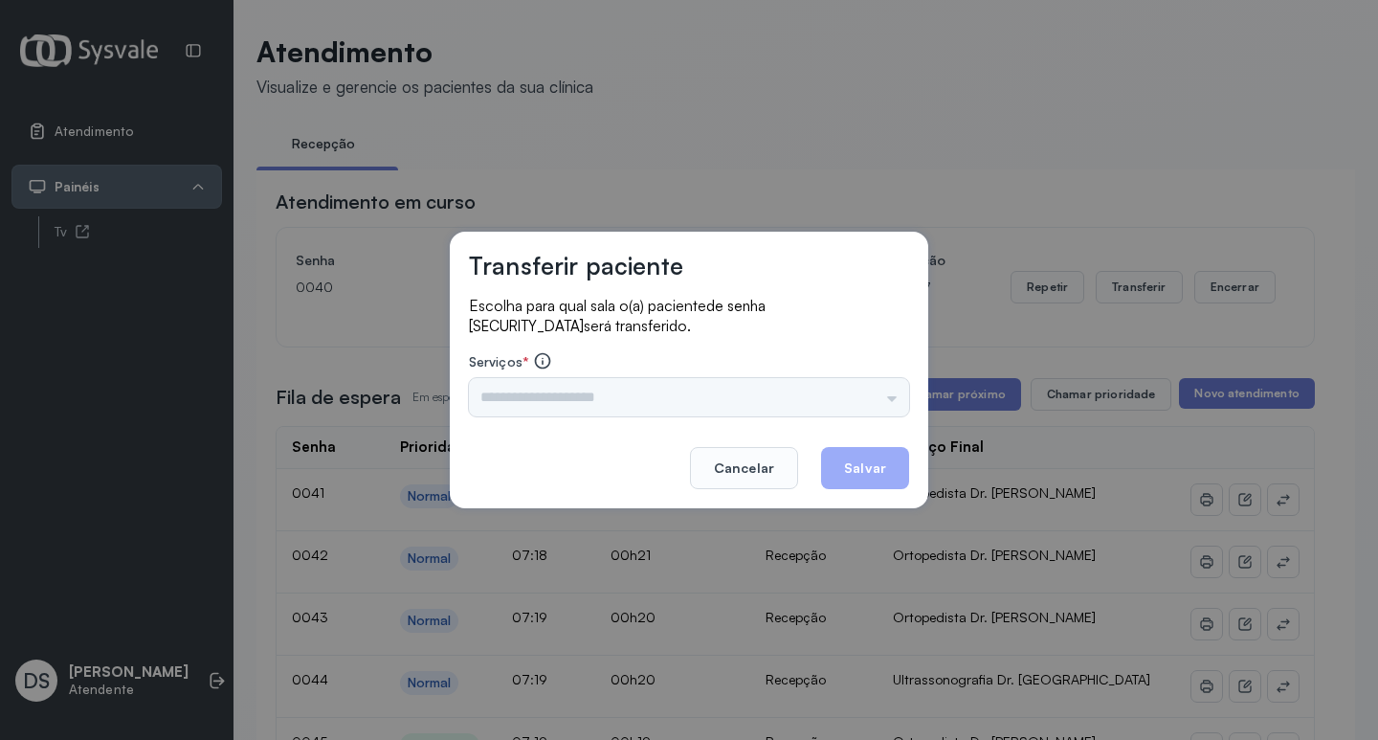
click at [568, 395] on div "Triagem Ortopedista Dr. [PERSON_NAME] Dr. [PERSON_NAME] Dr. [PERSON_NAME] Dra. …" at bounding box center [689, 397] width 440 height 38
click at [568, 395] on input "text" at bounding box center [689, 397] width 440 height 38
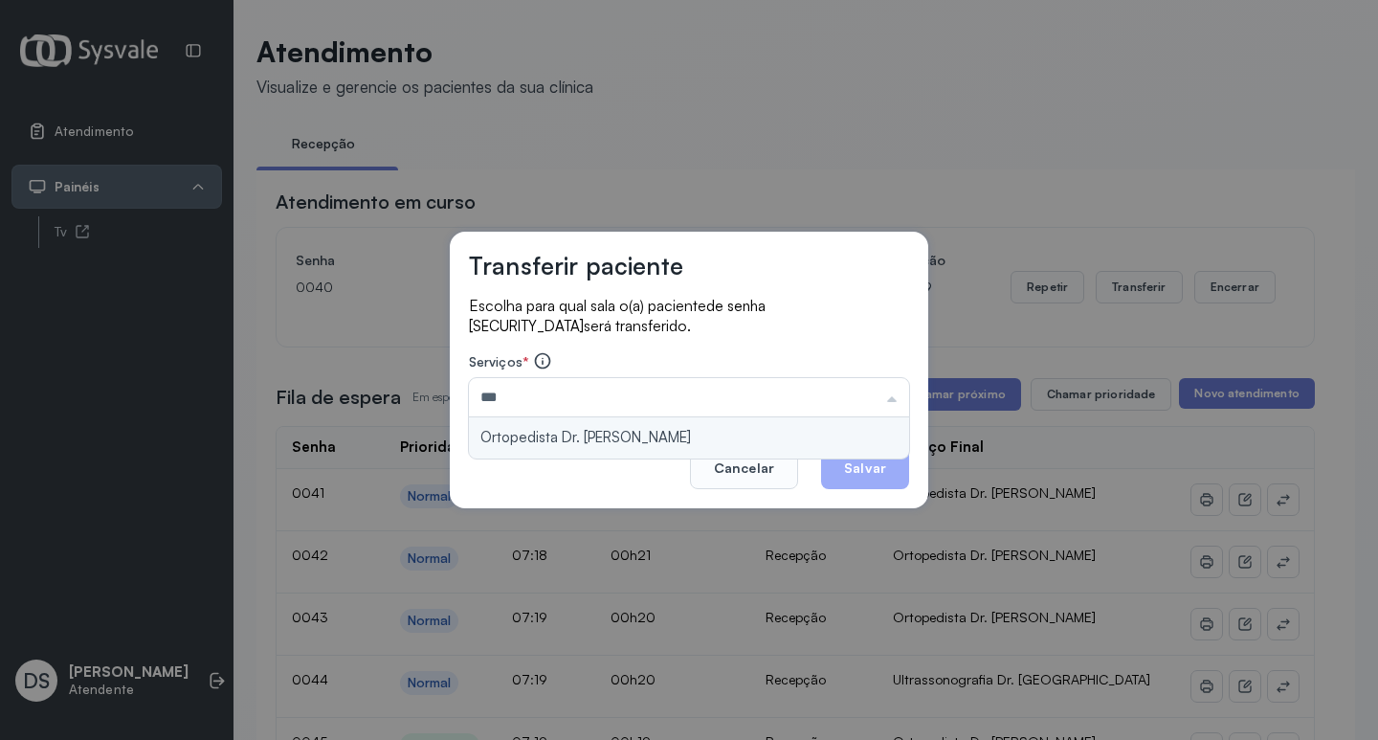
type input "**********"
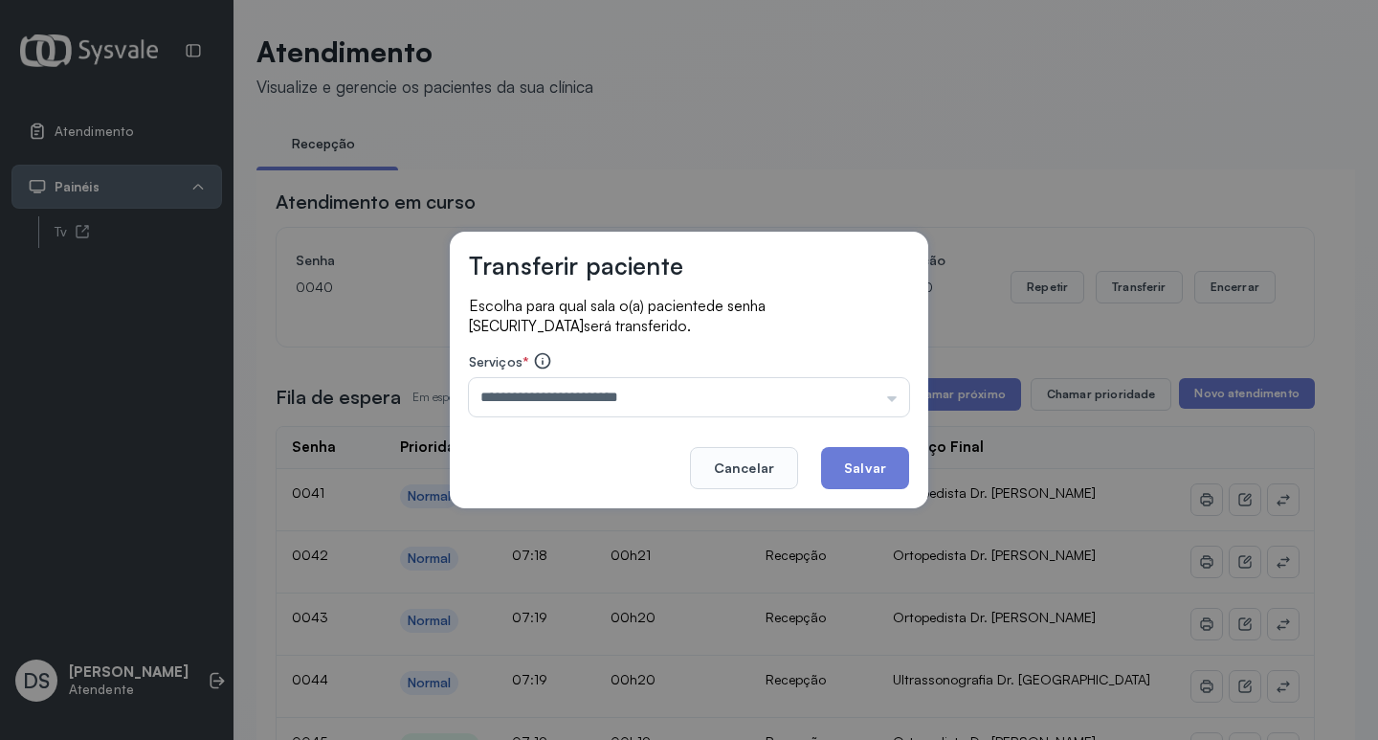
click at [874, 467] on button "Salvar" at bounding box center [865, 468] width 88 height 42
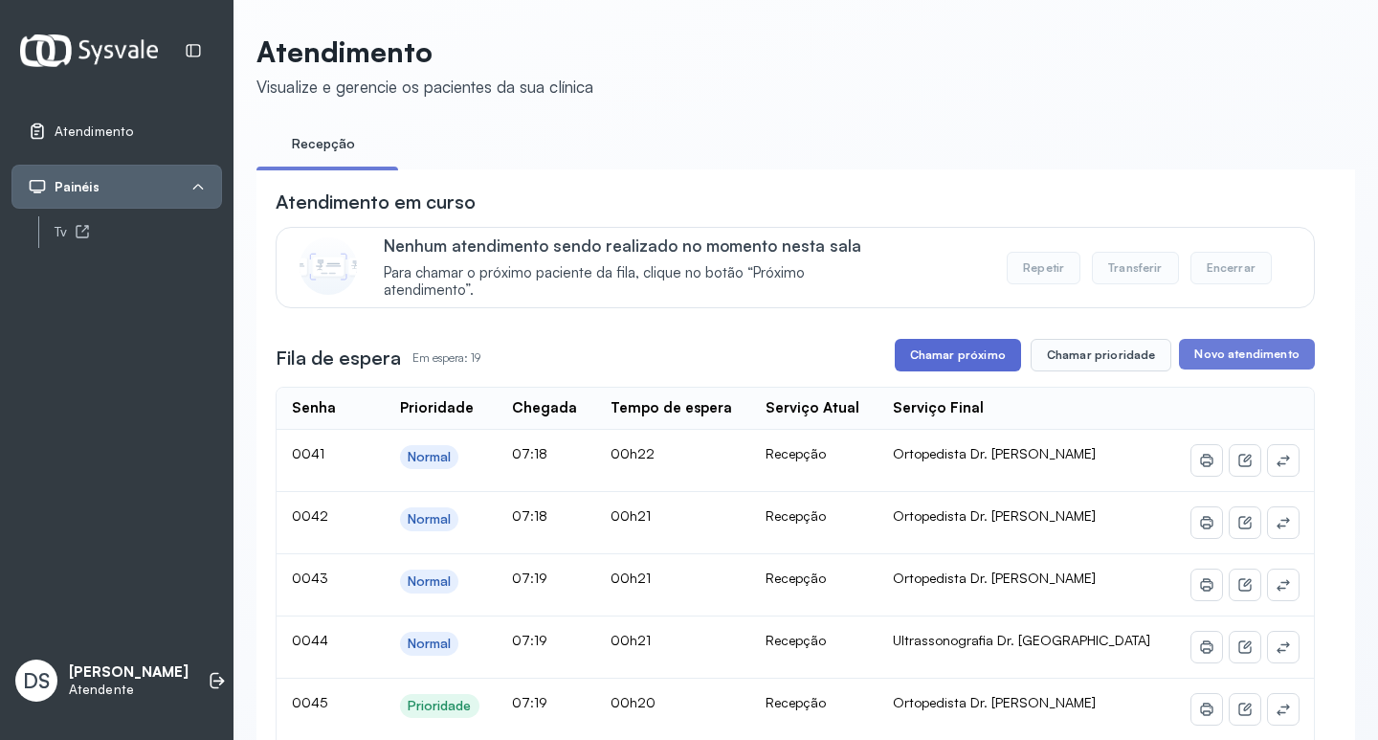
click at [971, 362] on button "Chamar próximo" at bounding box center [958, 355] width 126 height 33
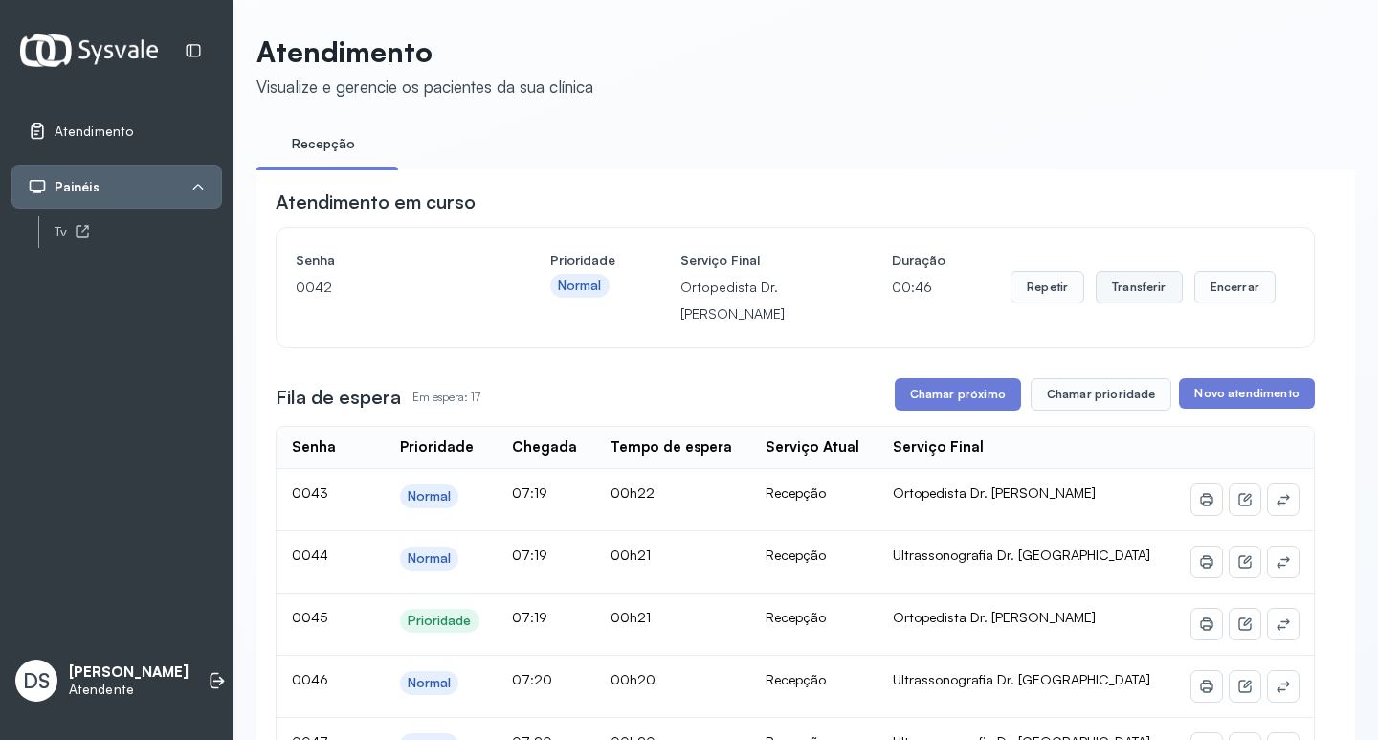
click at [1129, 299] on button "Transferir" at bounding box center [1139, 287] width 87 height 33
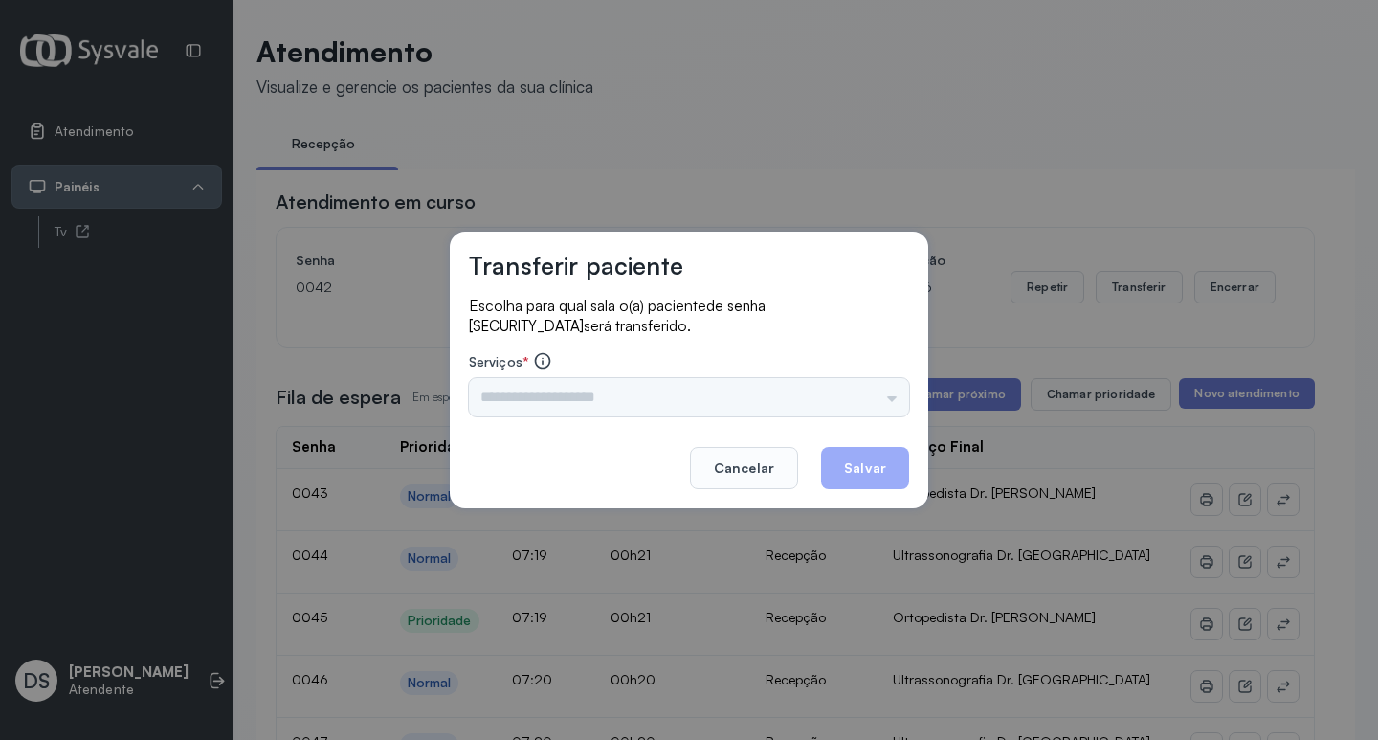
click at [502, 402] on div "Triagem Ortopedista Dr. [PERSON_NAME] Dr. [PERSON_NAME] Dr. [PERSON_NAME] Dra. …" at bounding box center [689, 397] width 440 height 38
click at [502, 404] on input "text" at bounding box center [689, 397] width 440 height 38
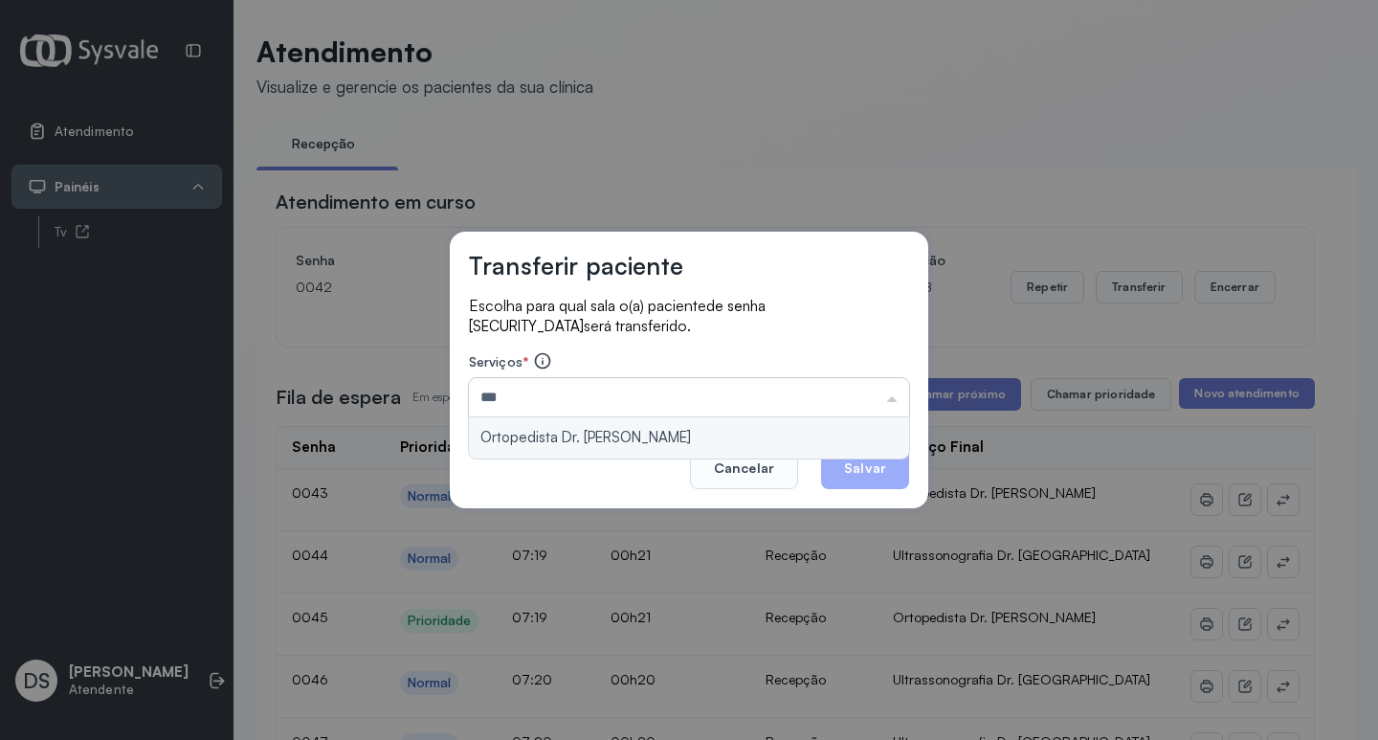
type input "**********"
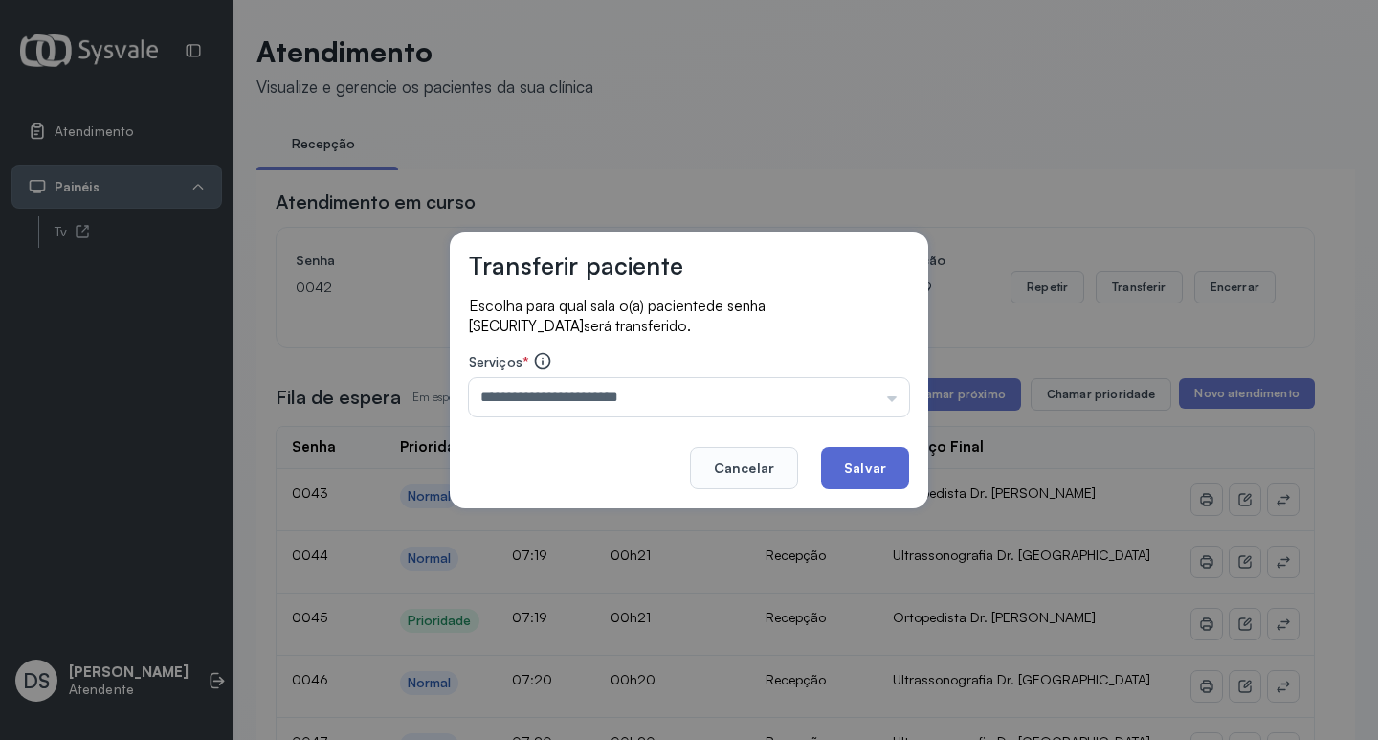
click at [894, 470] on button "Salvar" at bounding box center [865, 468] width 88 height 42
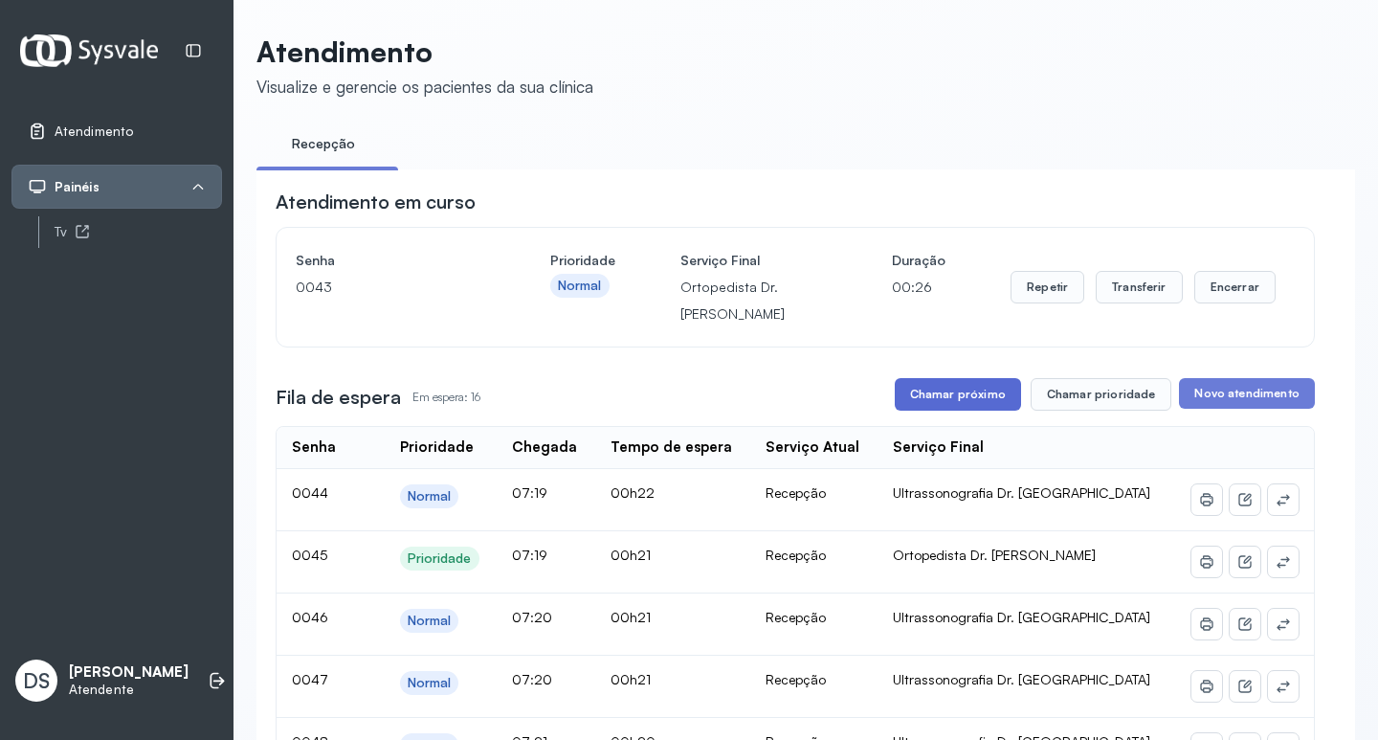
click at [940, 394] on button "Chamar próximo" at bounding box center [958, 394] width 126 height 33
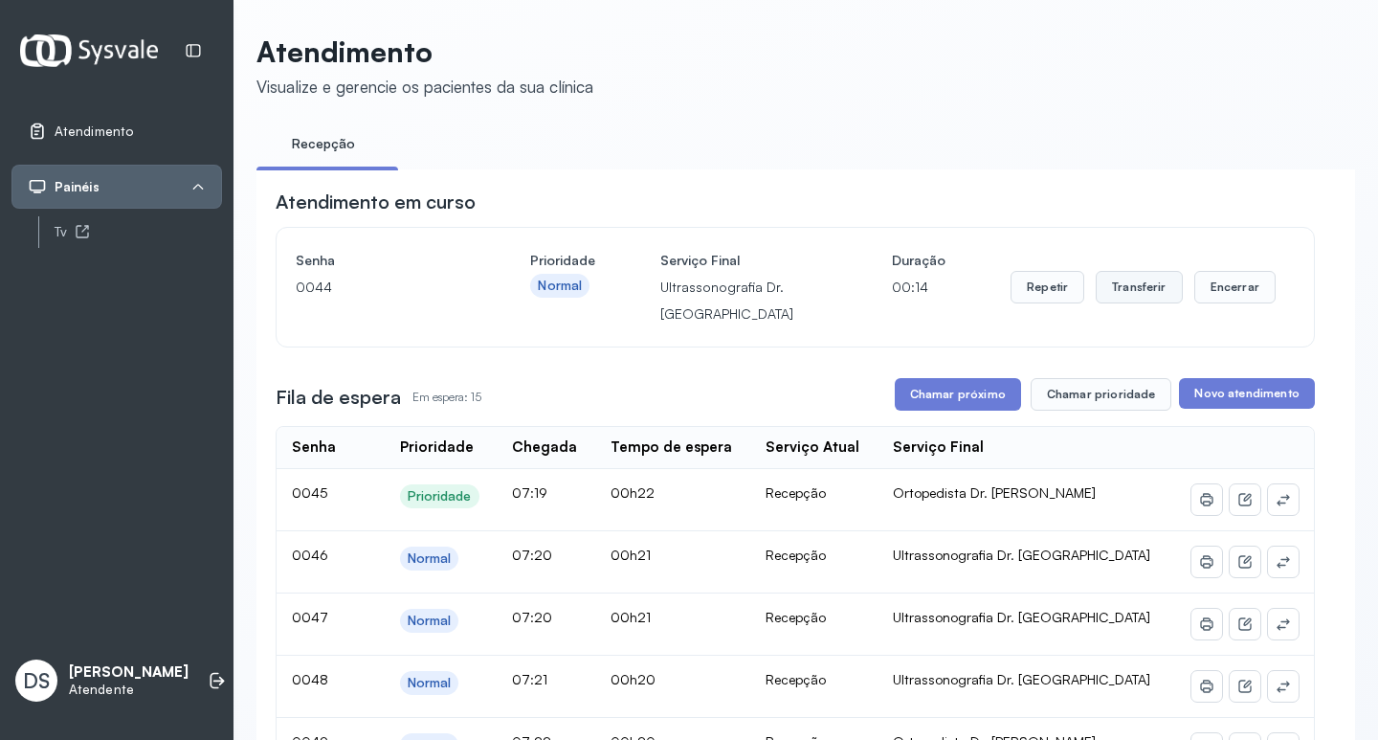
click at [1113, 302] on button "Transferir" at bounding box center [1139, 287] width 87 height 33
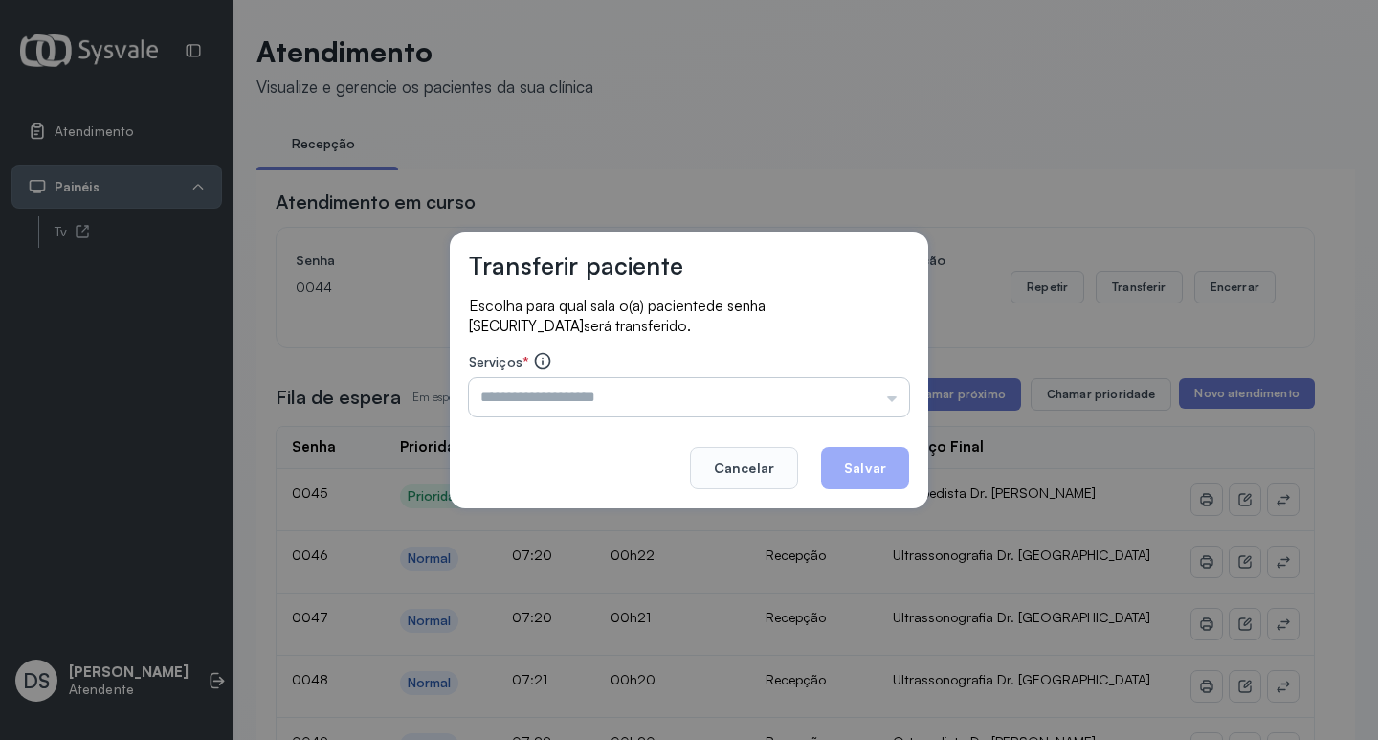
click at [715, 408] on input "text" at bounding box center [689, 397] width 440 height 38
type input "**********"
drag, startPoint x: 858, startPoint y: 470, endPoint x: 687, endPoint y: 408, distance: 182.2
click at [854, 470] on button "Salvar" at bounding box center [865, 468] width 88 height 42
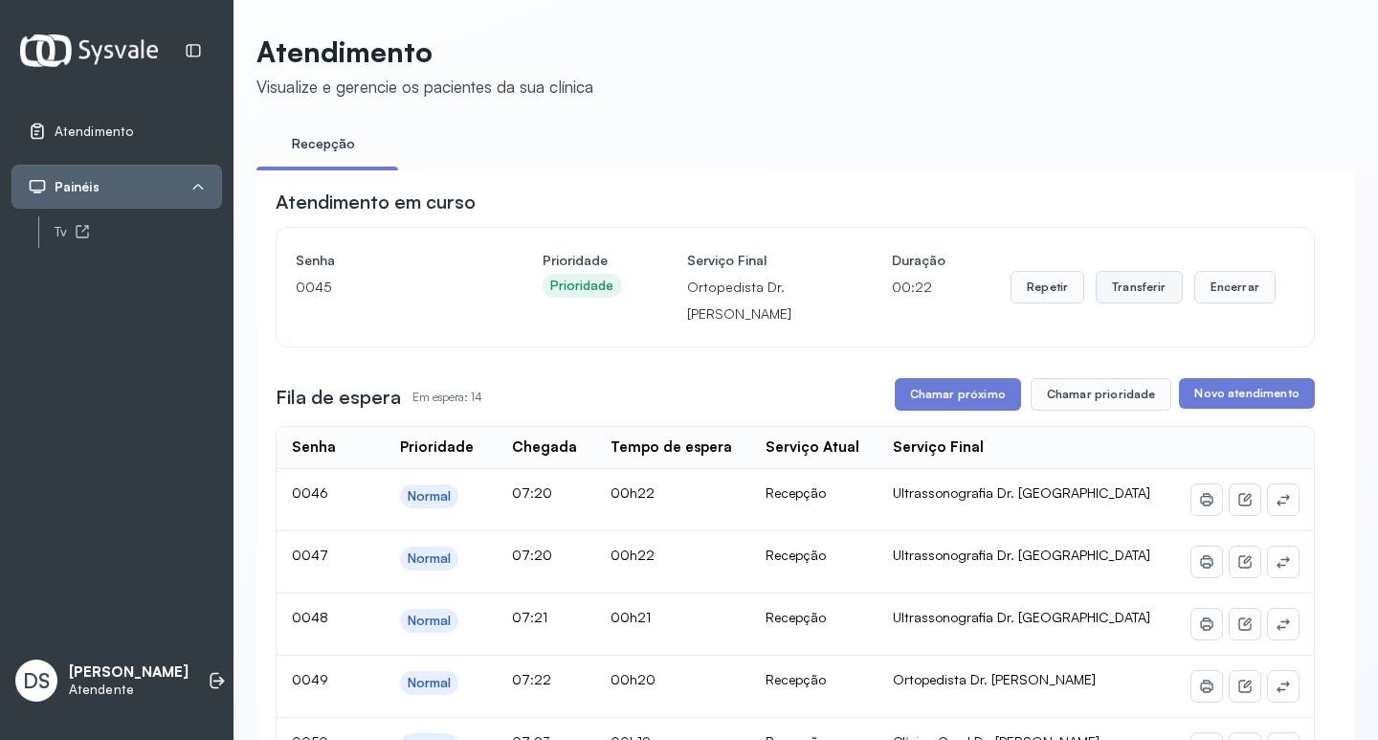
click at [1113, 297] on button "Transferir" at bounding box center [1139, 287] width 87 height 33
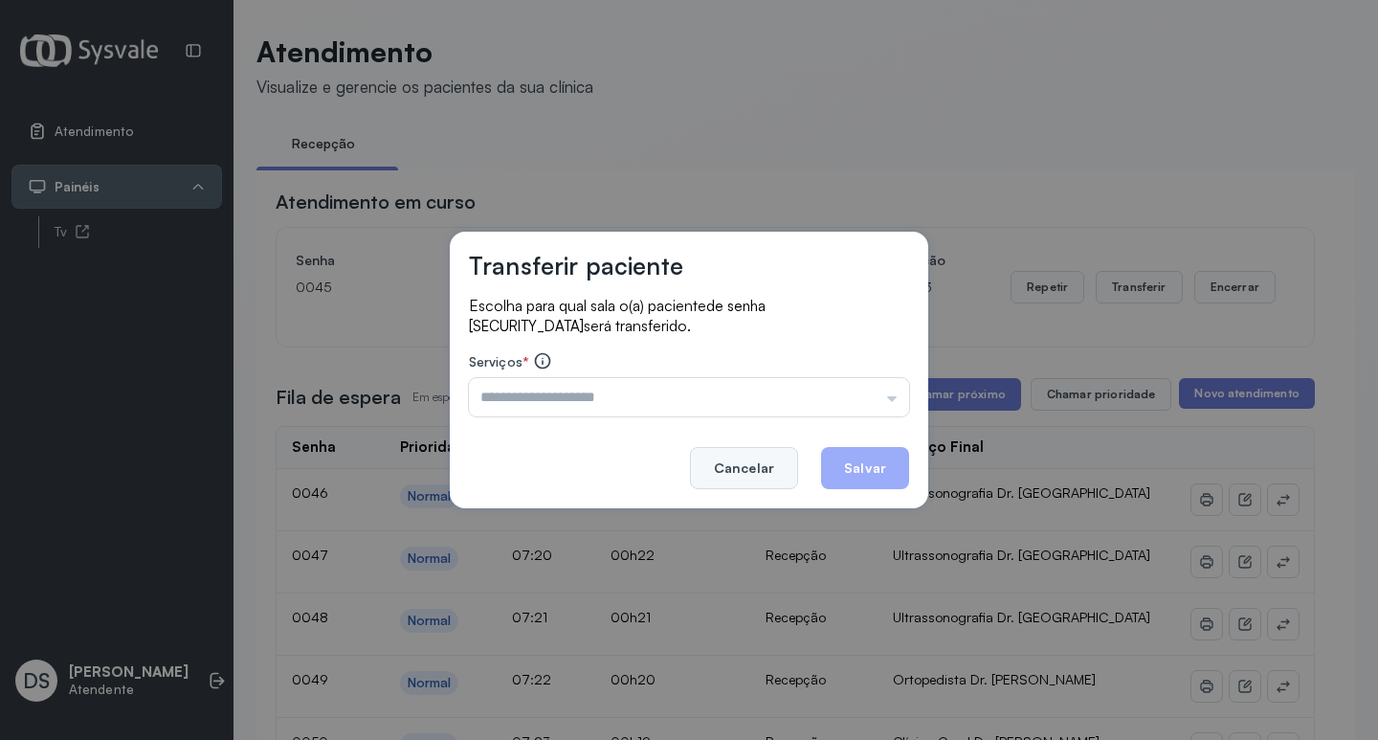
click at [757, 476] on button "Cancelar" at bounding box center [744, 468] width 108 height 42
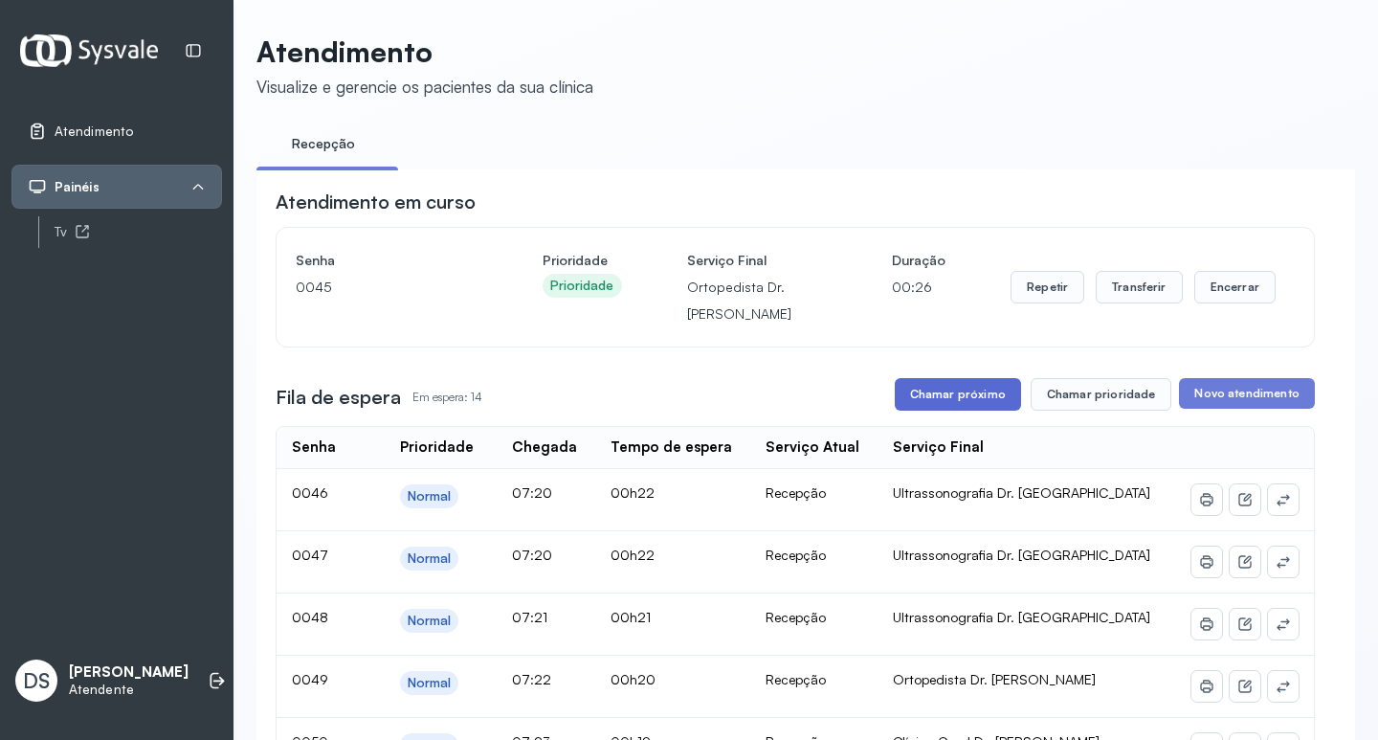
click at [962, 388] on button "Chamar próximo" at bounding box center [958, 394] width 126 height 33
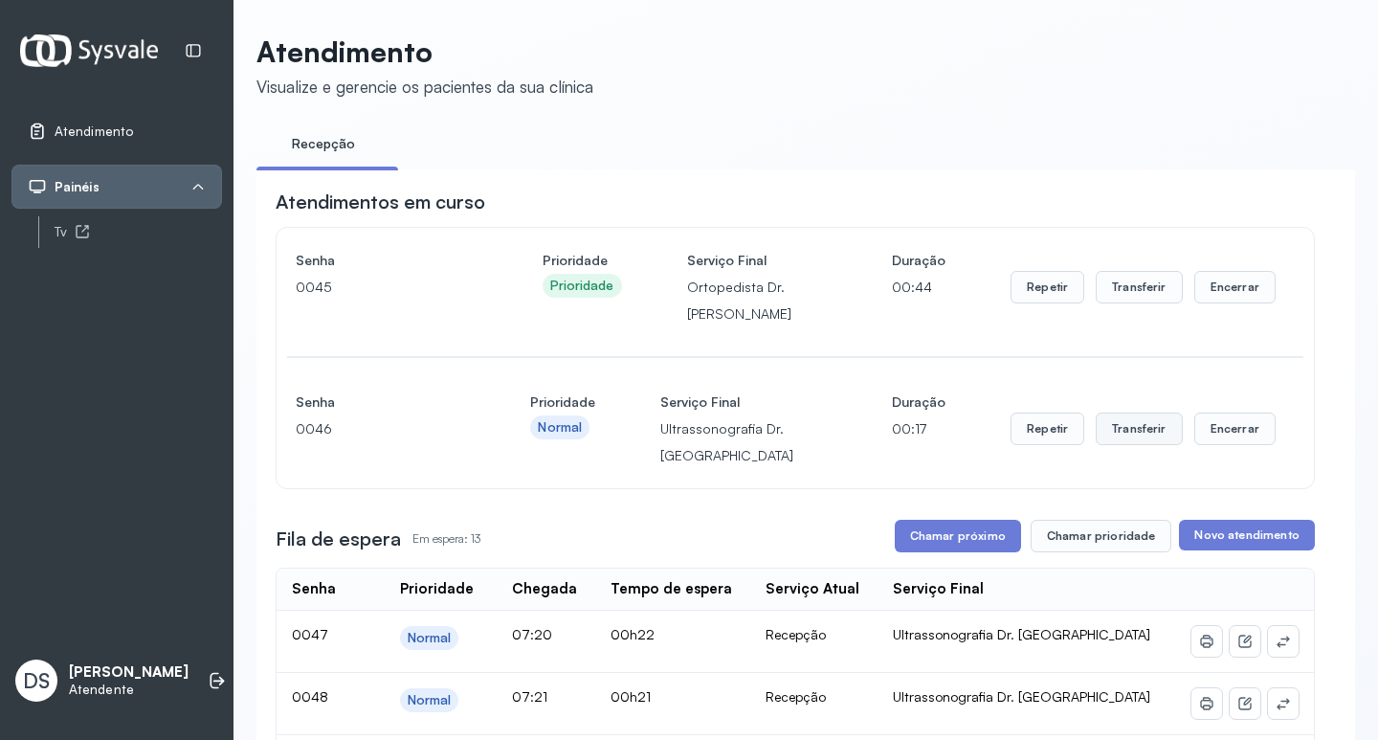
click at [1130, 422] on button "Transferir" at bounding box center [1139, 428] width 87 height 33
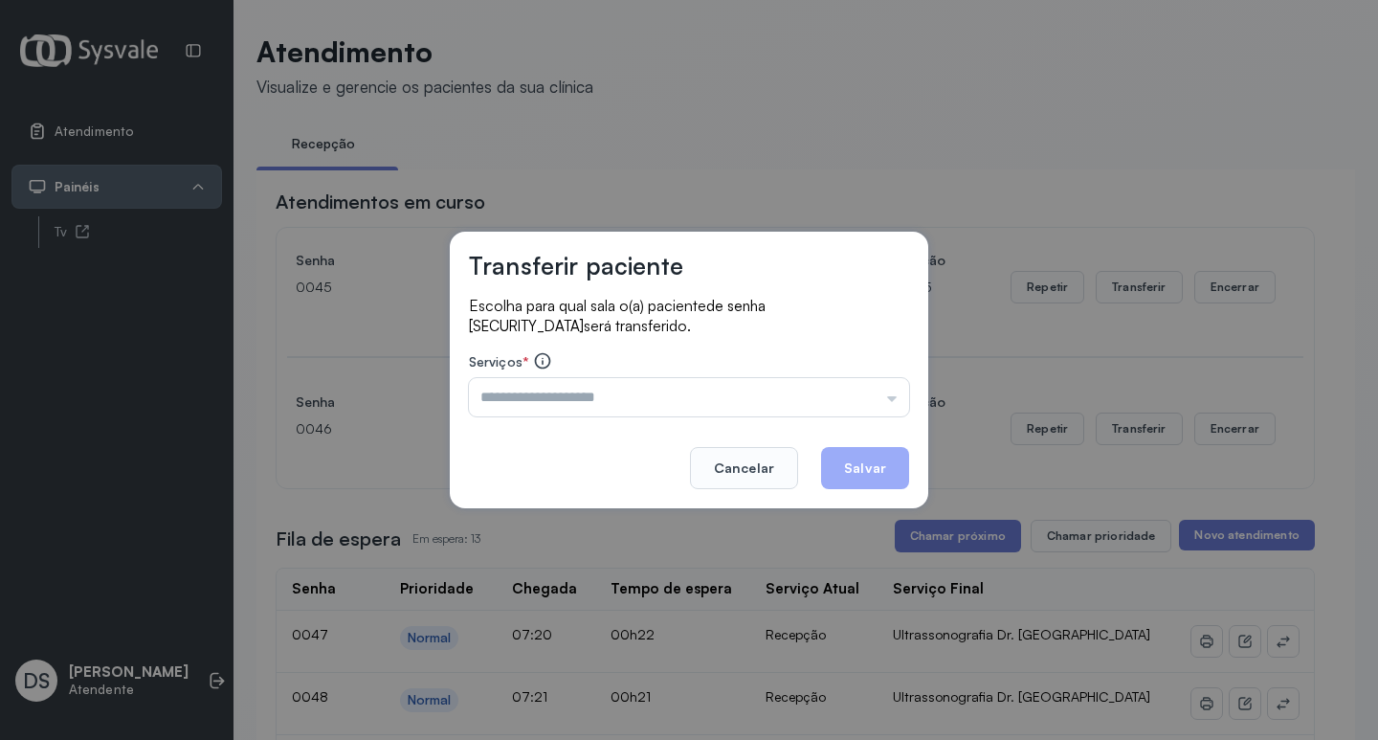
click at [626, 390] on input "text" at bounding box center [689, 397] width 440 height 38
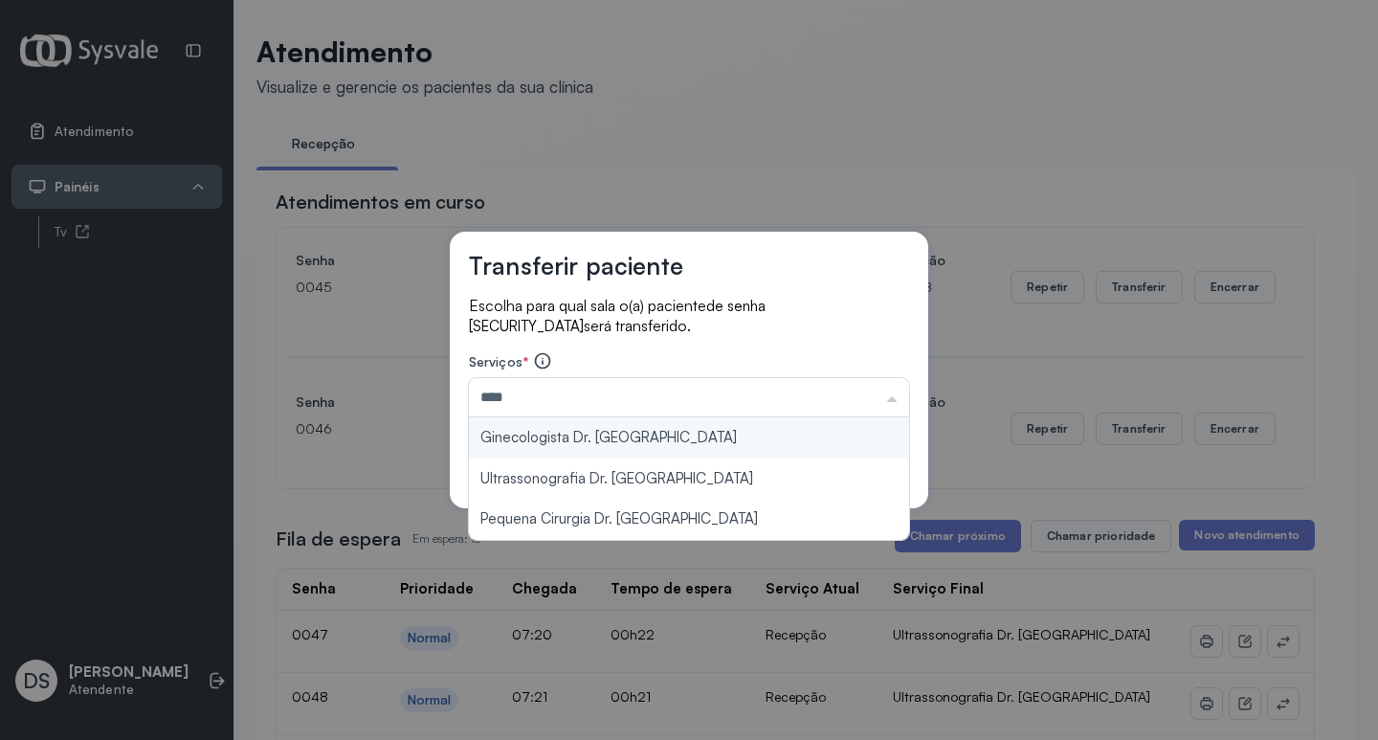
type input "**********"
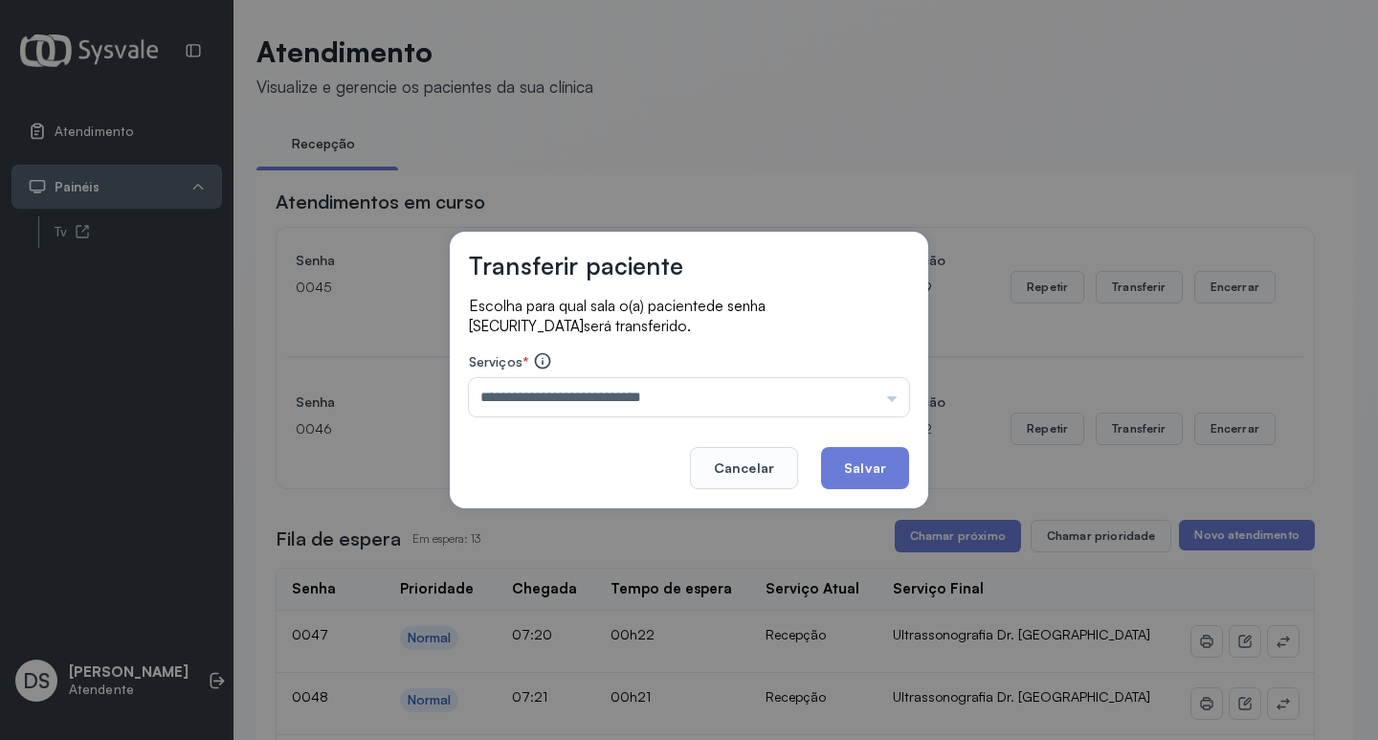
click at [648, 469] on div "**********" at bounding box center [689, 370] width 478 height 277
click at [889, 467] on button "Salvar" at bounding box center [865, 468] width 88 height 42
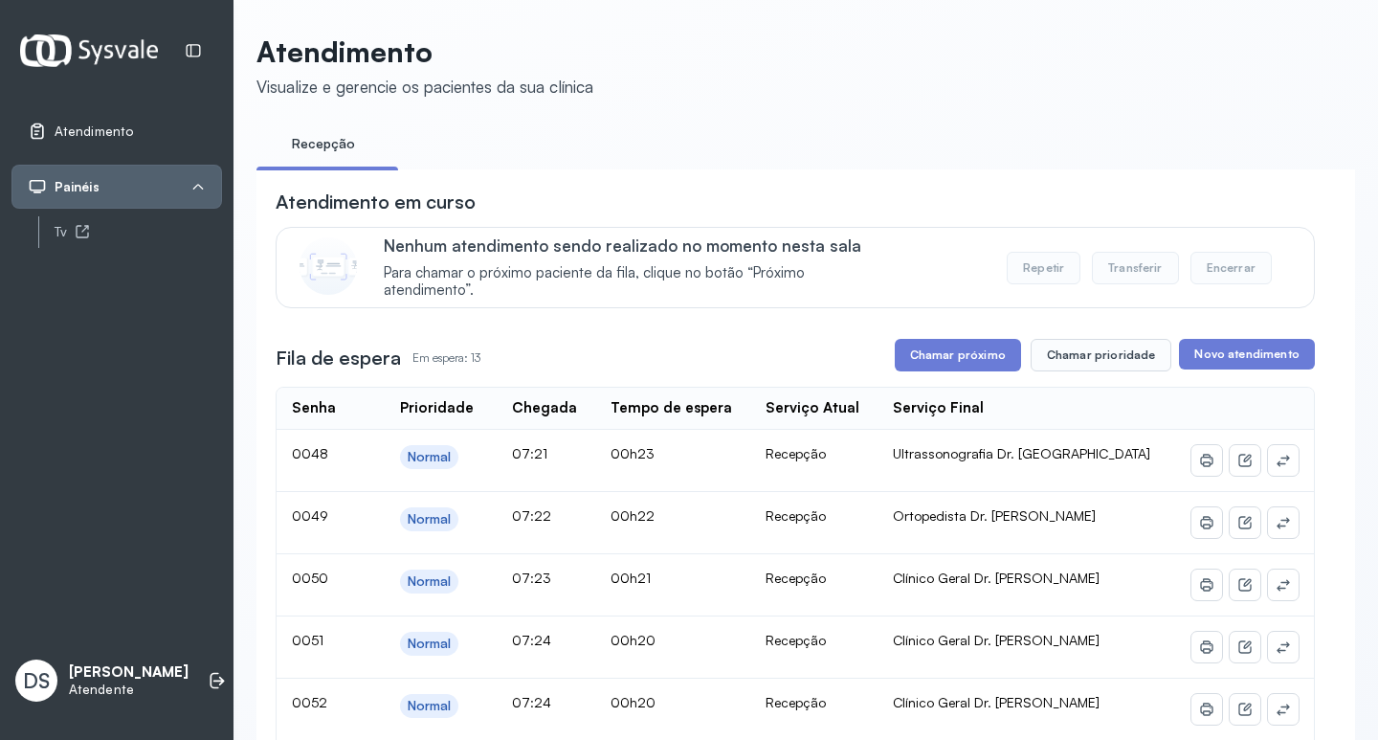
click at [966, 367] on button "Chamar próximo" at bounding box center [958, 355] width 126 height 33
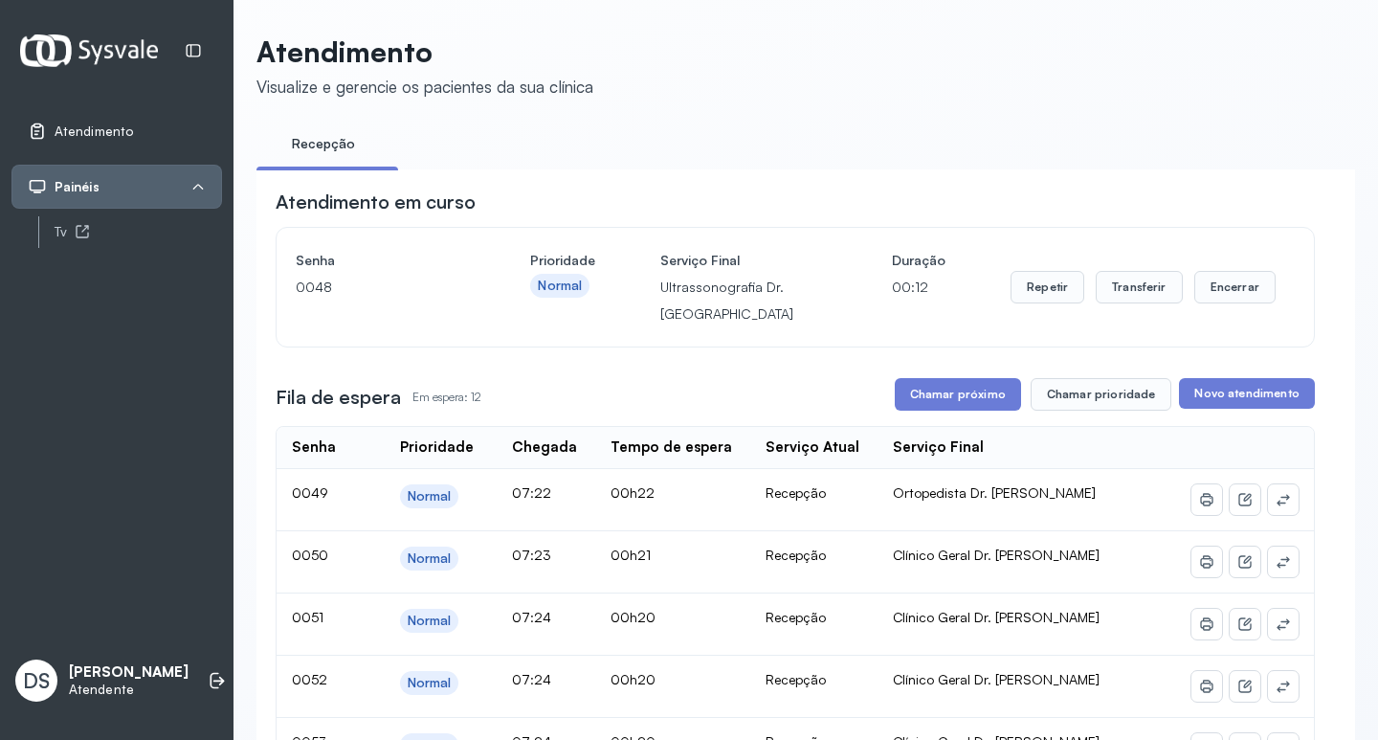
click at [1120, 321] on div "Repetir Transferir Encerrar" at bounding box center [1142, 287] width 265 height 80
click at [1127, 294] on button "Transferir" at bounding box center [1139, 287] width 87 height 33
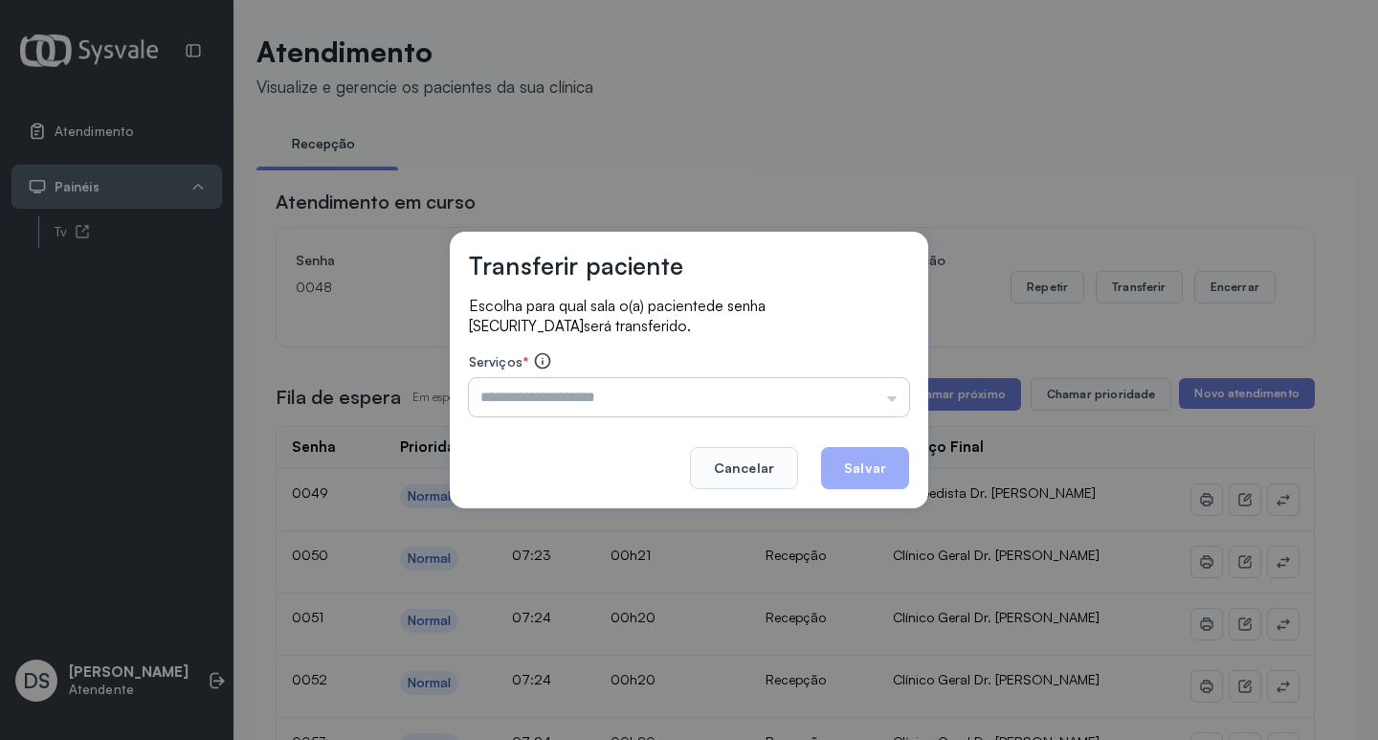
click at [587, 400] on input "text" at bounding box center [689, 397] width 440 height 38
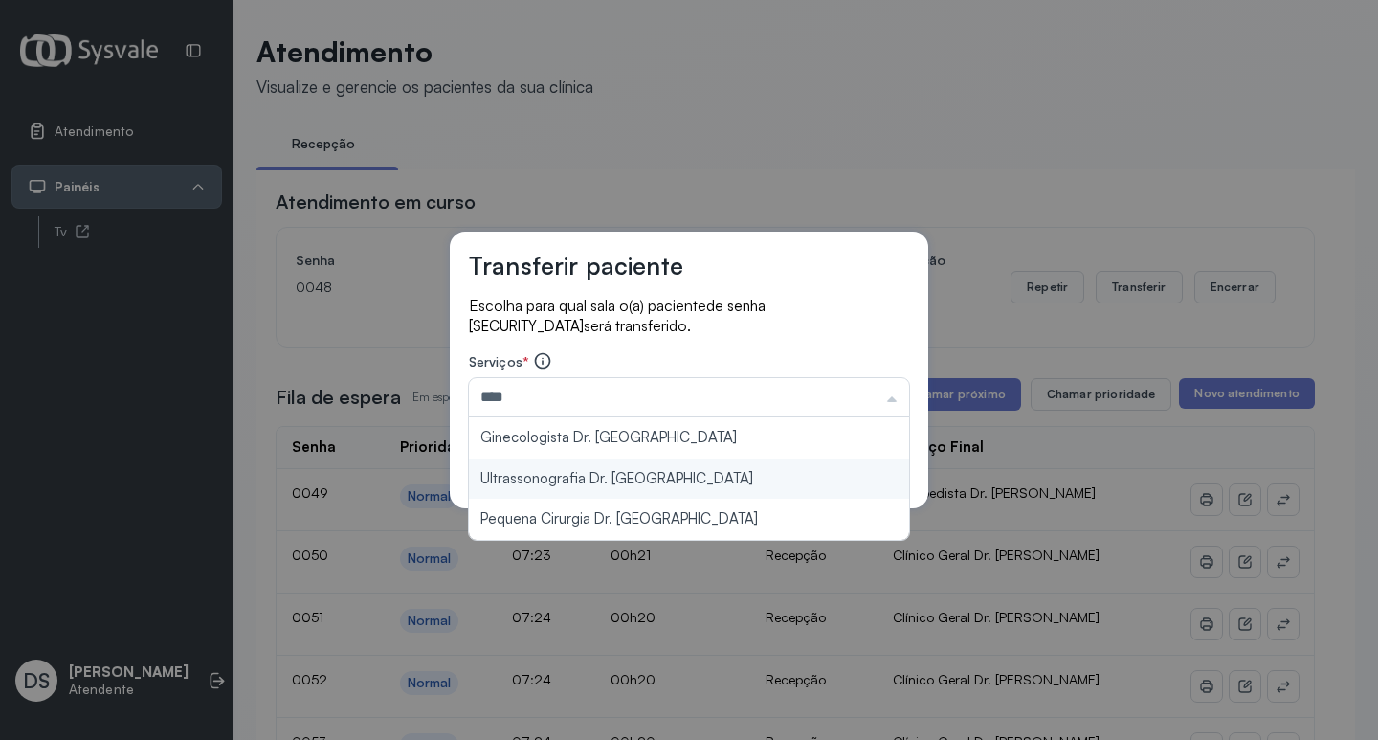
type input "**********"
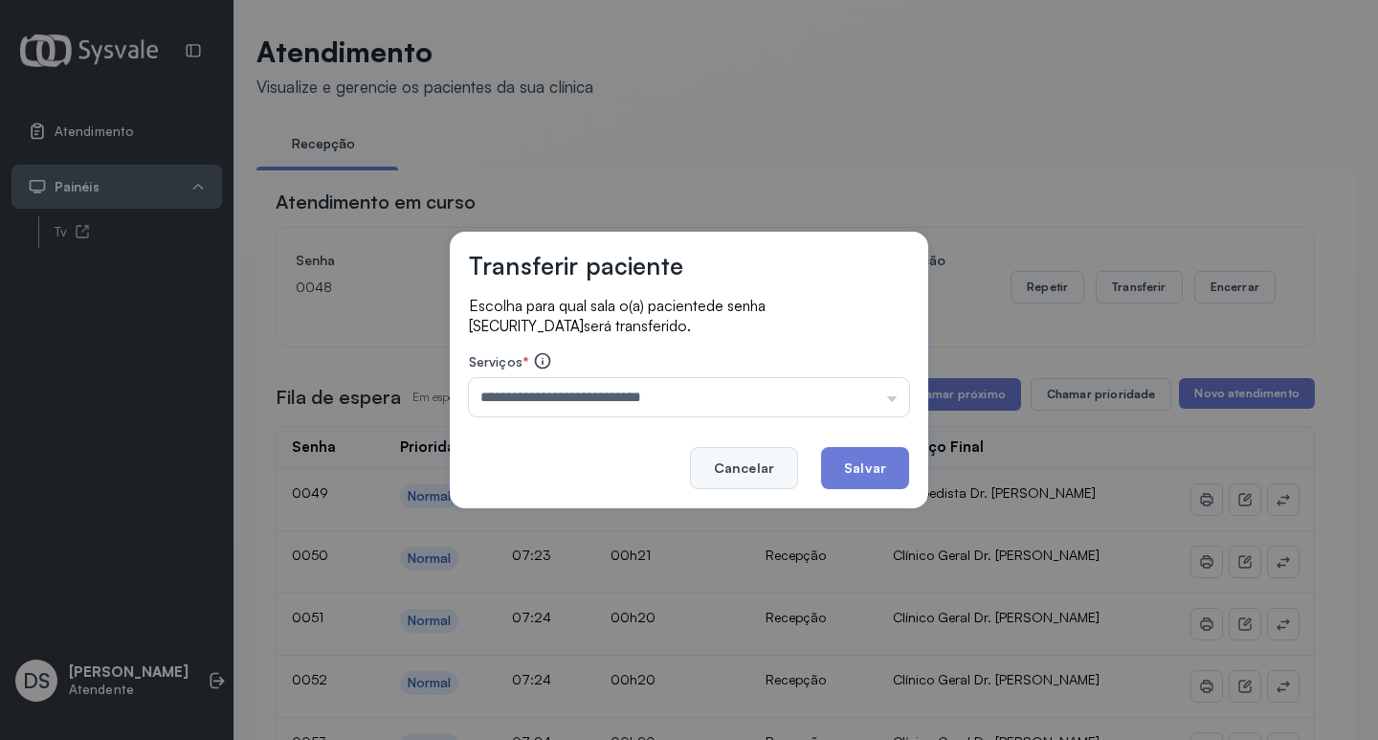
drag, startPoint x: 569, startPoint y: 466, endPoint x: 732, endPoint y: 461, distance: 162.7
click at [609, 466] on div "**********" at bounding box center [689, 370] width 478 height 277
click at [851, 452] on button "Salvar" at bounding box center [865, 468] width 88 height 42
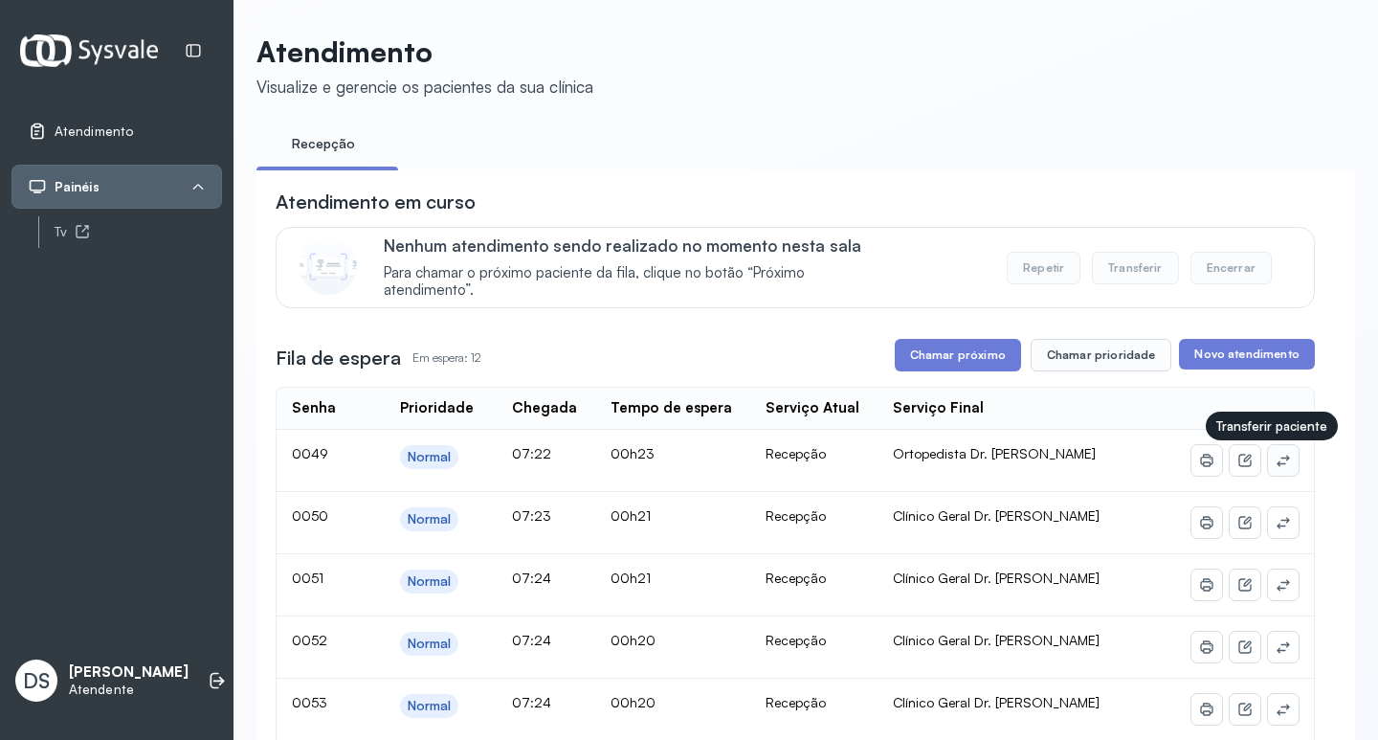
click at [1277, 469] on button at bounding box center [1283, 460] width 31 height 31
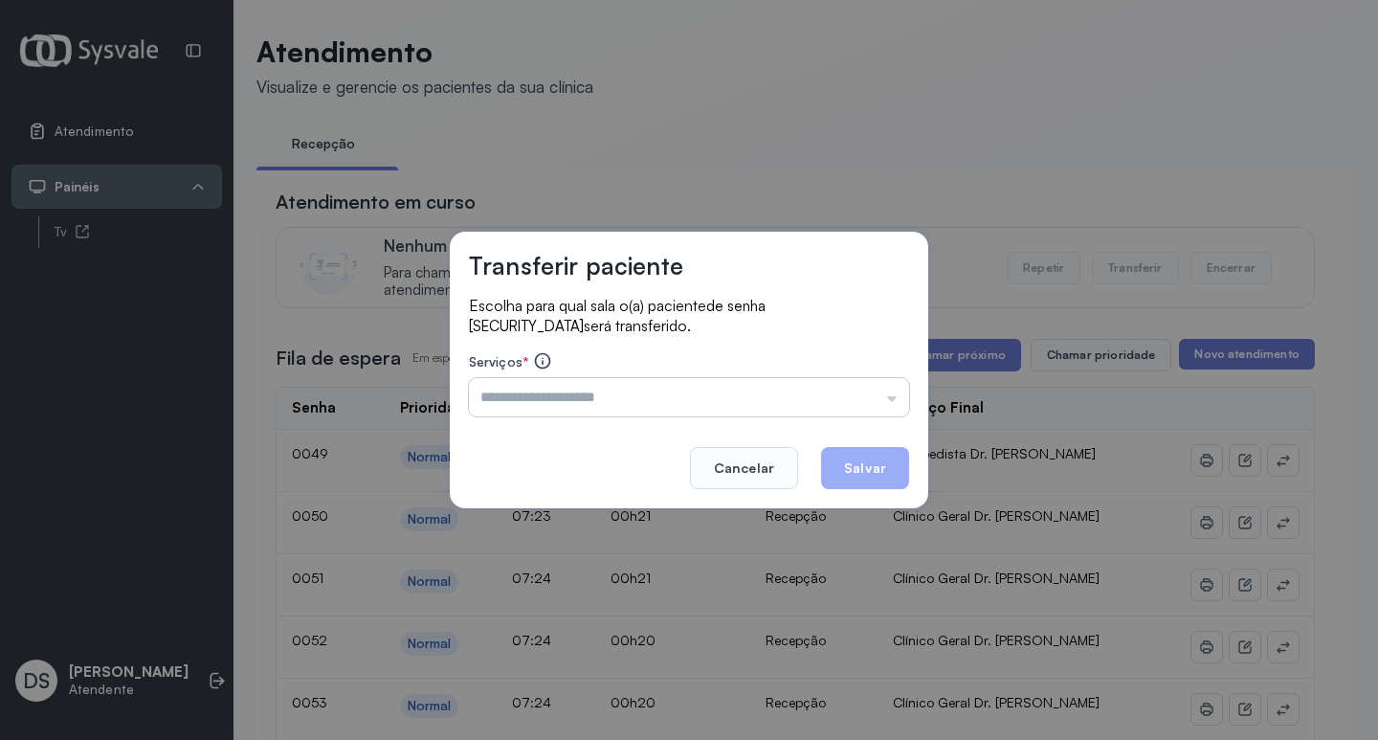
click at [524, 397] on input "text" at bounding box center [689, 397] width 440 height 38
type input "**********"
drag, startPoint x: 562, startPoint y: 434, endPoint x: 894, endPoint y: 499, distance: 338.3
click at [580, 437] on div "**********" at bounding box center [689, 370] width 478 height 277
click at [882, 461] on button "Salvar" at bounding box center [865, 468] width 88 height 42
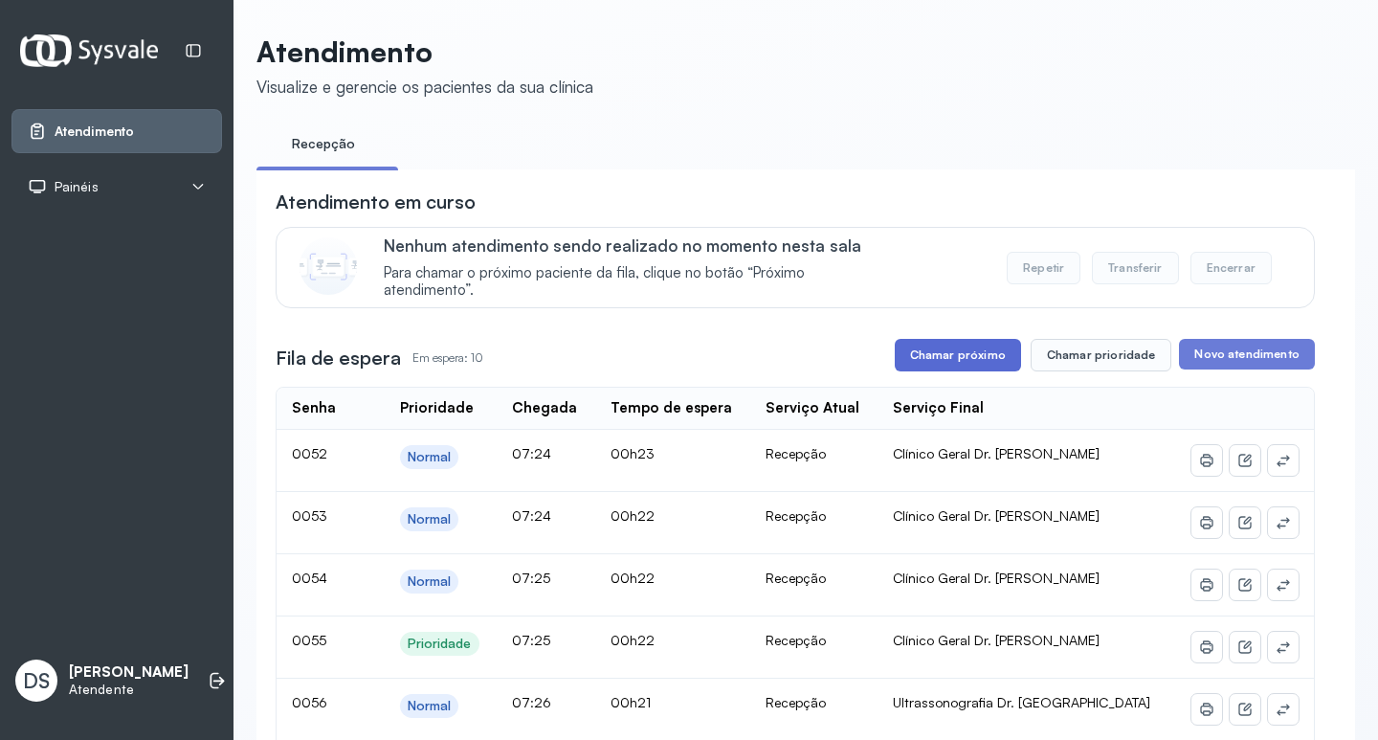
click at [969, 352] on button "Chamar próximo" at bounding box center [958, 355] width 126 height 33
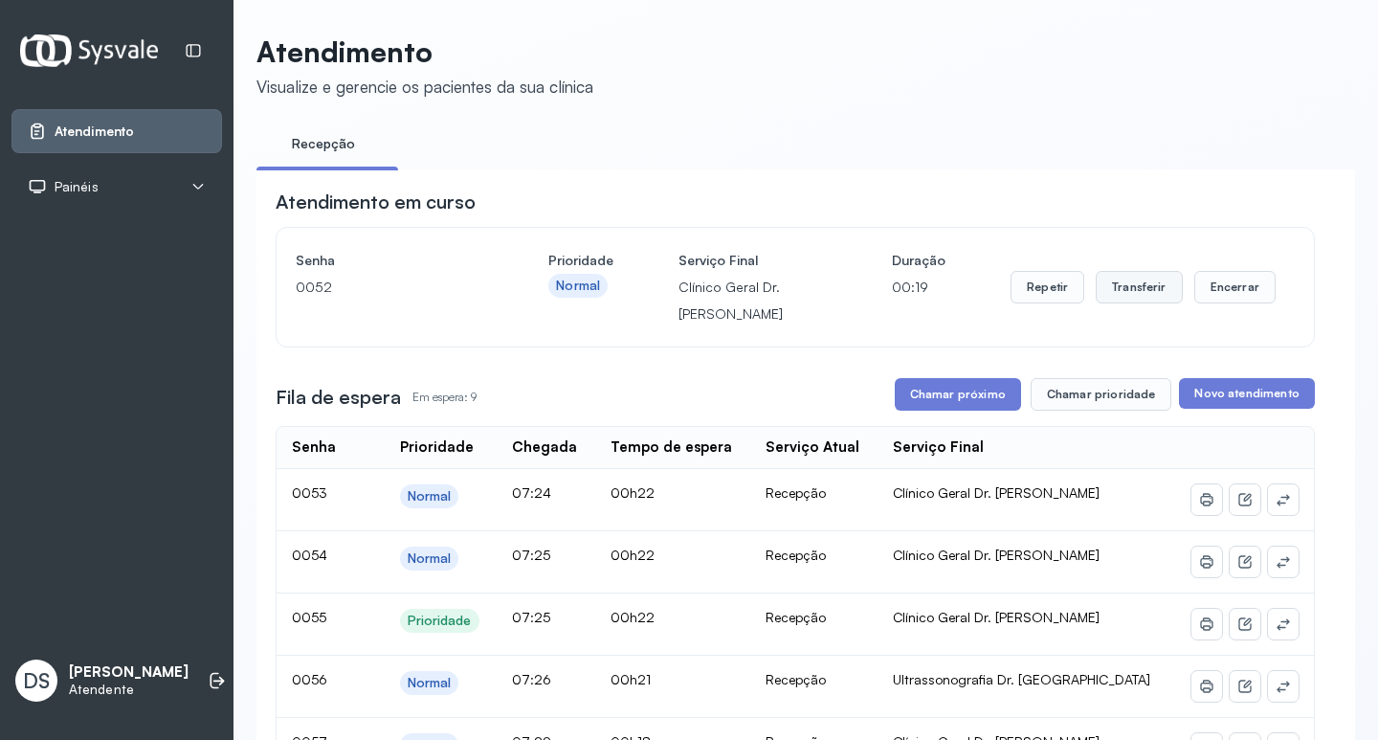
click at [1133, 292] on button "Transferir" at bounding box center [1139, 287] width 87 height 33
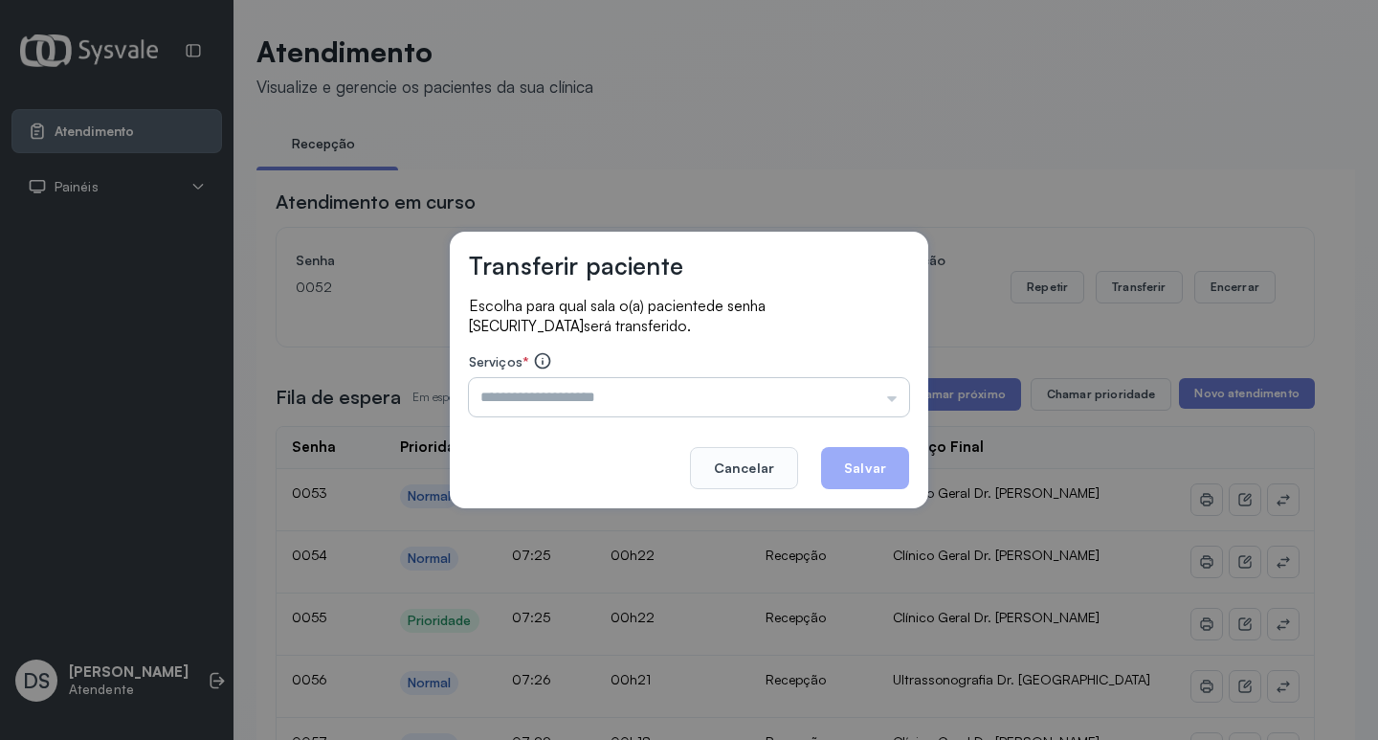
click at [628, 384] on input "text" at bounding box center [689, 397] width 440 height 38
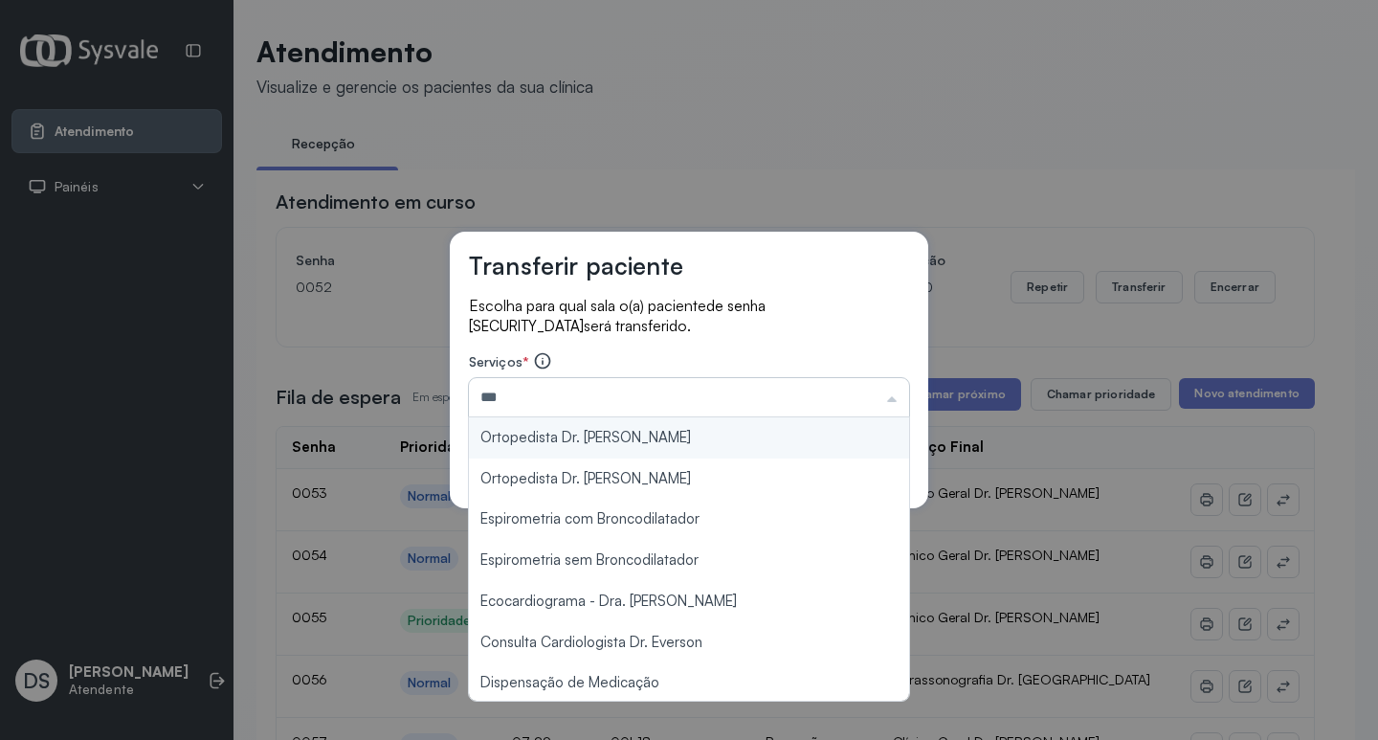
type input "**********"
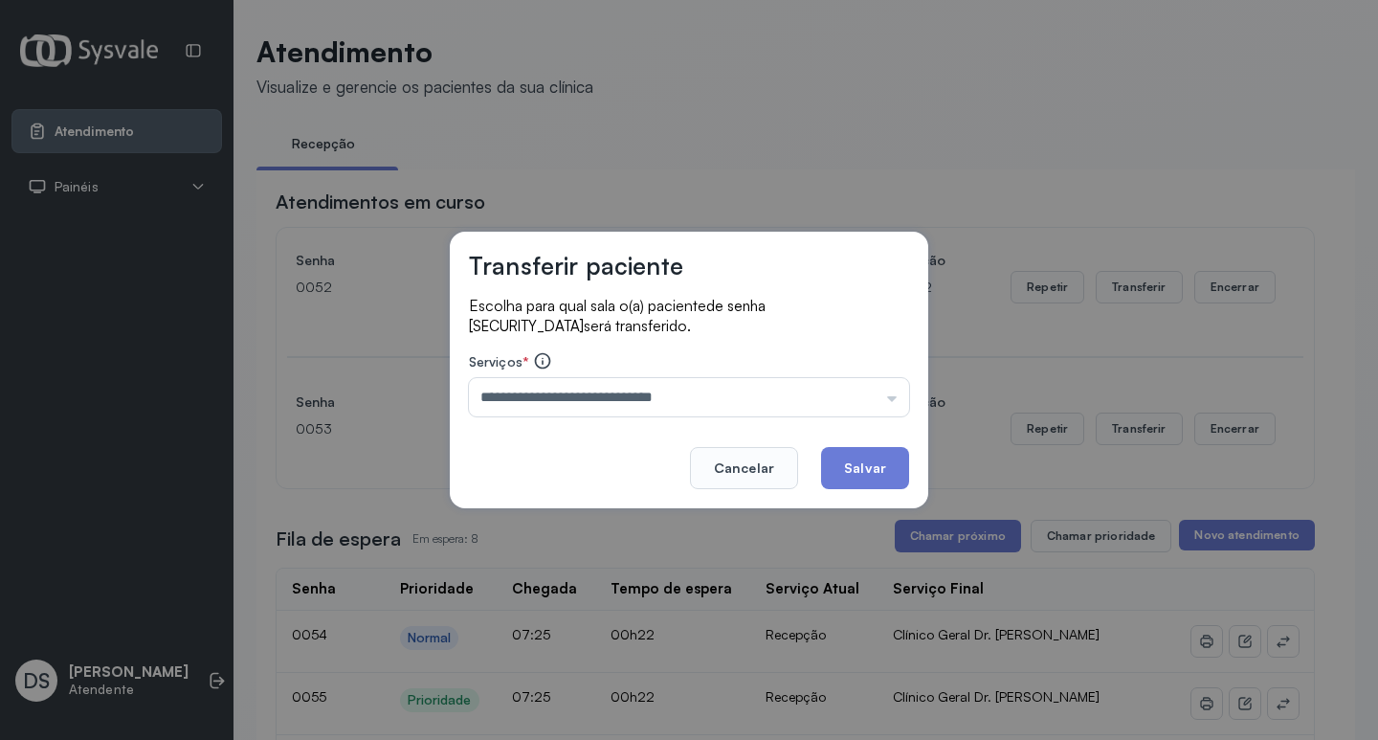
drag, startPoint x: 906, startPoint y: 460, endPoint x: 891, endPoint y: 462, distance: 15.4
click at [900, 461] on button "Salvar" at bounding box center [865, 468] width 88 height 42
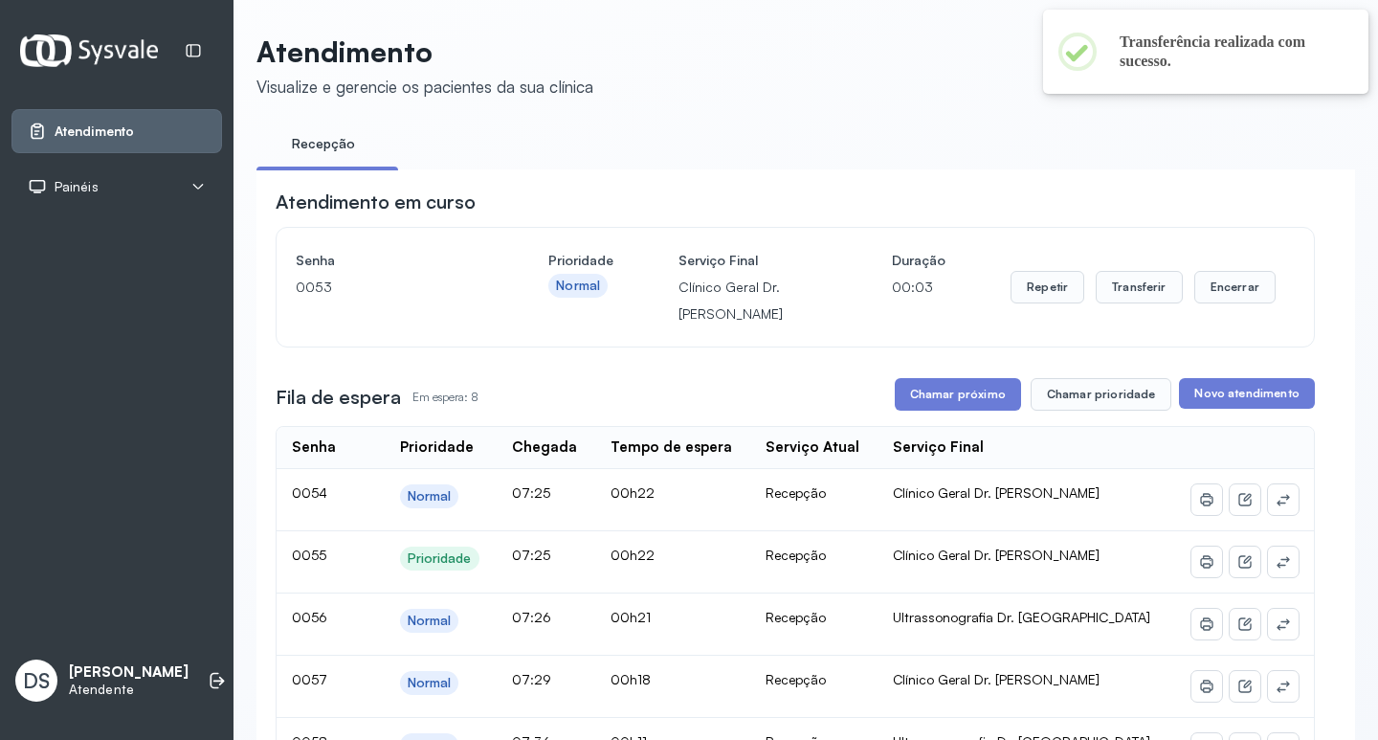
click at [938, 402] on button "Chamar próximo" at bounding box center [958, 394] width 126 height 33
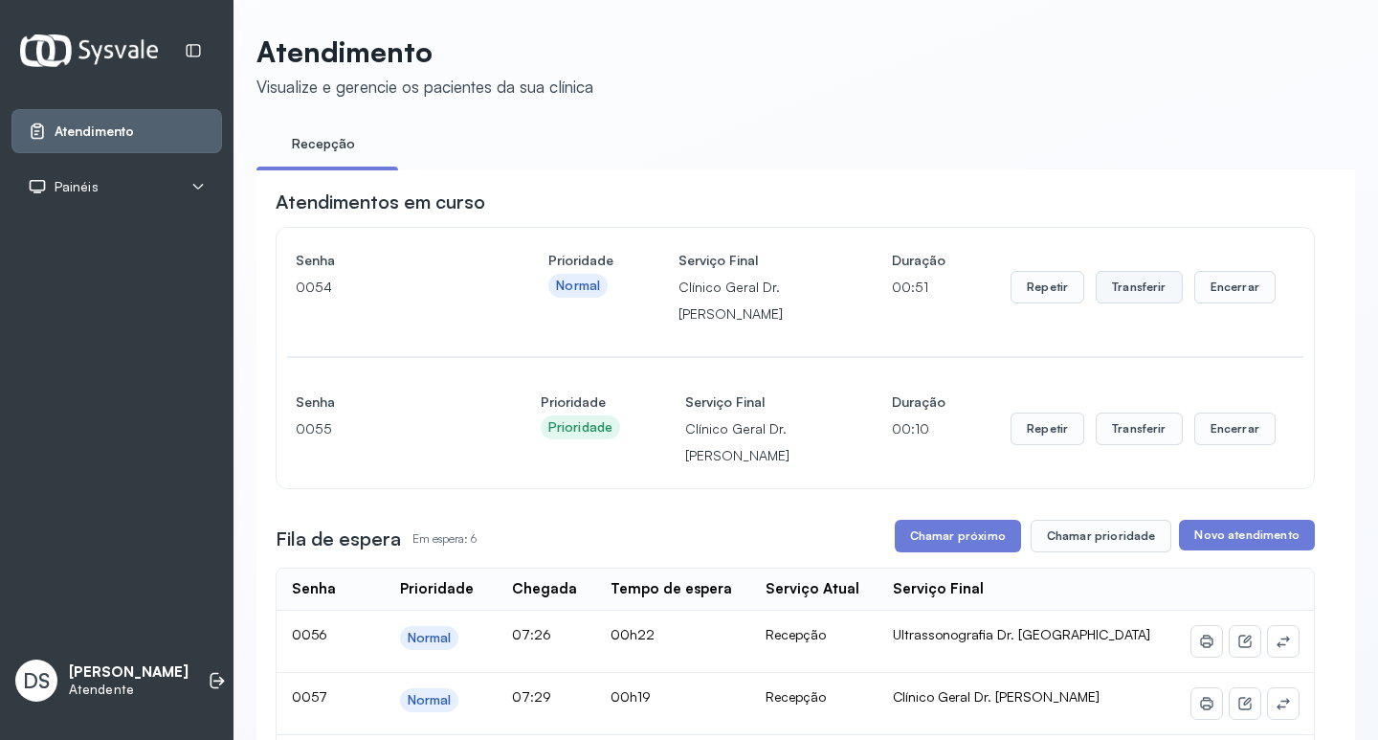
click at [1112, 286] on button "Transferir" at bounding box center [1139, 287] width 87 height 33
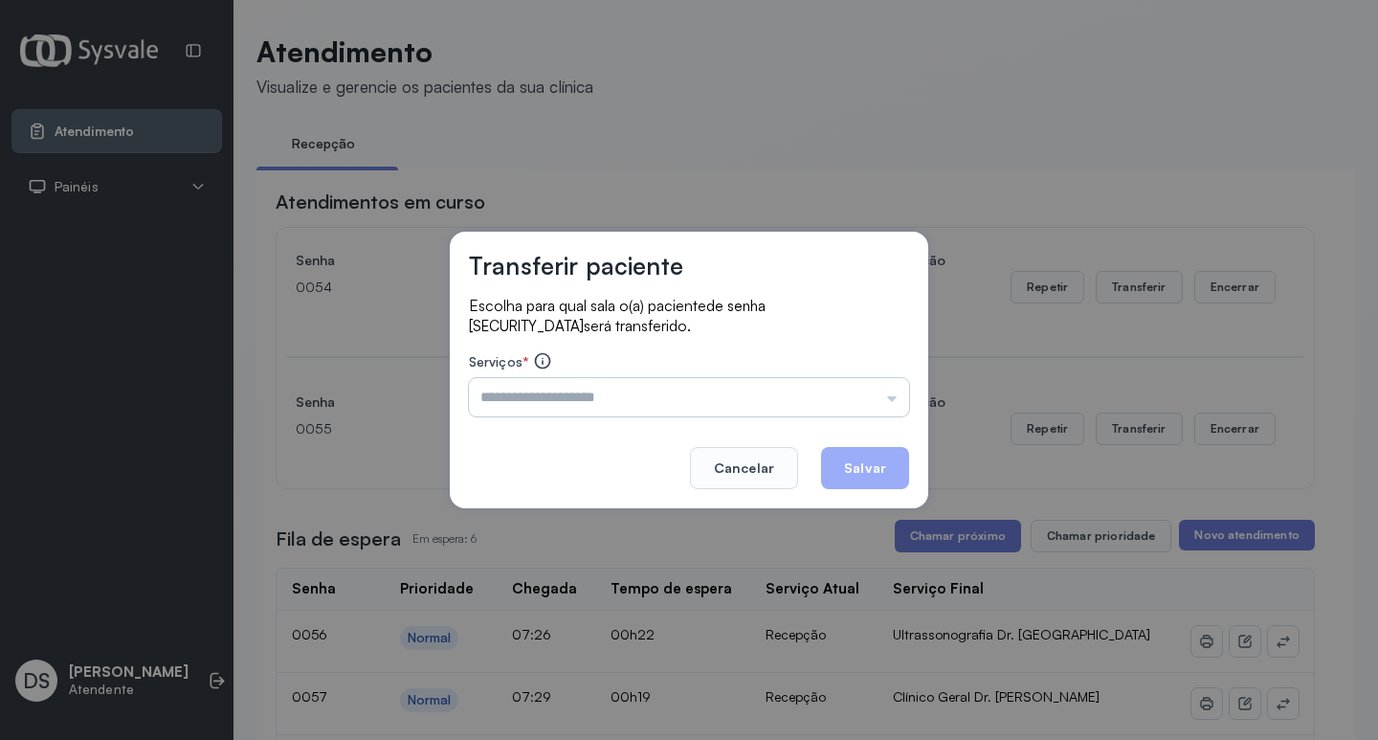
click at [648, 415] on input "text" at bounding box center [689, 397] width 440 height 38
type input "**********"
click at [881, 467] on button "Salvar" at bounding box center [865, 468] width 88 height 42
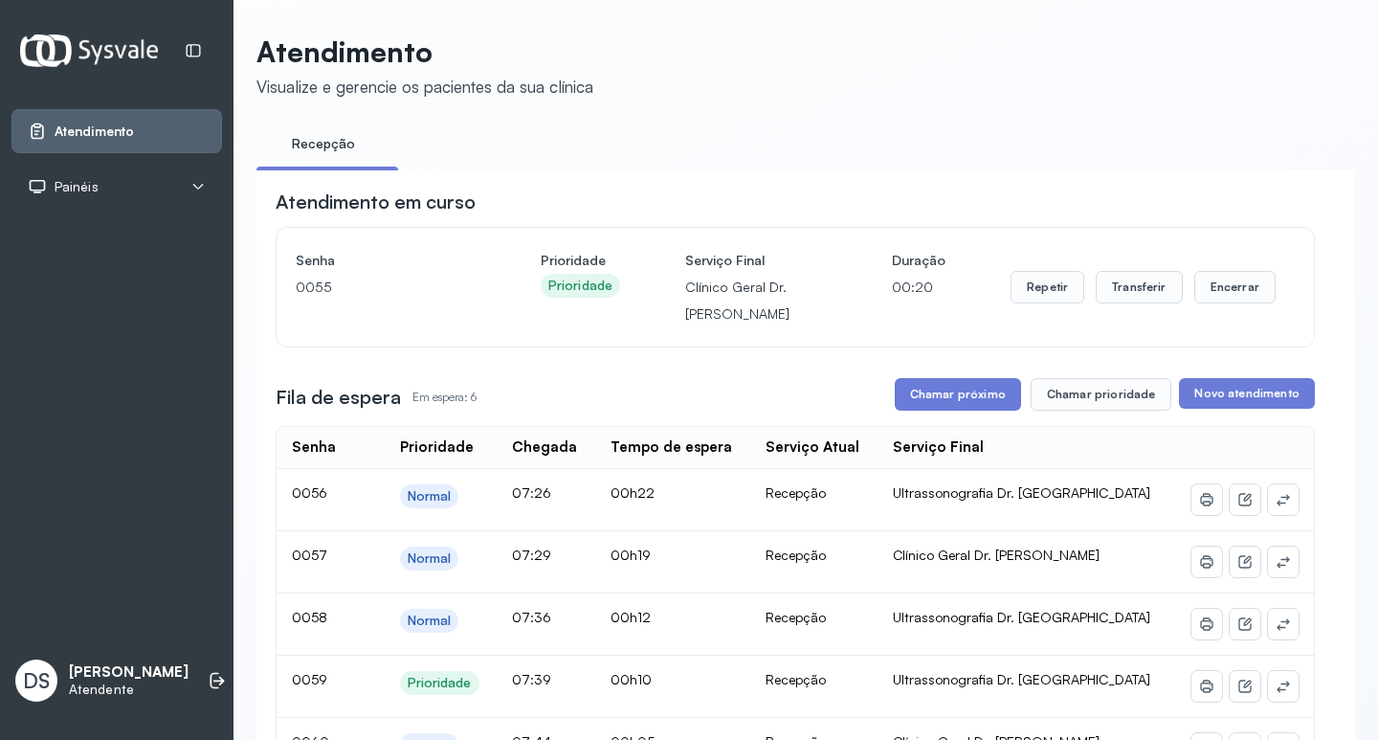
click at [940, 379] on div "**********" at bounding box center [795, 661] width 1039 height 947
click at [934, 390] on button "Chamar próximo" at bounding box center [958, 394] width 126 height 33
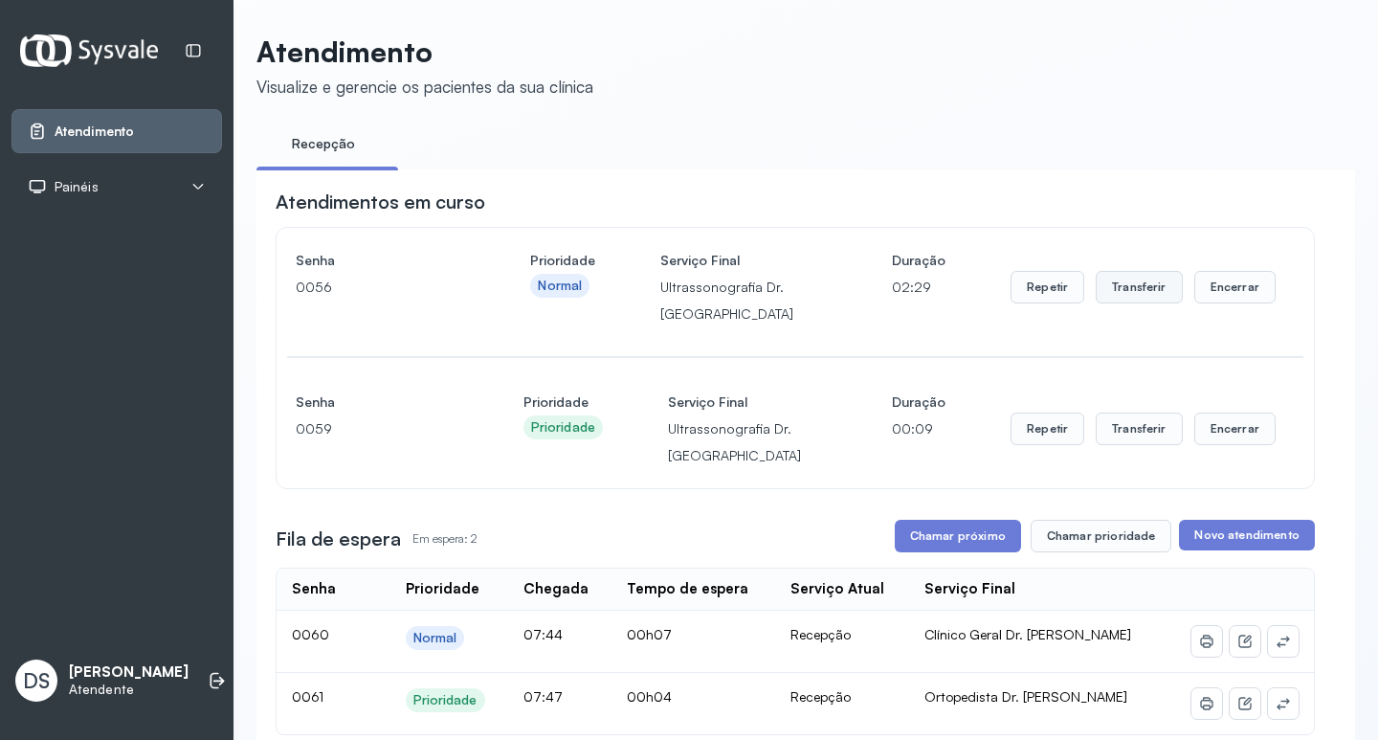
drag, startPoint x: 1129, startPoint y: 282, endPoint x: 1122, endPoint y: 294, distance: 13.3
click at [1122, 294] on button "Transferir" at bounding box center [1139, 287] width 87 height 33
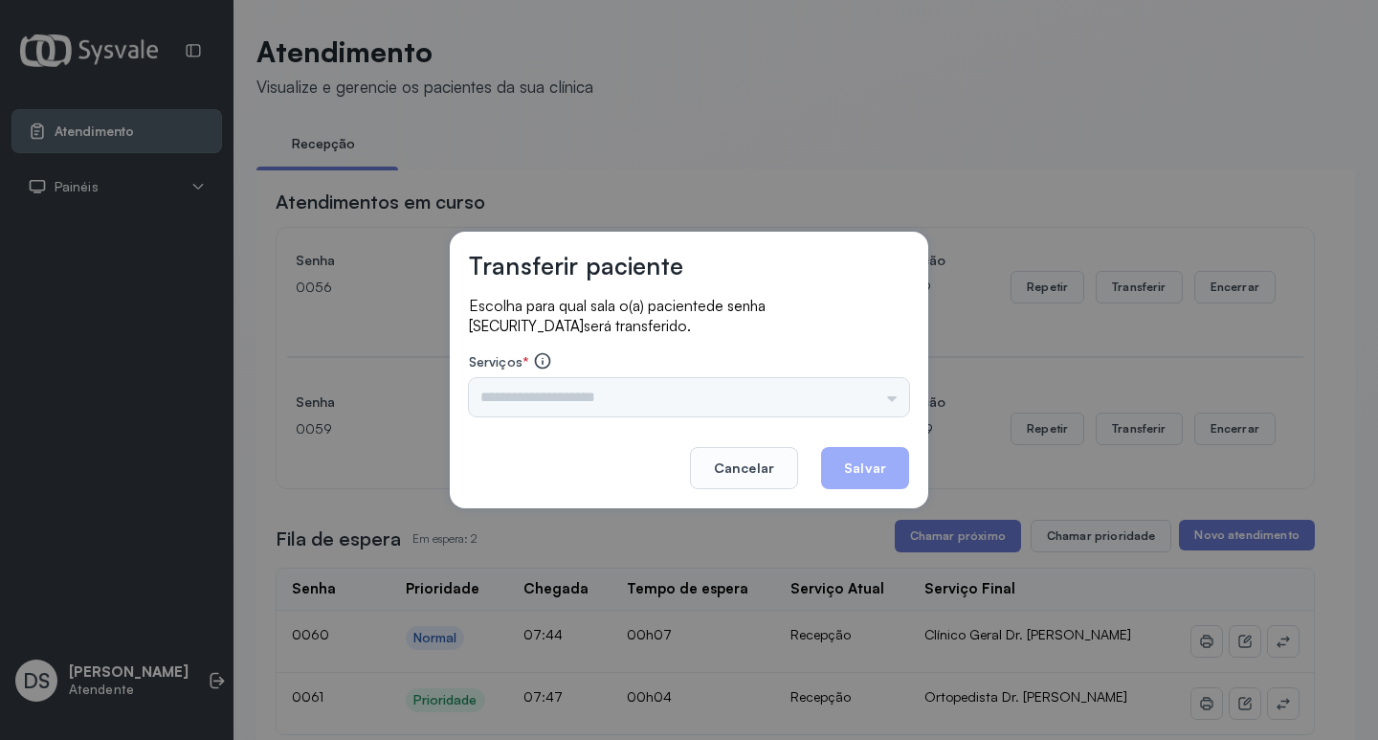
click at [525, 421] on footer "Cancelar Salvar" at bounding box center [689, 454] width 440 height 69
click at [517, 389] on input "text" at bounding box center [689, 397] width 440 height 38
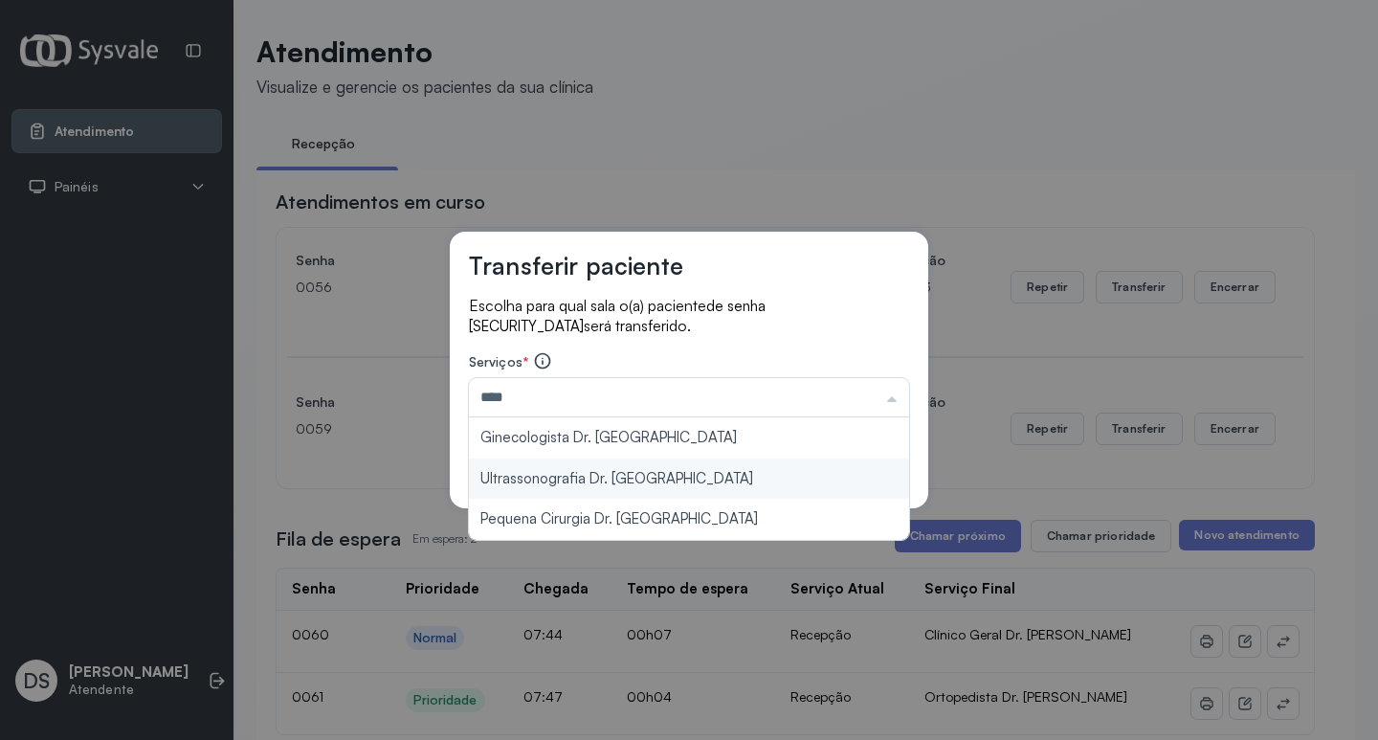
type input "**********"
drag, startPoint x: 561, startPoint y: 468, endPoint x: 580, endPoint y: 455, distance: 22.8
click at [562, 469] on div "**********" at bounding box center [689, 370] width 478 height 277
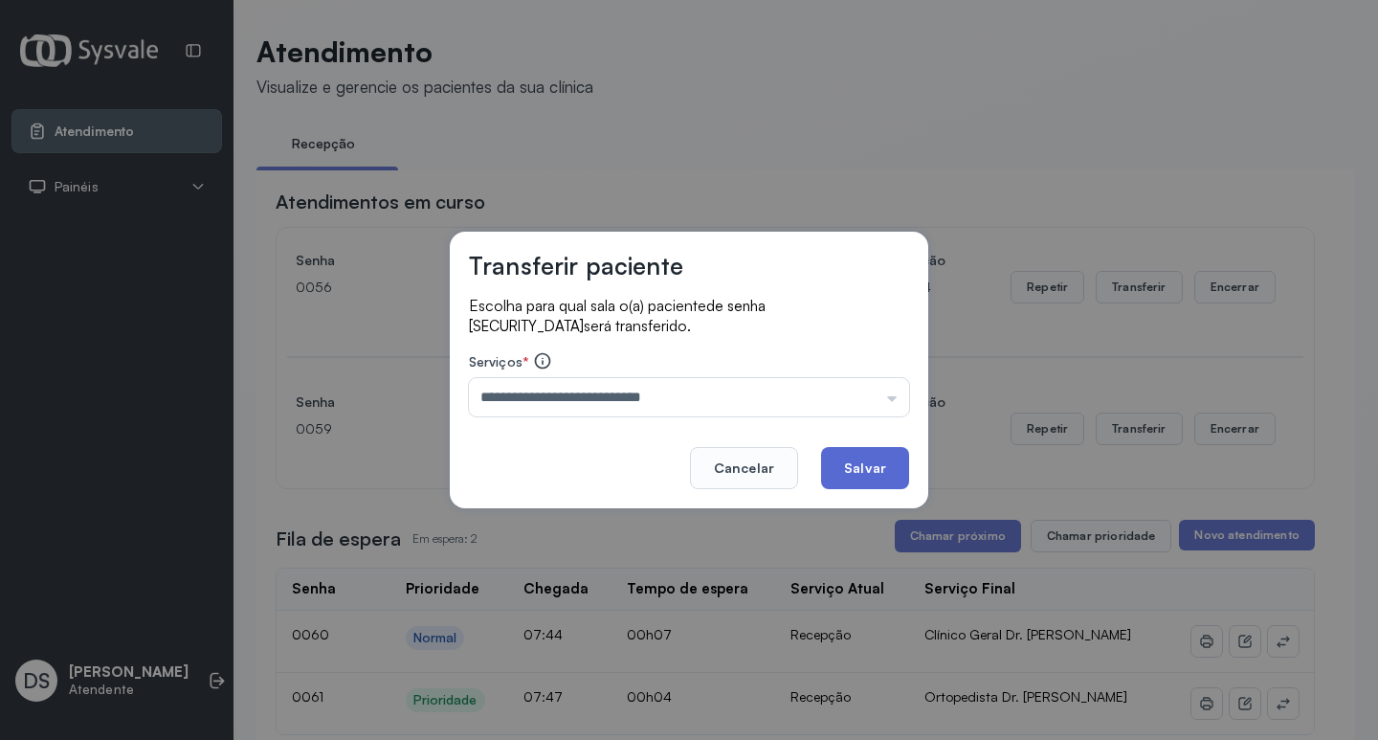
drag, startPoint x: 863, startPoint y: 454, endPoint x: 845, endPoint y: 456, distance: 18.3
click at [861, 455] on button "Salvar" at bounding box center [865, 468] width 88 height 42
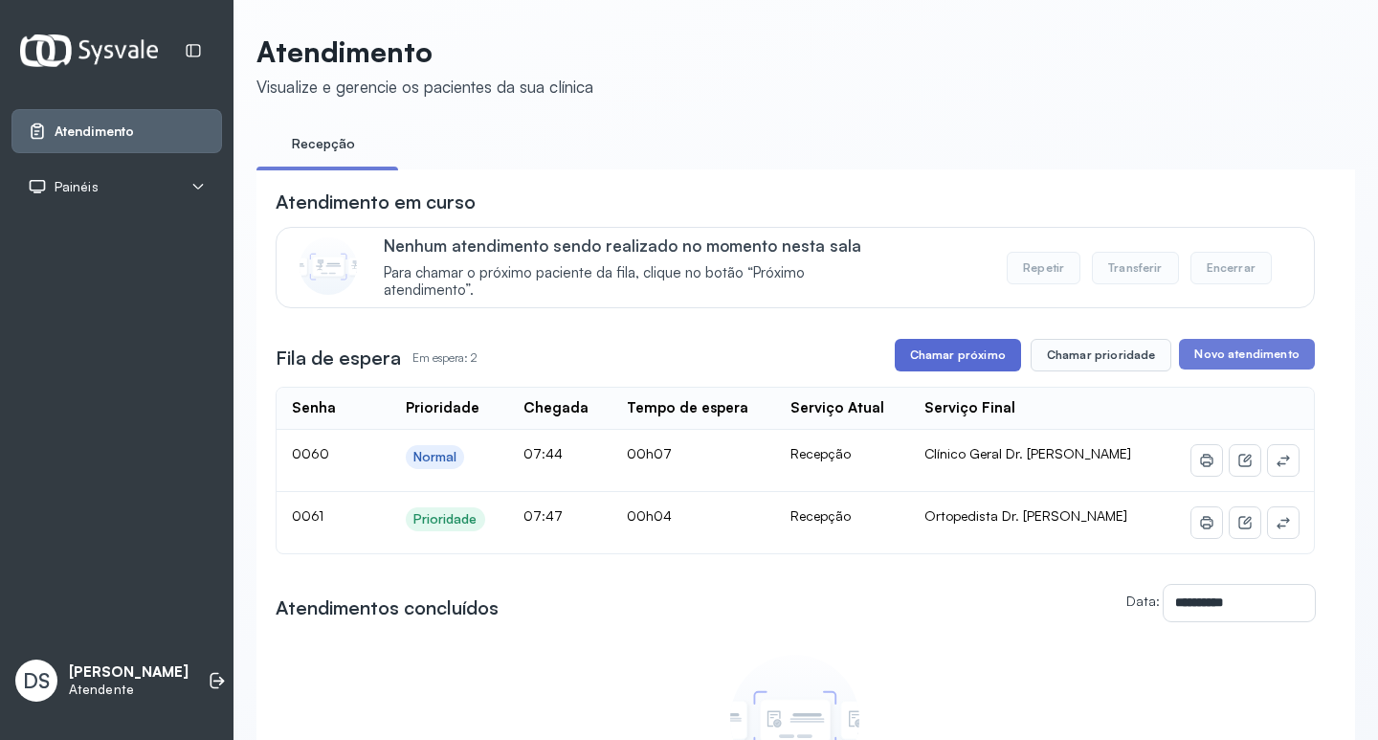
click at [926, 369] on button "Chamar próximo" at bounding box center [958, 355] width 126 height 33
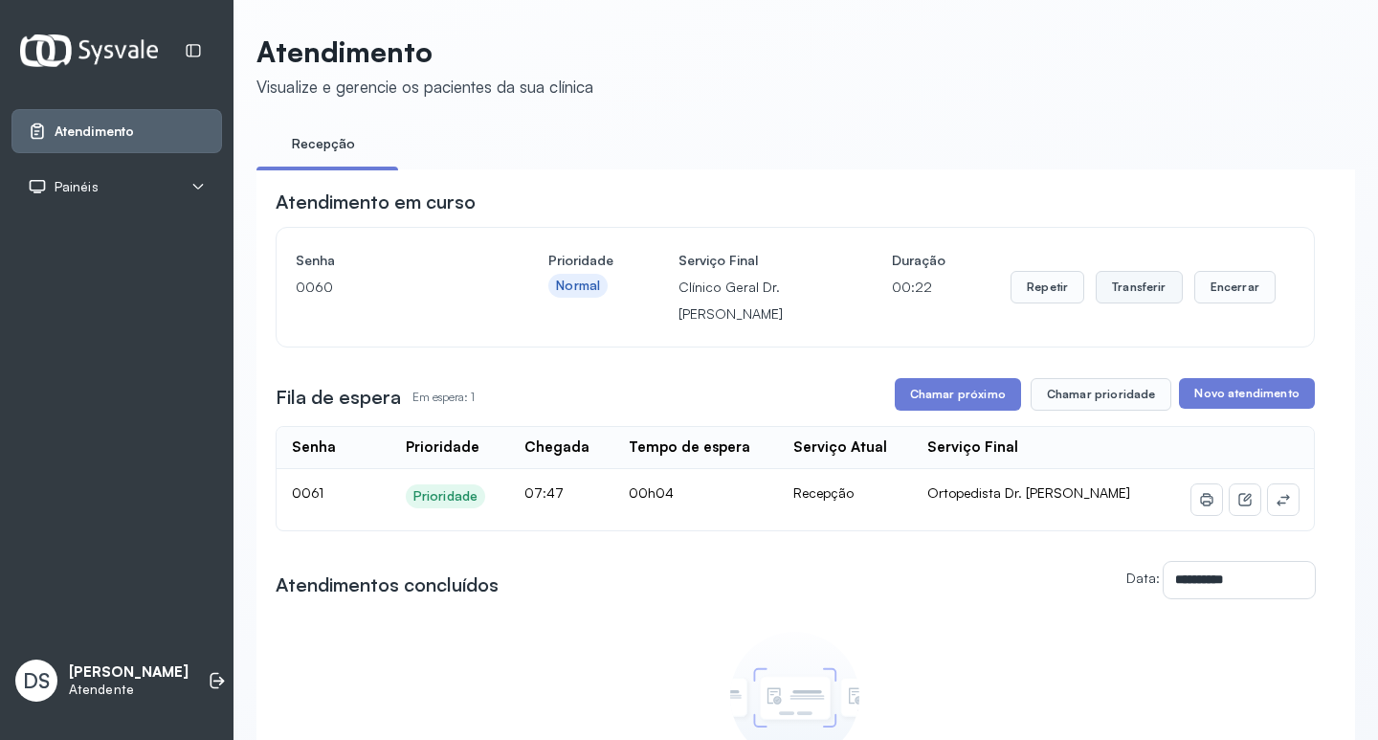
click at [1101, 290] on button "Transferir" at bounding box center [1139, 287] width 87 height 33
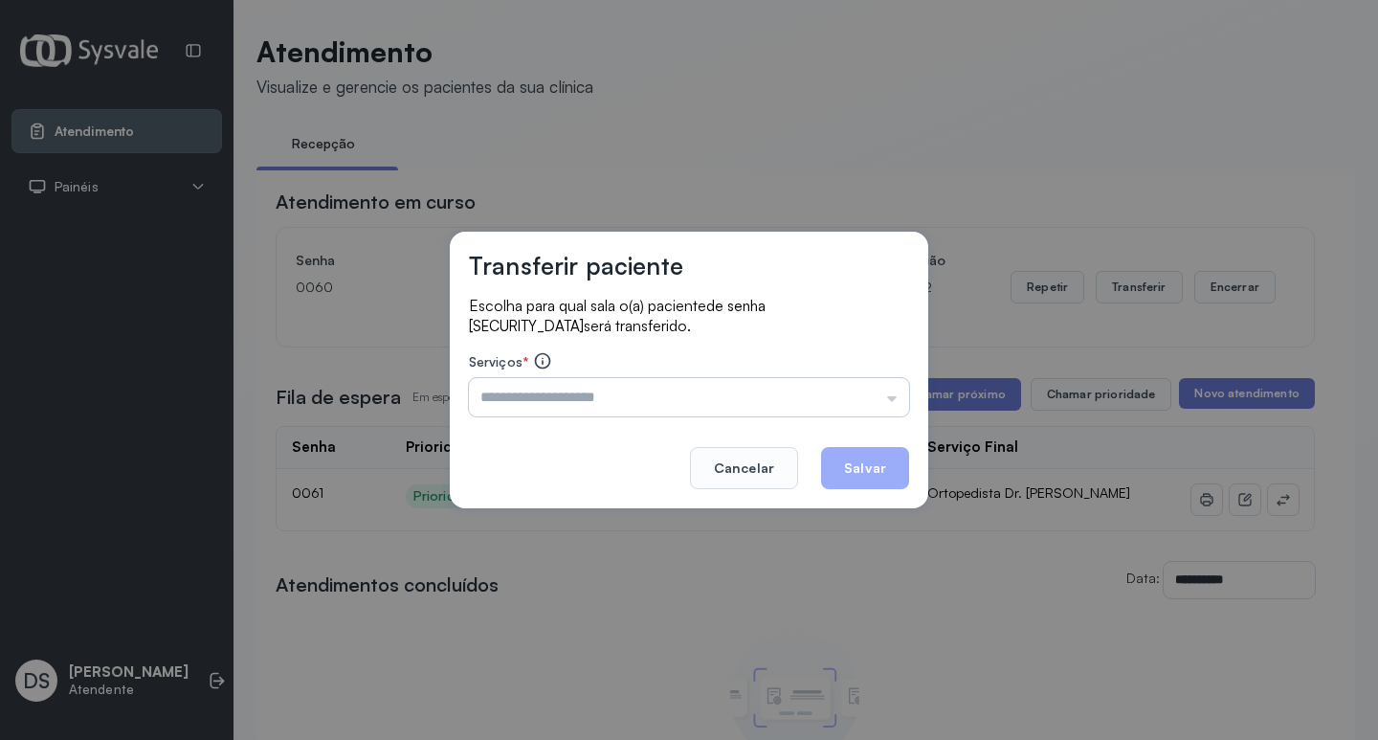
click at [611, 386] on input "text" at bounding box center [689, 397] width 440 height 38
type input "**********"
drag, startPoint x: 853, startPoint y: 478, endPoint x: 899, endPoint y: 447, distance: 55.7
click at [859, 476] on button "Salvar" at bounding box center [865, 468] width 88 height 42
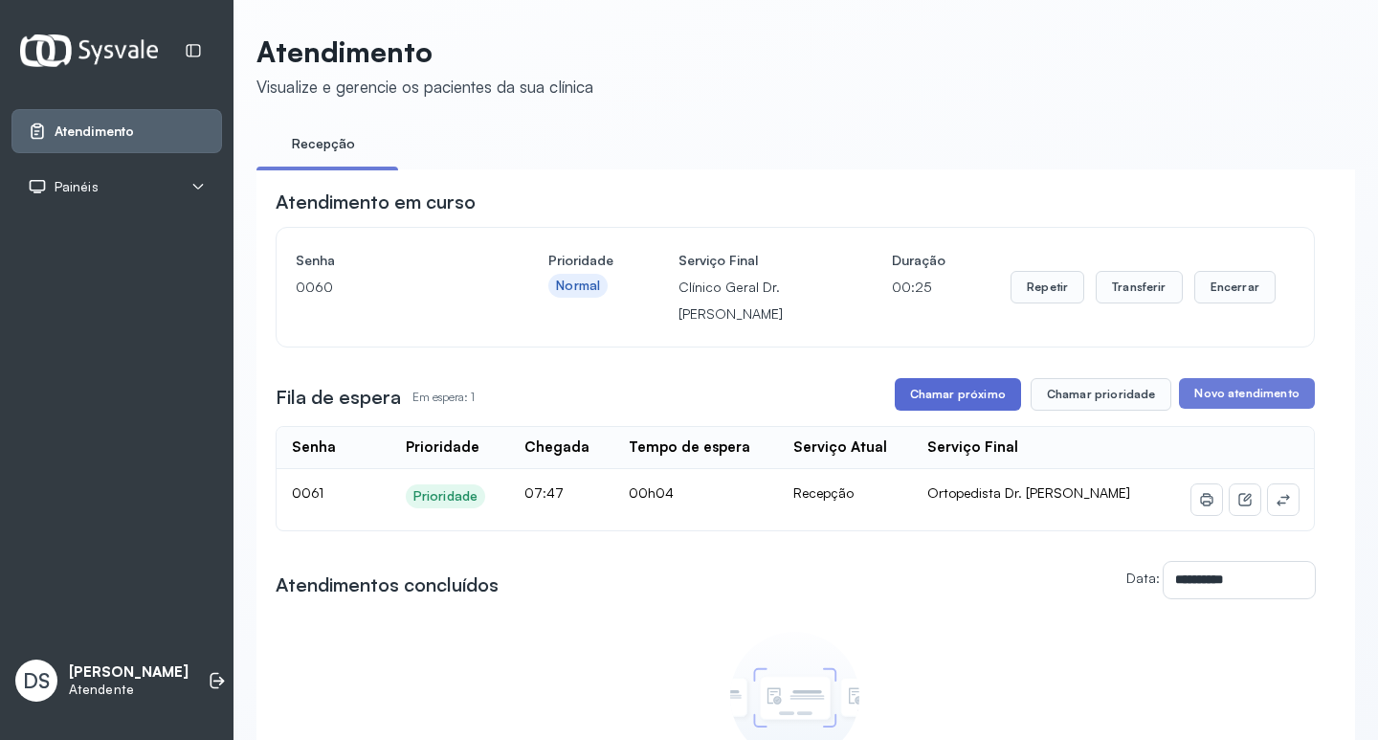
click at [928, 410] on button "Chamar próximo" at bounding box center [958, 394] width 126 height 33
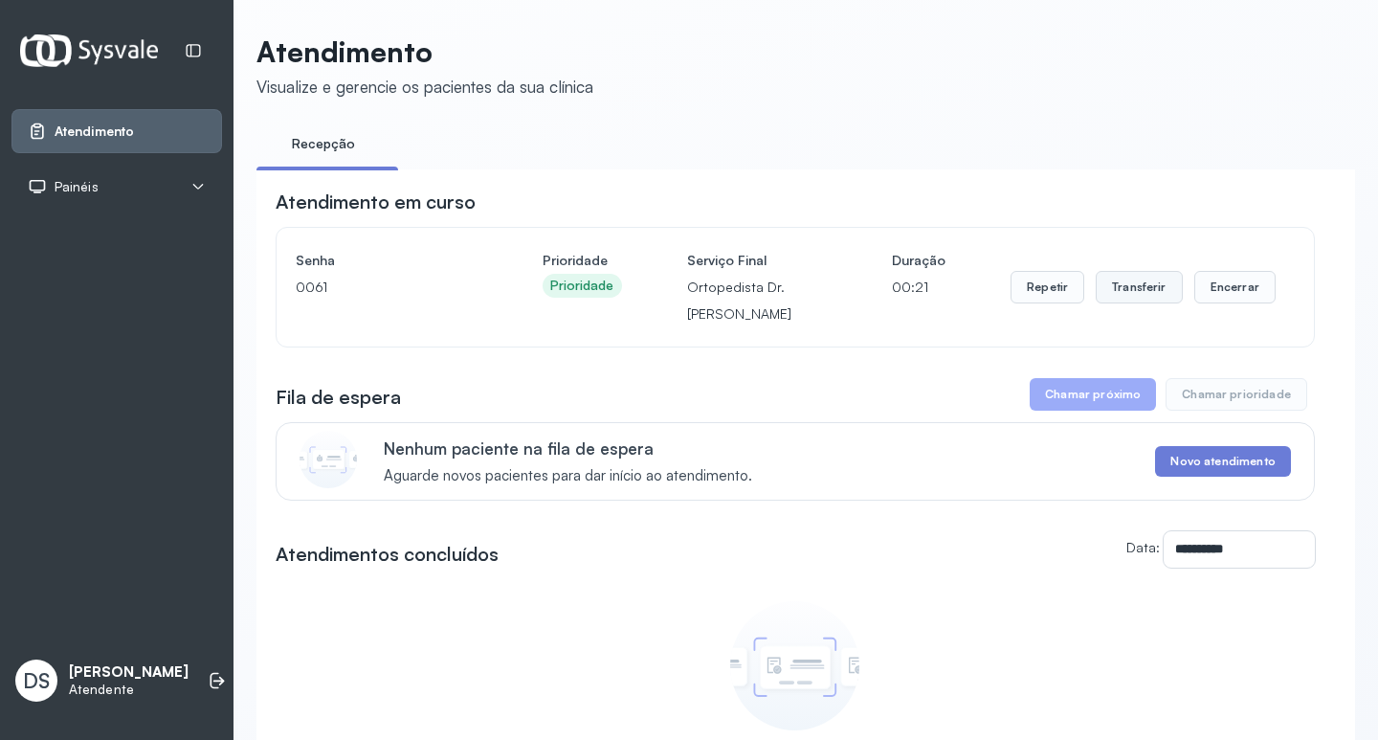
click at [1135, 279] on button "Transferir" at bounding box center [1139, 287] width 87 height 33
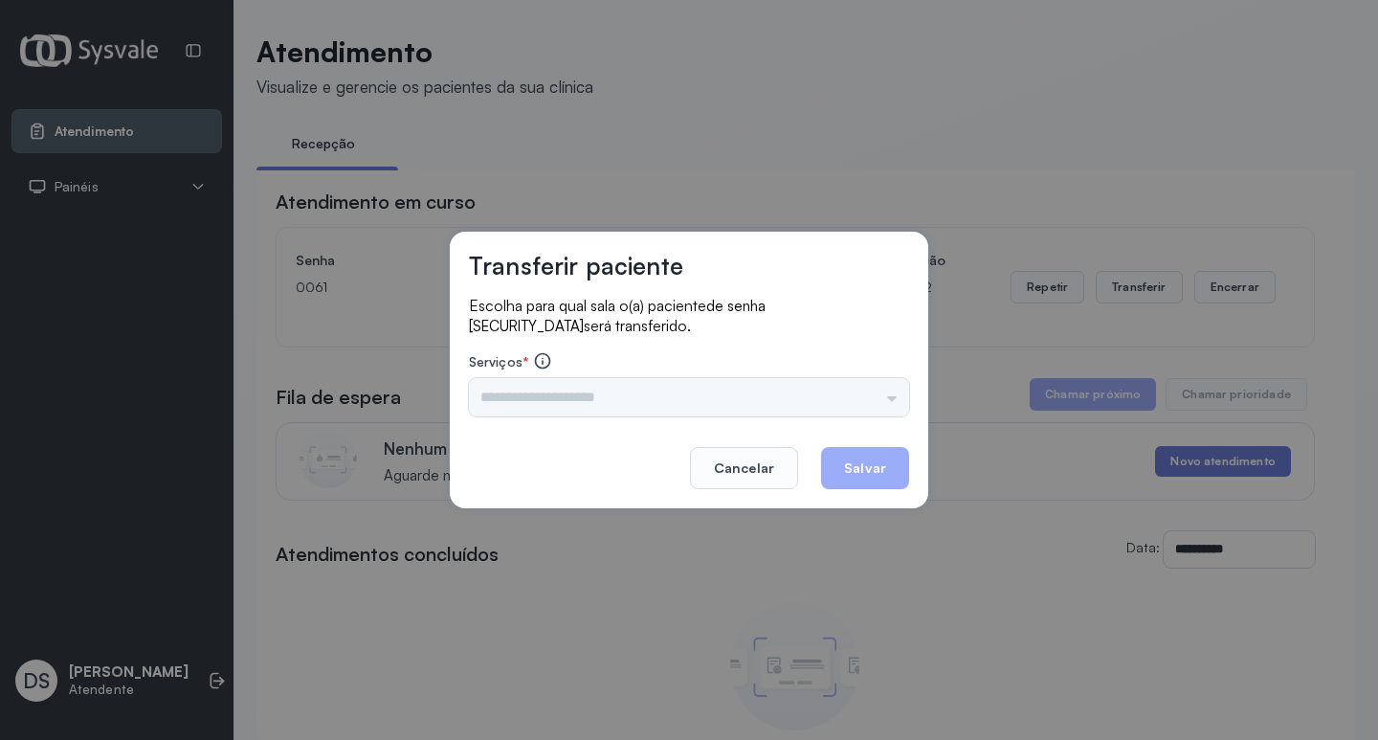
click at [513, 386] on div "Triagem Ortopedista Dr. [PERSON_NAME] Dr. [PERSON_NAME] Dr. [PERSON_NAME] Dra. …" at bounding box center [689, 397] width 440 height 38
click at [524, 381] on input "text" at bounding box center [689, 397] width 440 height 38
click at [529, 391] on input "****" at bounding box center [689, 397] width 440 height 38
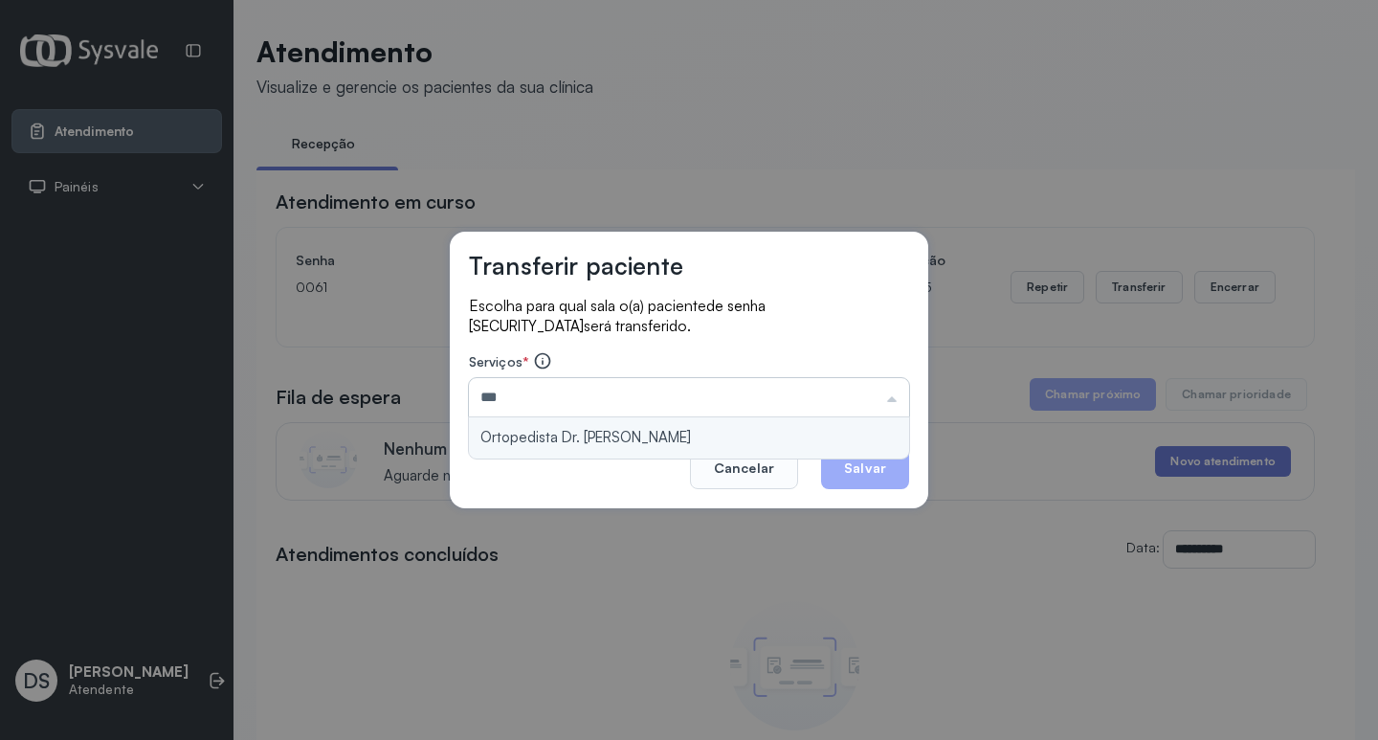
type input "**********"
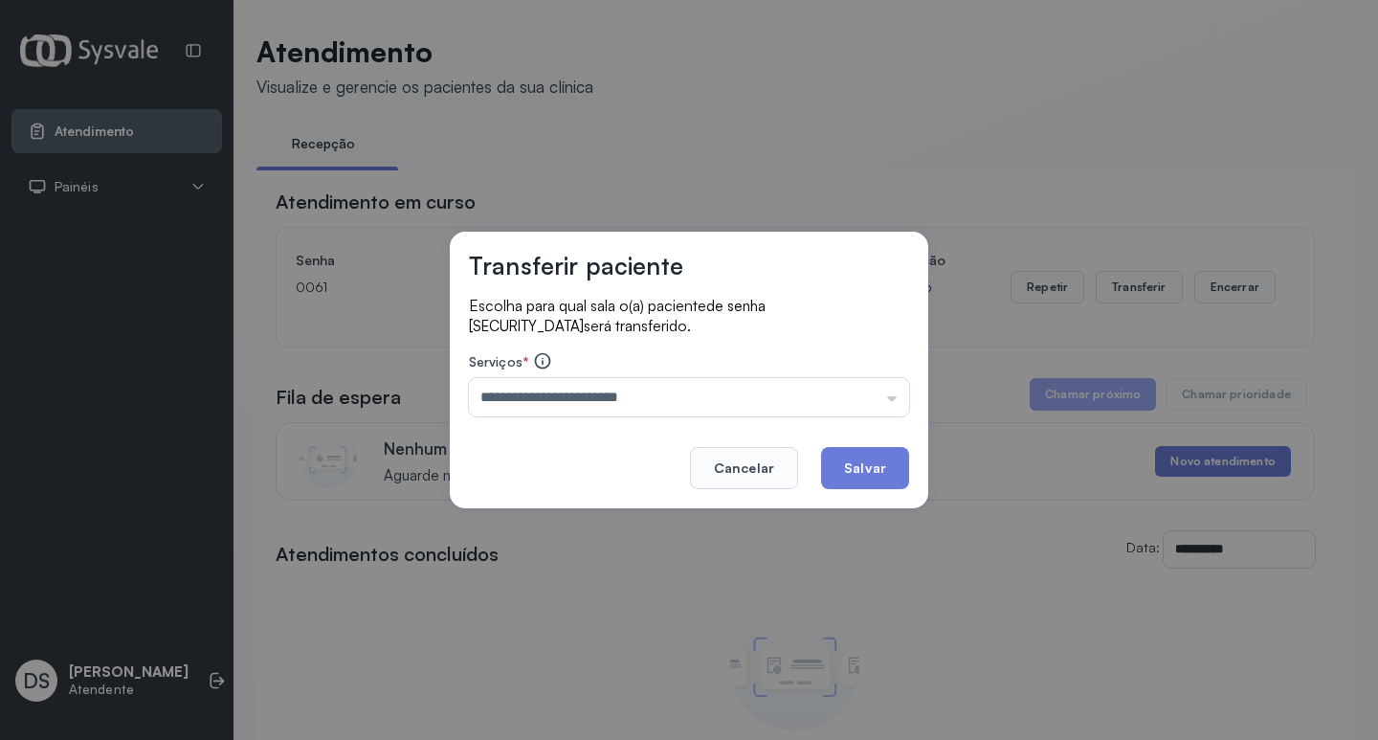
click at [880, 477] on button "Salvar" at bounding box center [865, 468] width 88 height 42
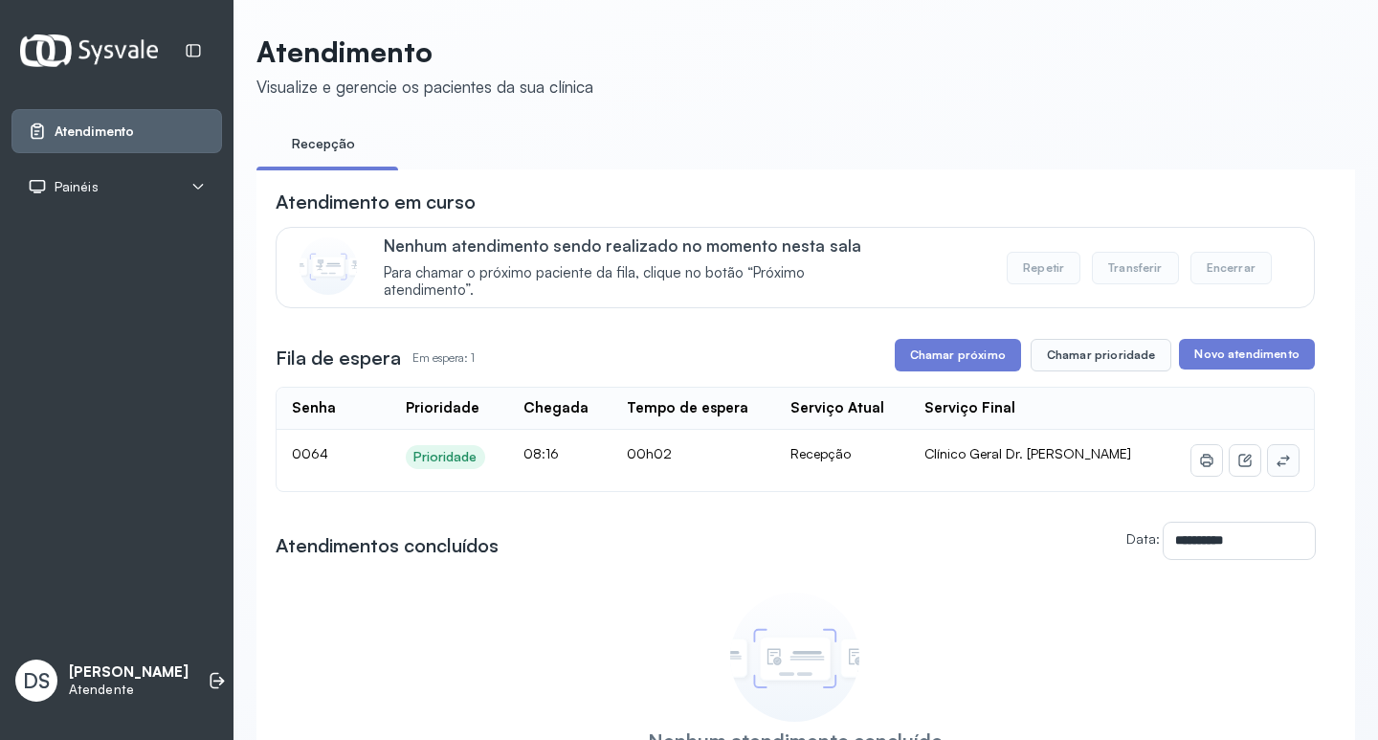
click at [1275, 464] on icon at bounding box center [1282, 460] width 15 height 15
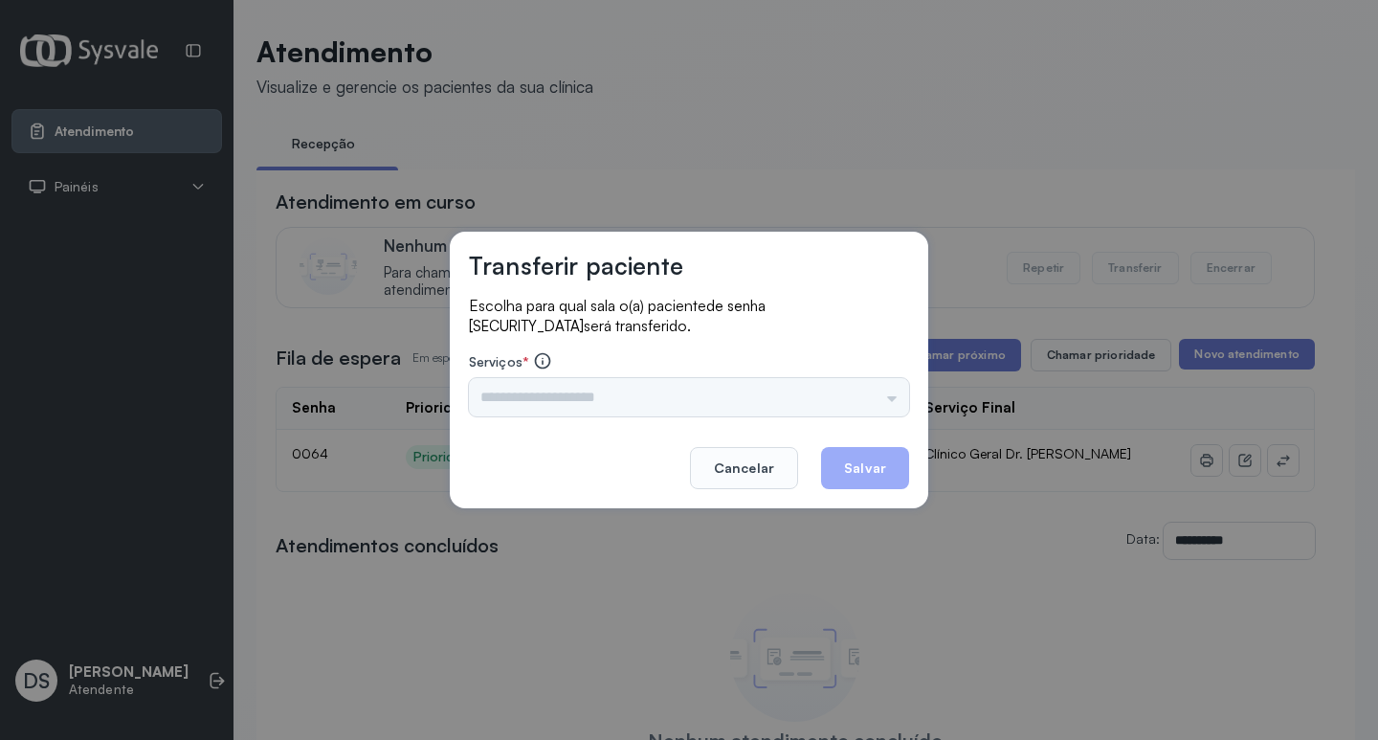
click at [596, 394] on div "Nenhuma opção encontrada" at bounding box center [689, 397] width 440 height 38
click at [599, 393] on input "text" at bounding box center [689, 397] width 440 height 38
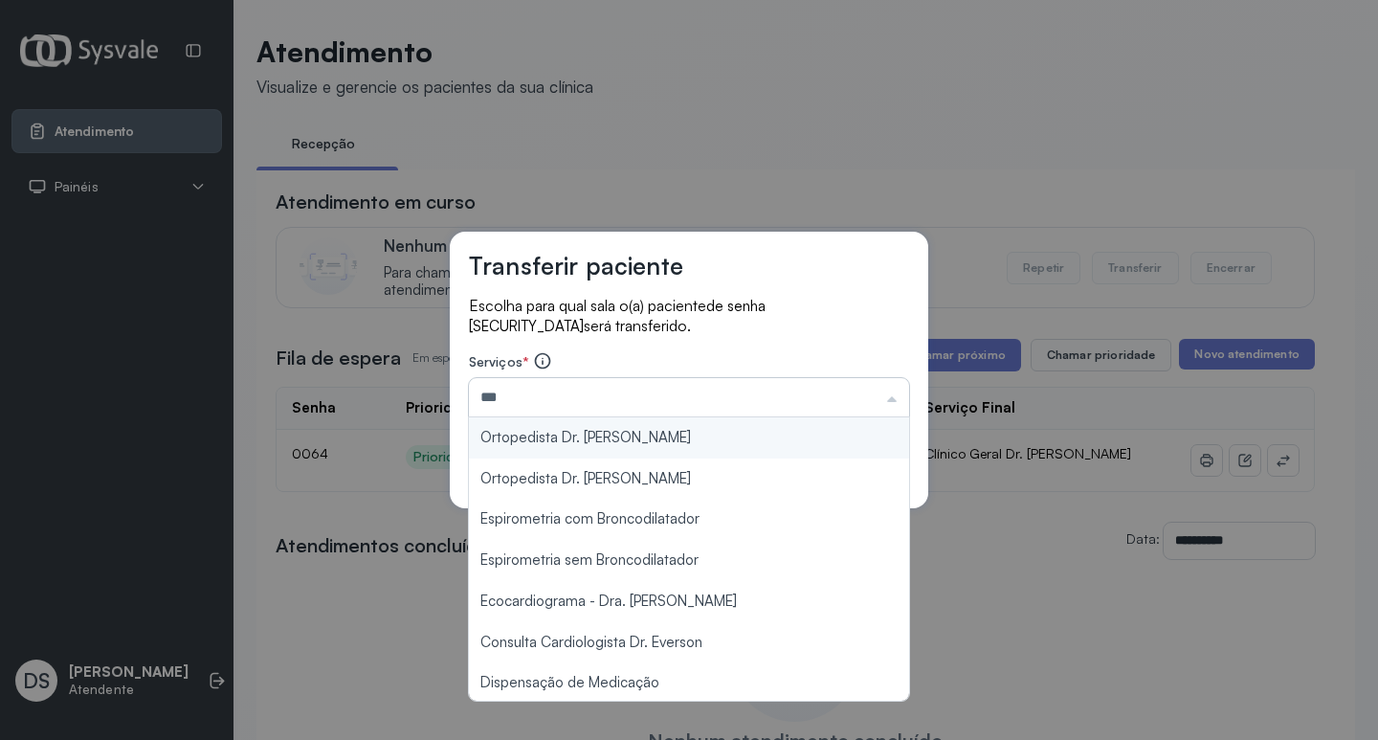
type input "**********"
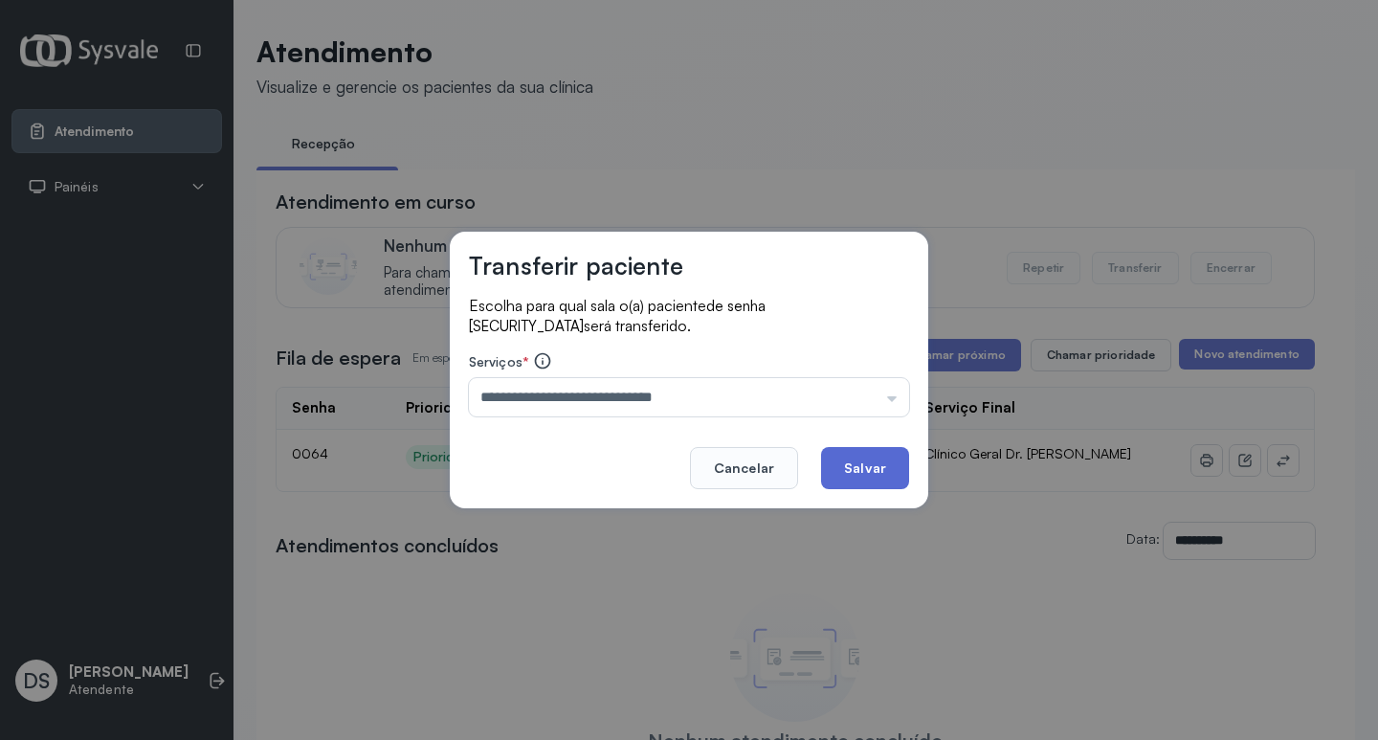
click at [906, 468] on button "Salvar" at bounding box center [865, 468] width 88 height 42
